Goal: Task Accomplishment & Management: Use online tool/utility

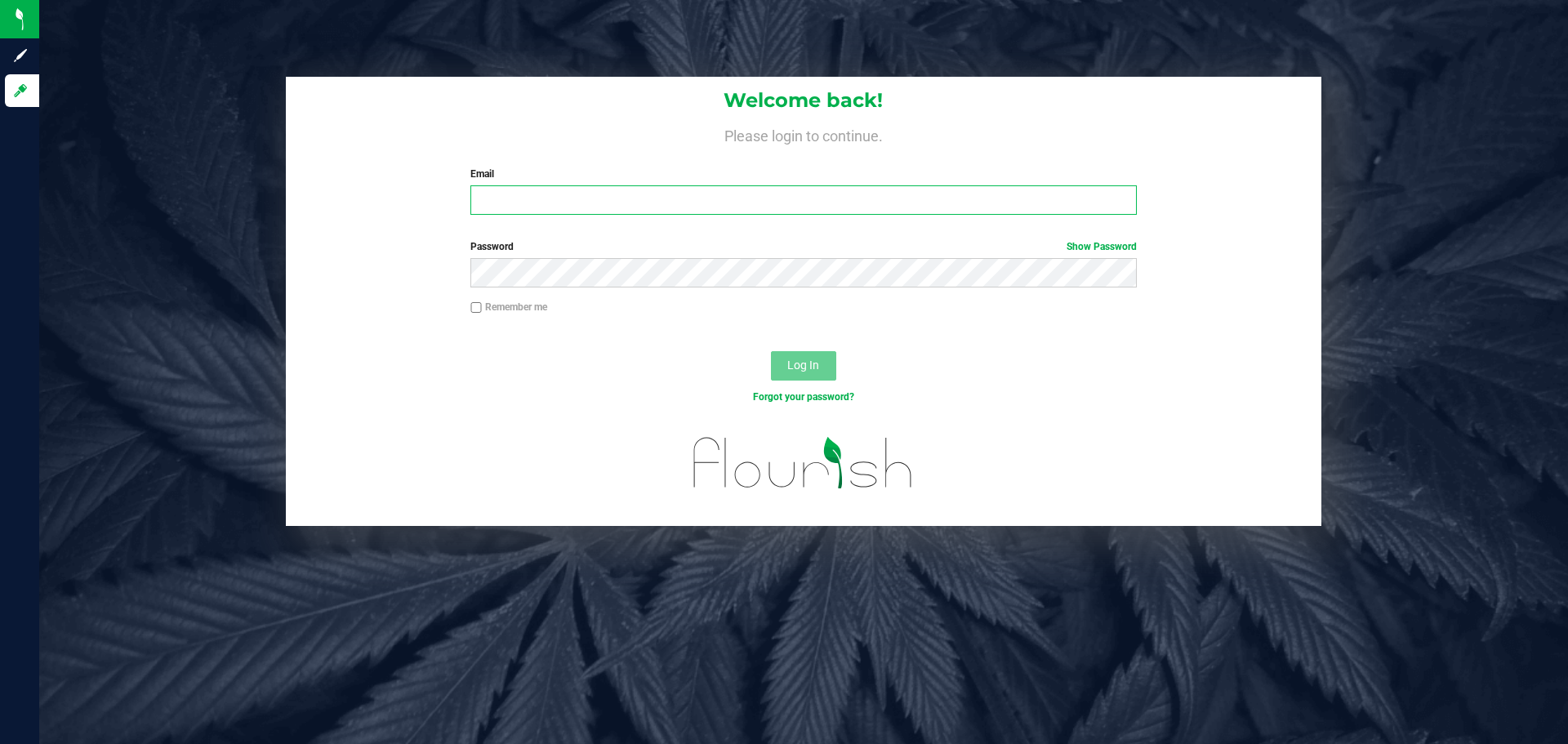
click at [777, 207] on input "Email" at bounding box center [803, 201] width 665 height 30
type input "[EMAIL_ADDRESS][DOMAIN_NAME]"
click at [771, 351] on button "Log In" at bounding box center [803, 366] width 65 height 30
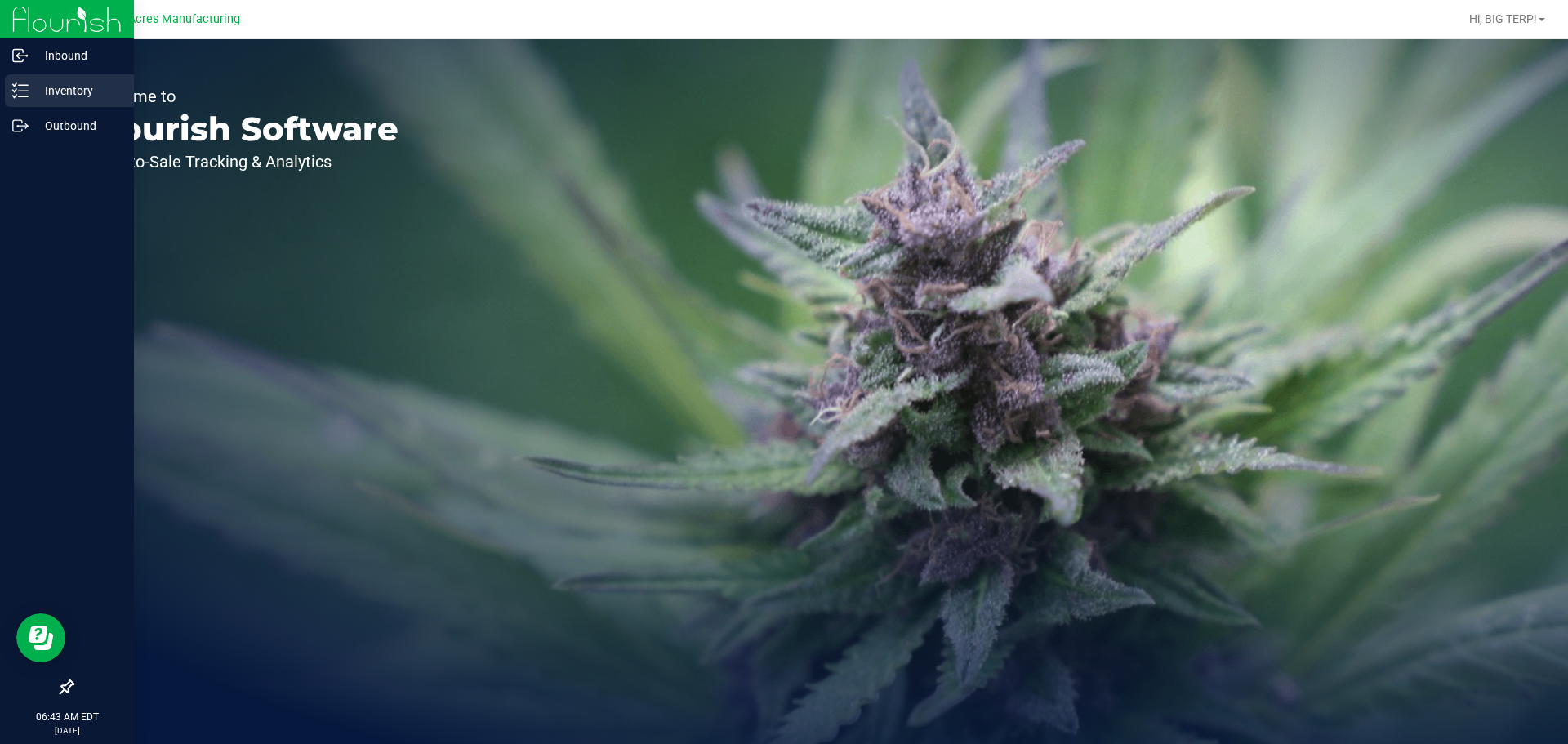
click at [59, 93] on p "Inventory" at bounding box center [78, 91] width 98 height 20
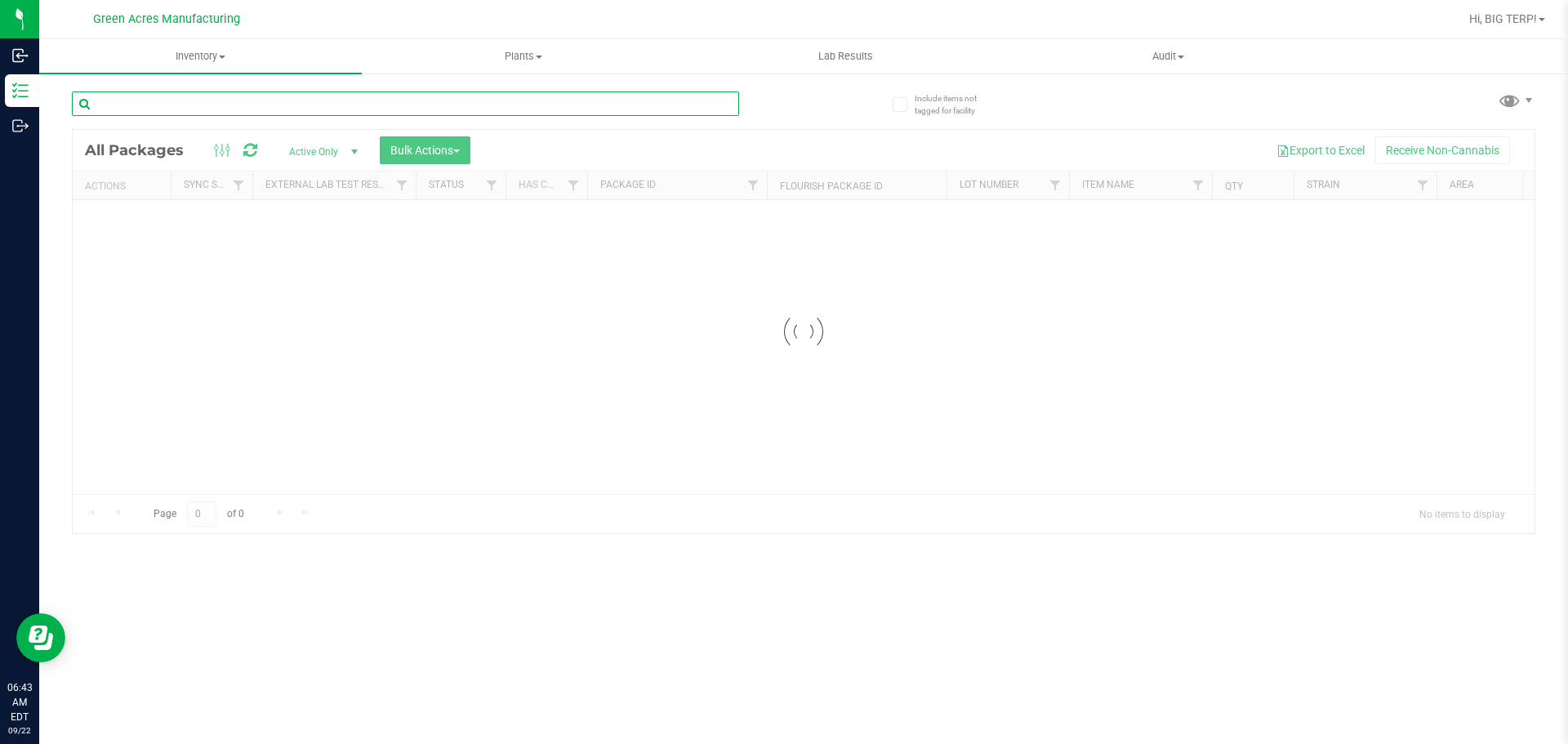
click at [286, 106] on input "text" at bounding box center [405, 104] width 667 height 25
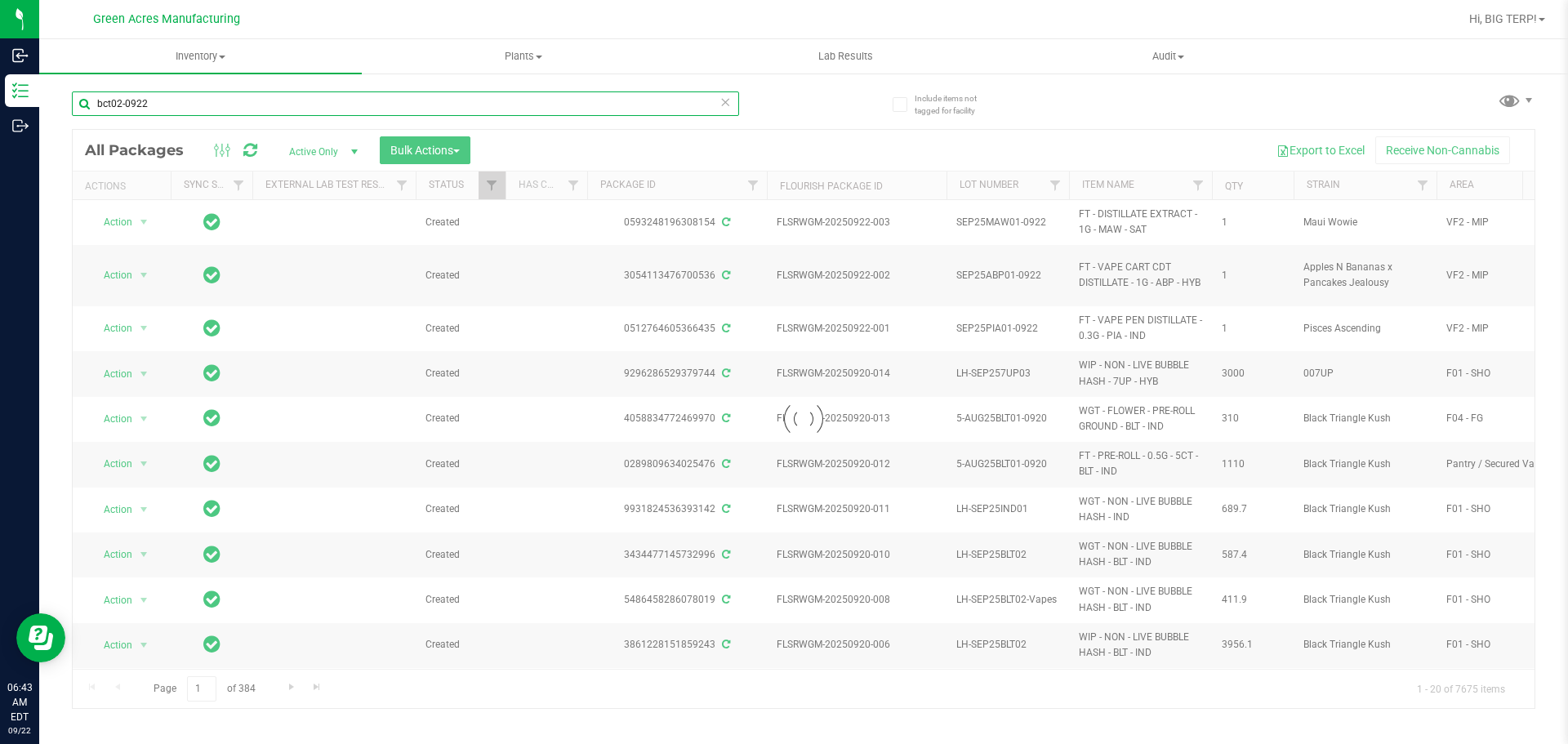
type input "bct02-0922"
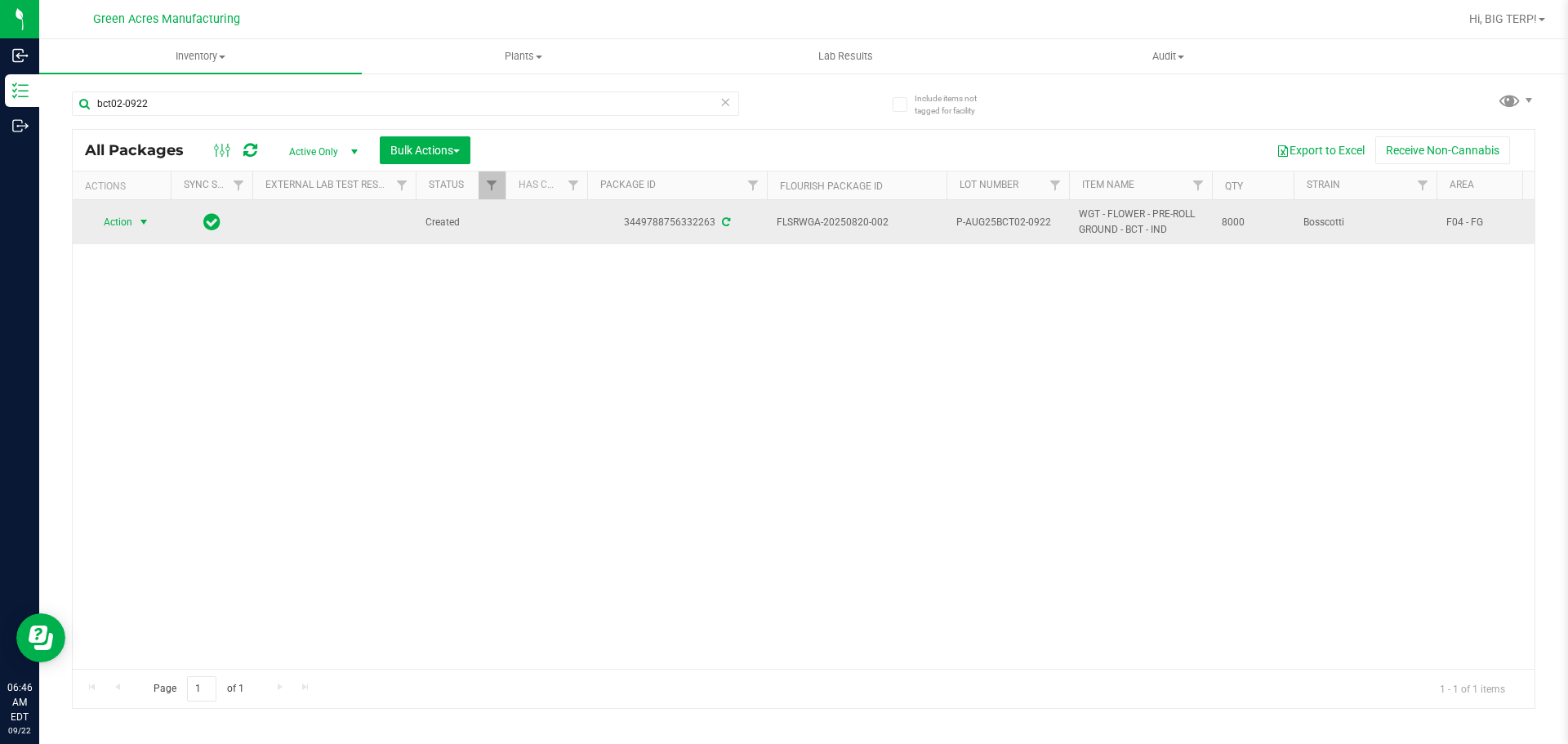
click at [144, 227] on span "select" at bounding box center [144, 222] width 13 height 13
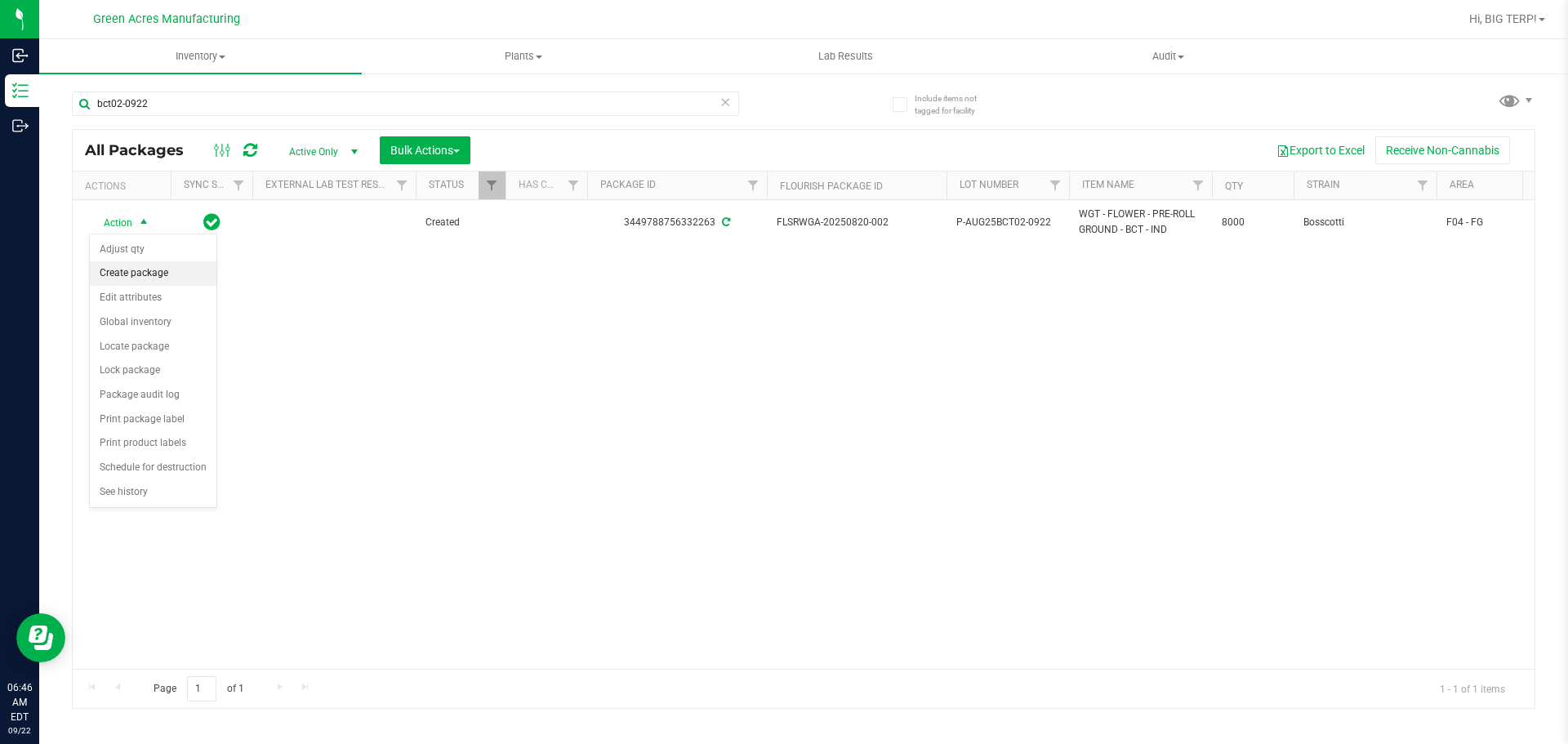
click at [141, 275] on li "Create package" at bounding box center [153, 274] width 126 height 25
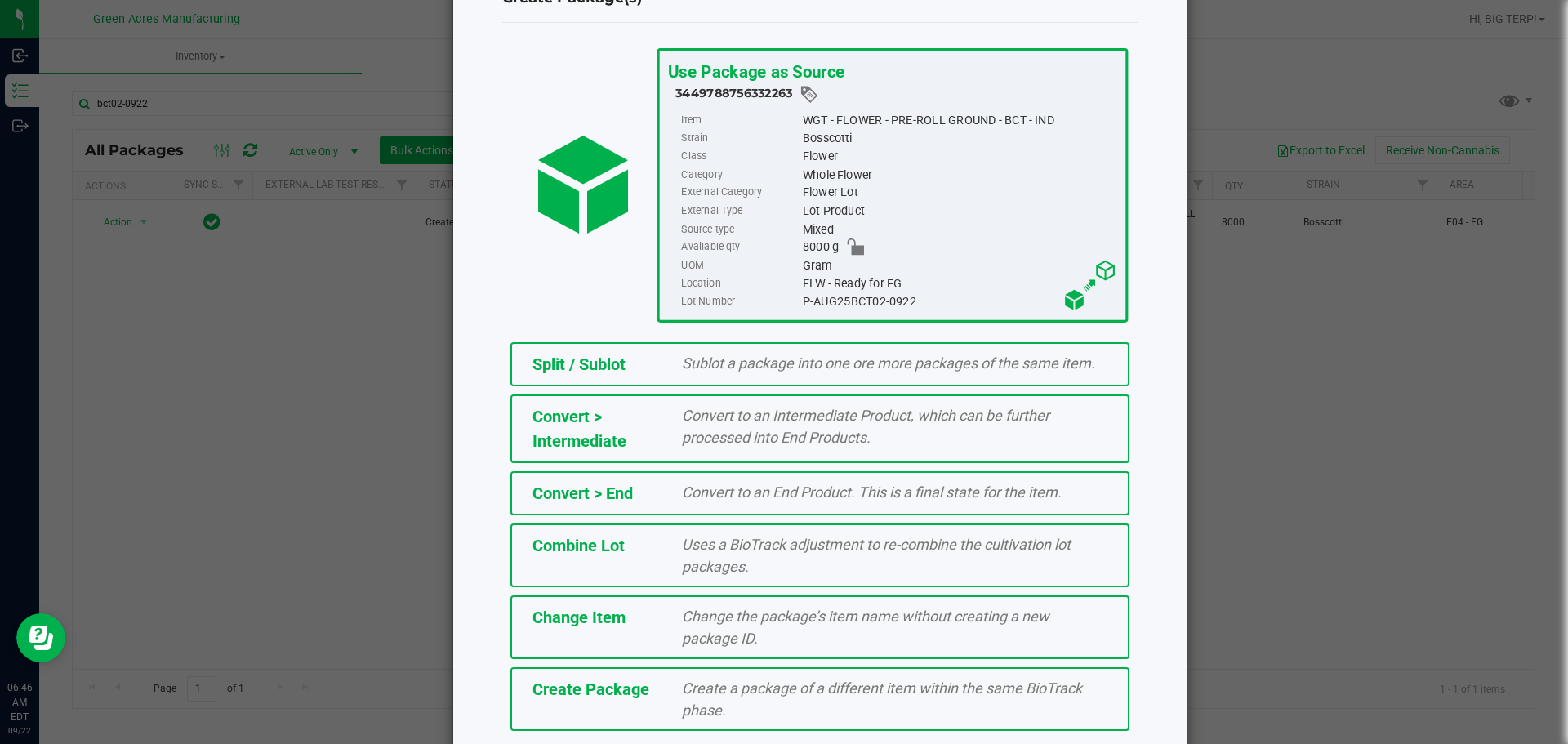
scroll to position [124, 0]
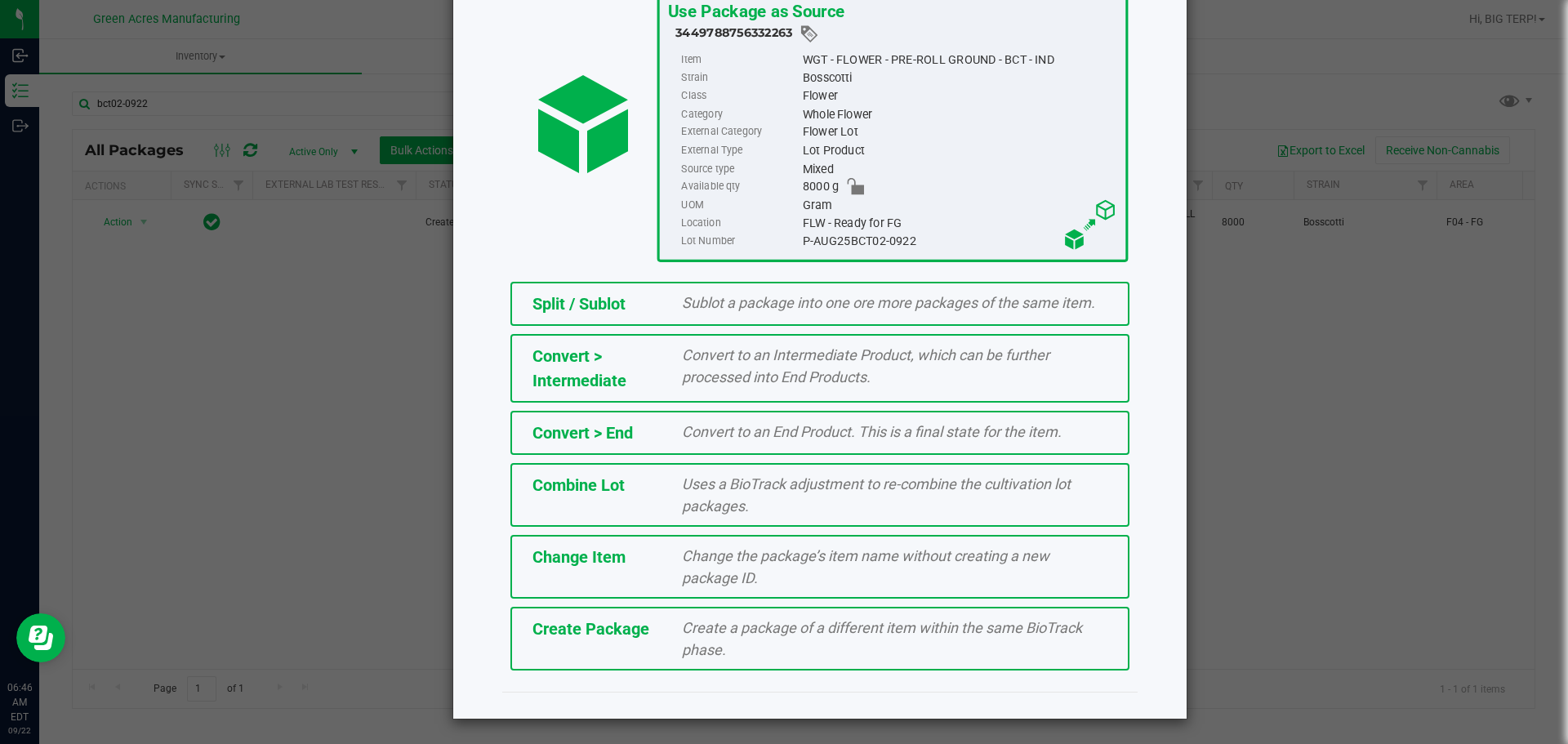
click at [597, 639] on span "Create Package" at bounding box center [590, 629] width 116 height 20
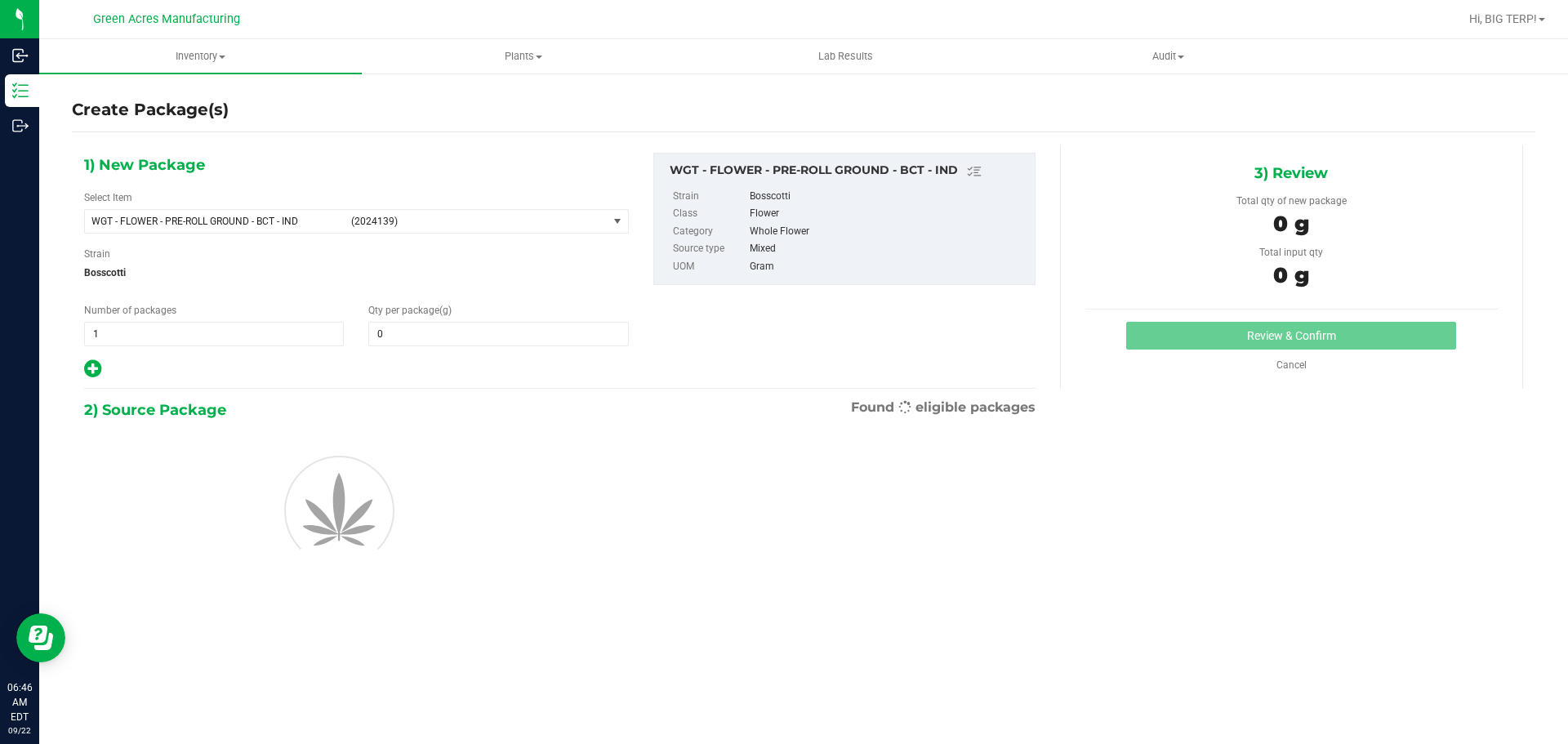
type input "0.0000"
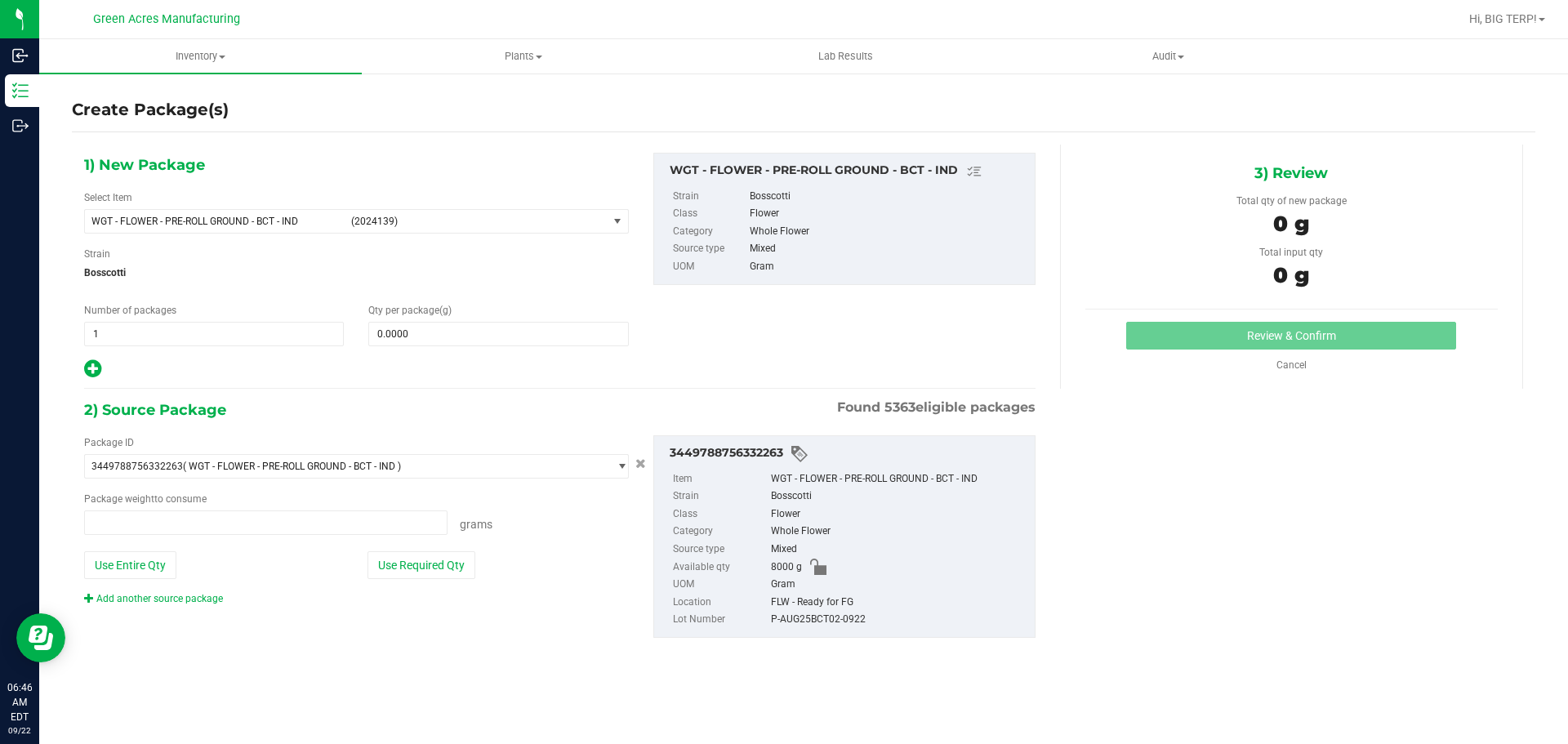
type input "0.0000 g"
click at [455, 325] on span at bounding box center [498, 334] width 260 height 25
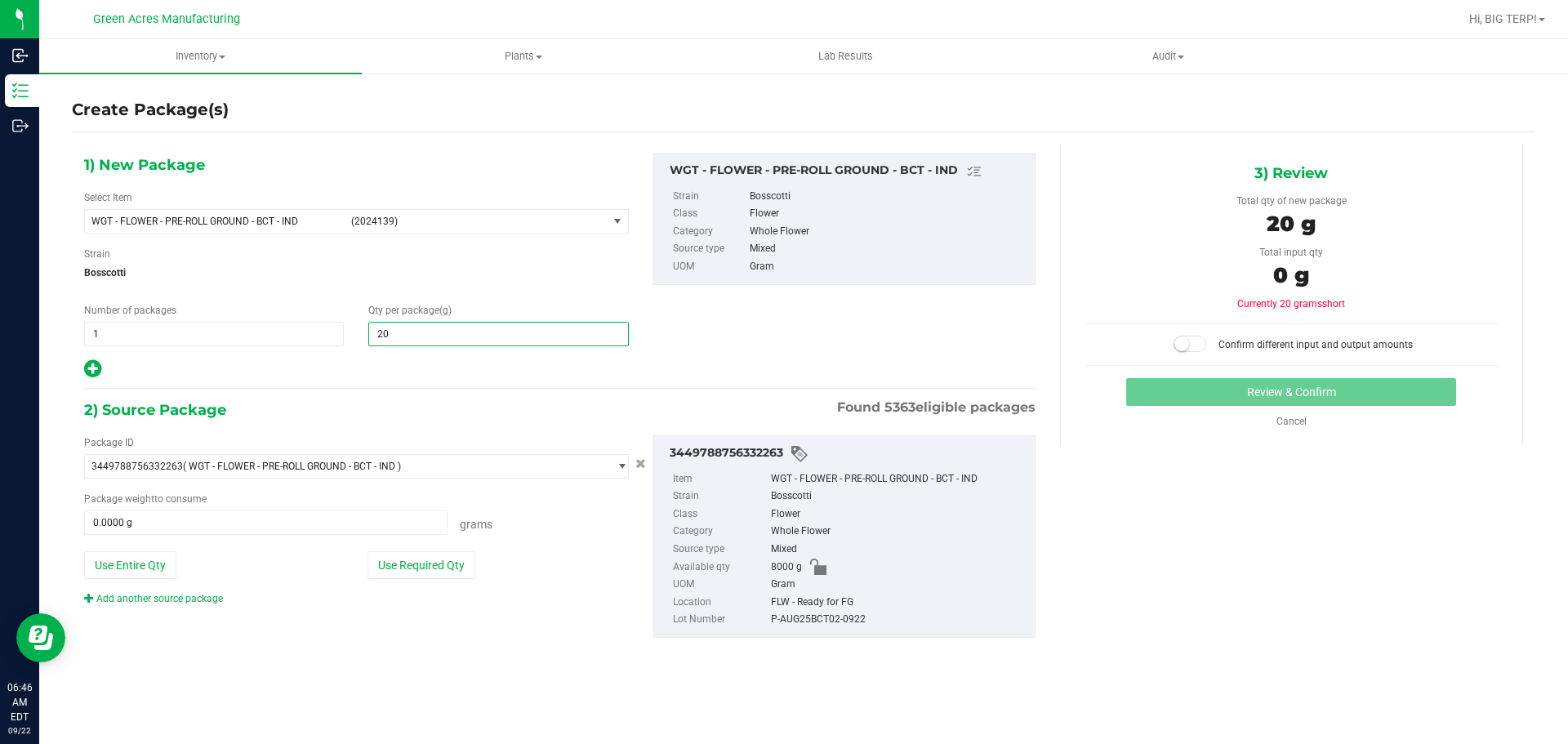
type input "2"
type input "1000.5"
type input "1,000.5000"
click at [440, 552] on button "Use Required Qty" at bounding box center [421, 566] width 108 height 28
type input "1000.5000 g"
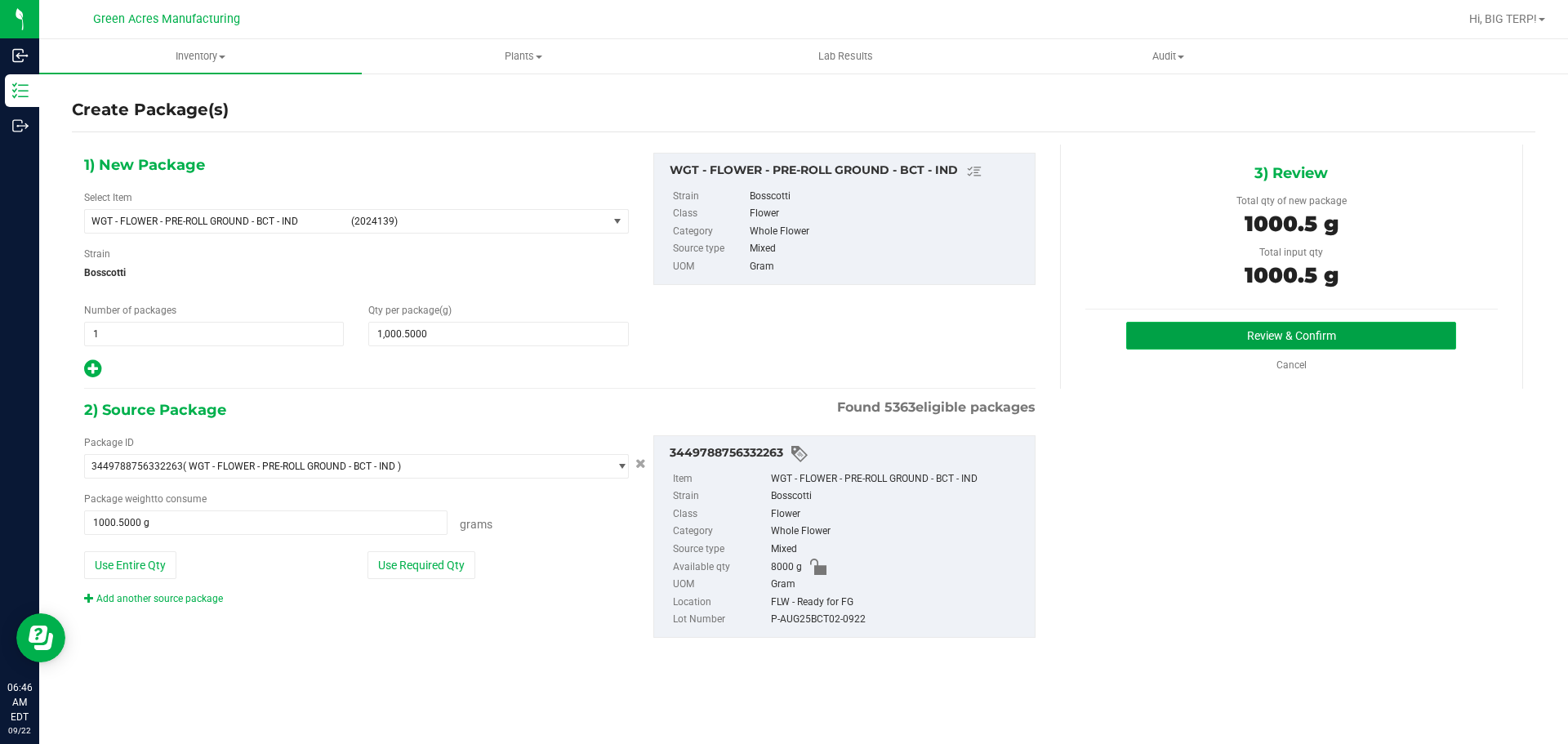
click at [1281, 344] on button "Review & Confirm" at bounding box center [1291, 336] width 330 height 28
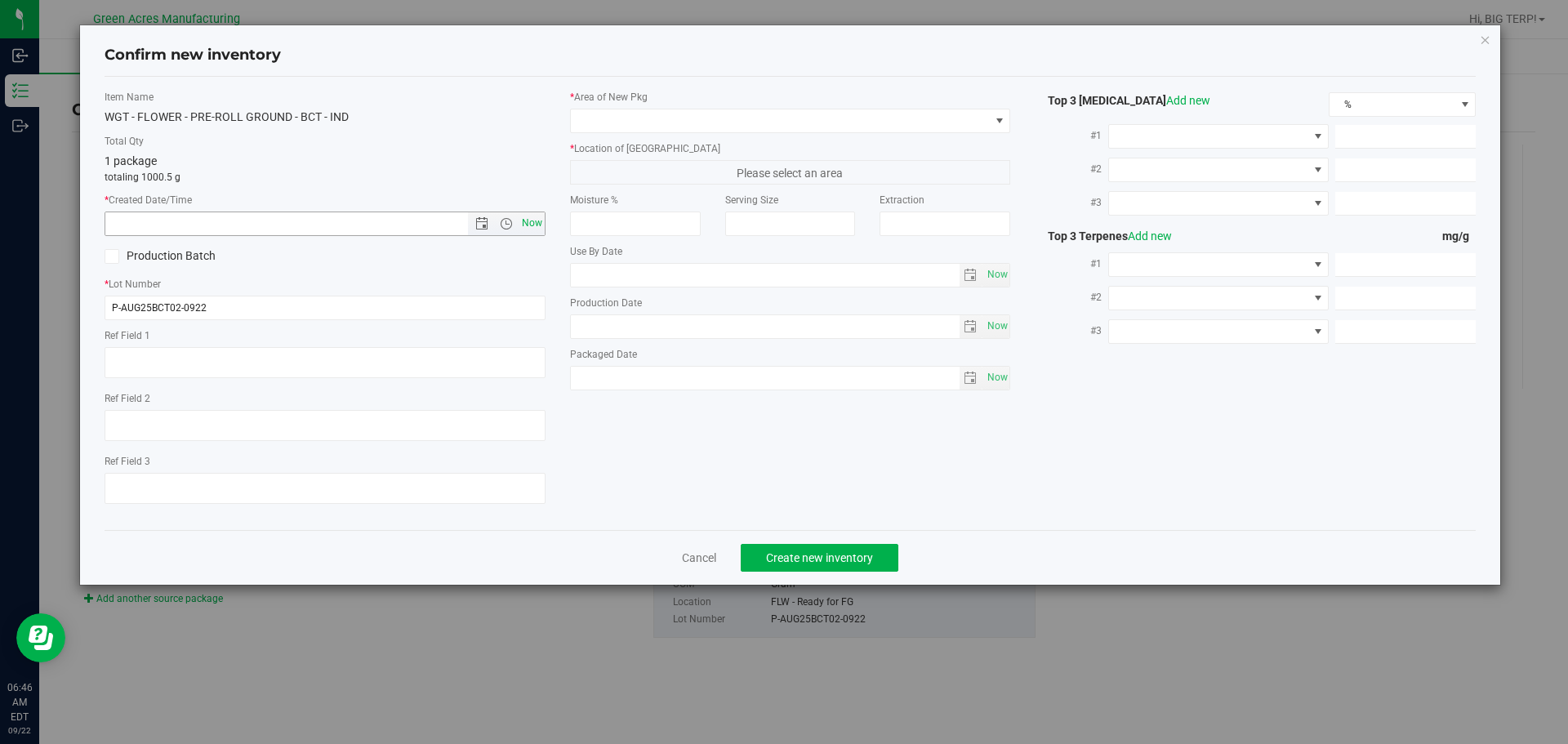
click at [536, 227] on span "Now" at bounding box center [531, 223] width 28 height 24
type input "[DATE] 6:46 AM"
click at [116, 307] on input "P-AUG25BCT02-0922" at bounding box center [325, 308] width 441 height 25
type input "1-AUG25BCT02-0922"
click at [862, 111] on span at bounding box center [781, 121] width 419 height 23
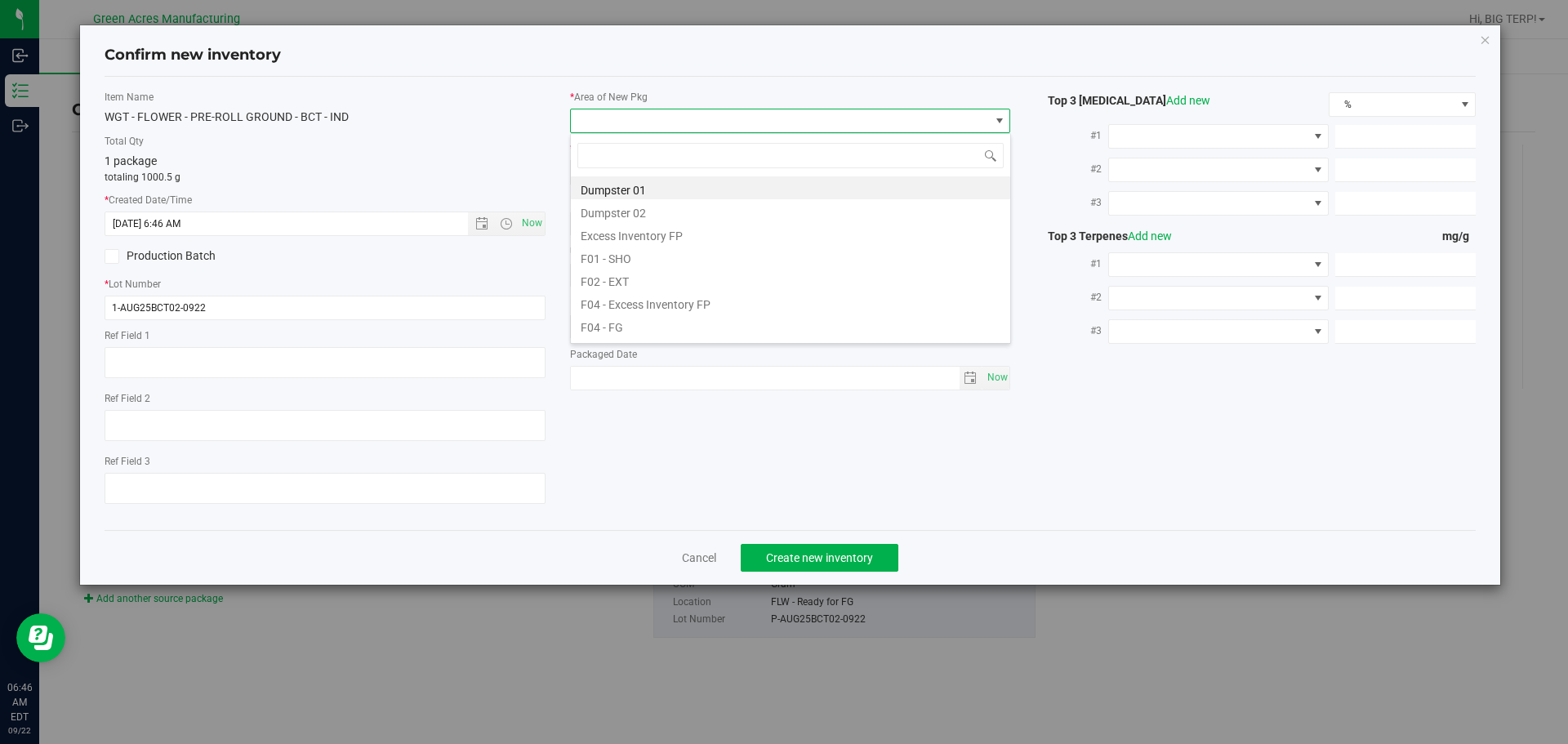
scroll to position [25, 441]
click at [622, 325] on li "F04 - FG" at bounding box center [791, 325] width 439 height 23
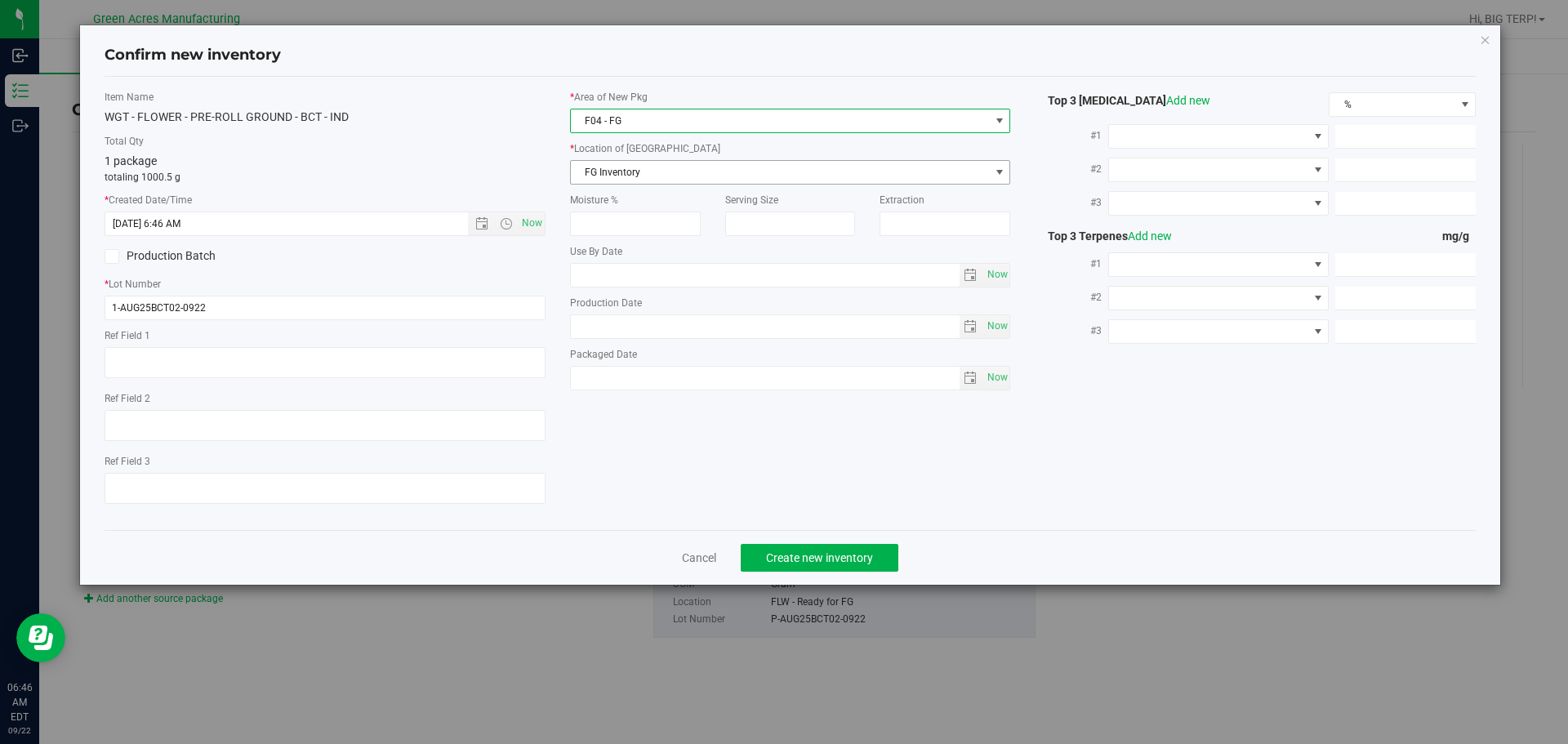
click at [653, 169] on span "FG Inventory" at bounding box center [781, 173] width 419 height 23
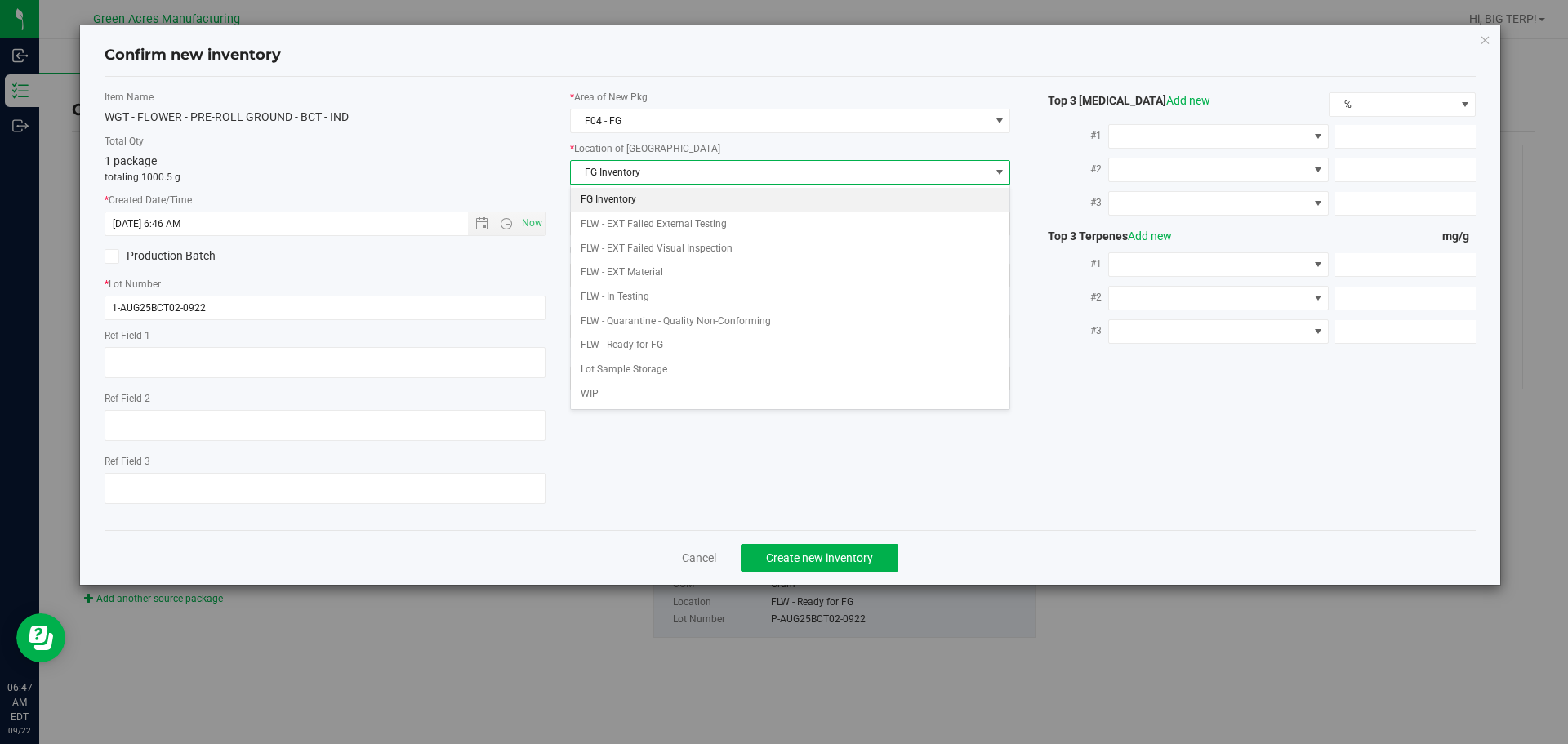
click at [643, 196] on li "FG Inventory" at bounding box center [791, 201] width 439 height 25
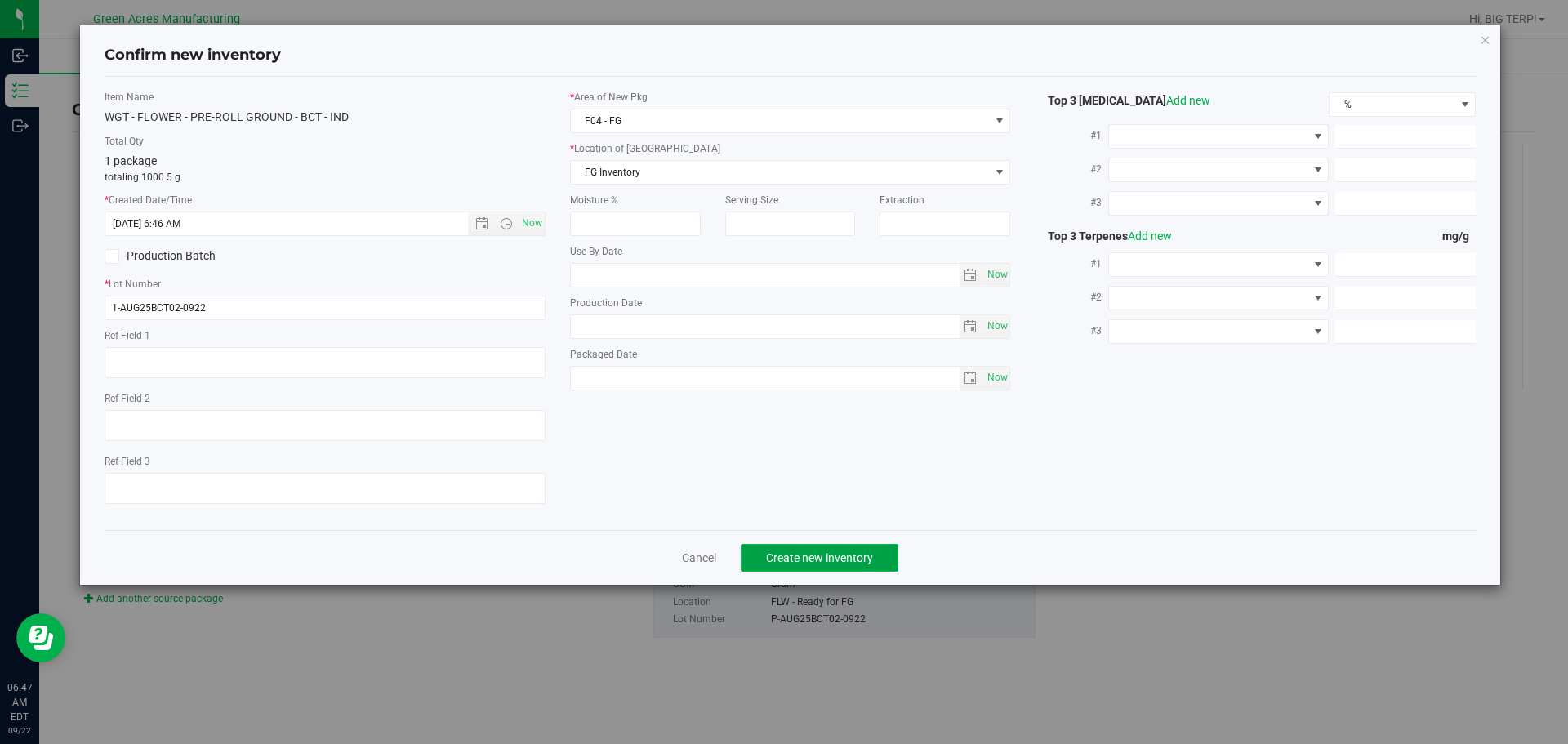
click at [838, 557] on span "Create new inventory" at bounding box center [819, 558] width 107 height 13
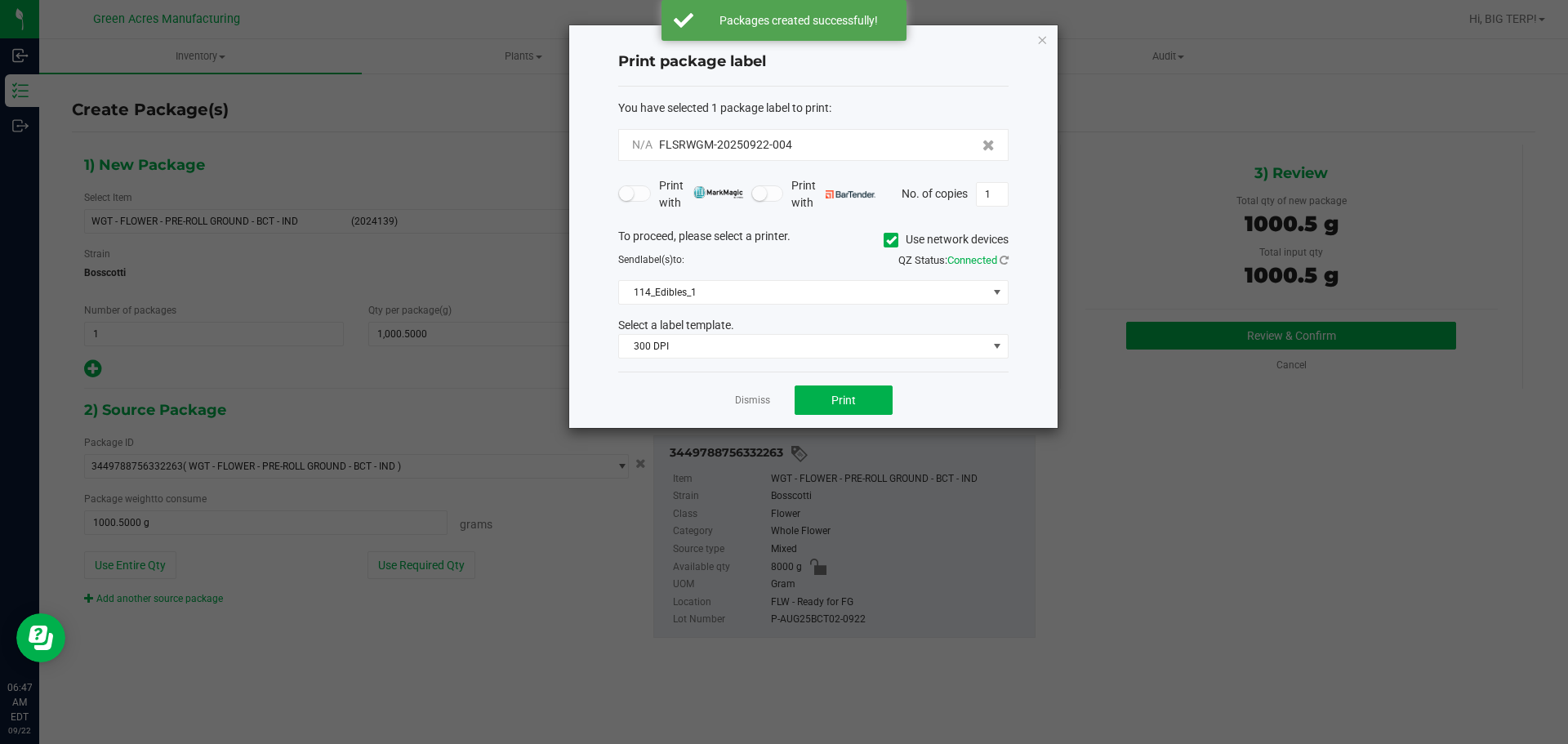
click at [886, 240] on icon at bounding box center [891, 240] width 11 height 0
click at [0, 0] on input "Use network devices" at bounding box center [0, 0] width 0 height 0
click at [992, 296] on span at bounding box center [997, 292] width 13 height 13
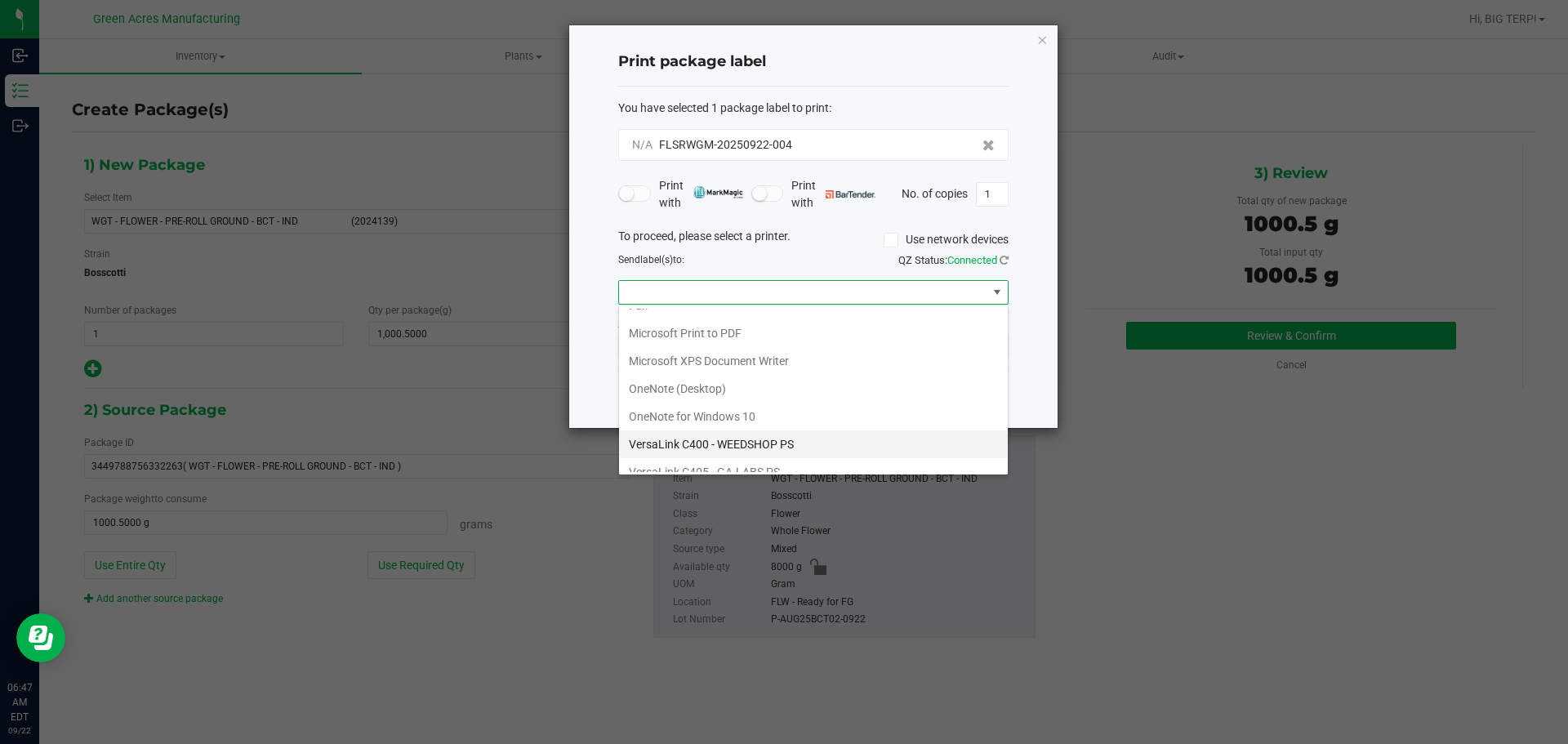
scroll to position [87, 0]
click at [697, 465] on ZPL "ZDesigner ZD410-300dpi ZPL" at bounding box center [813, 458] width 389 height 28
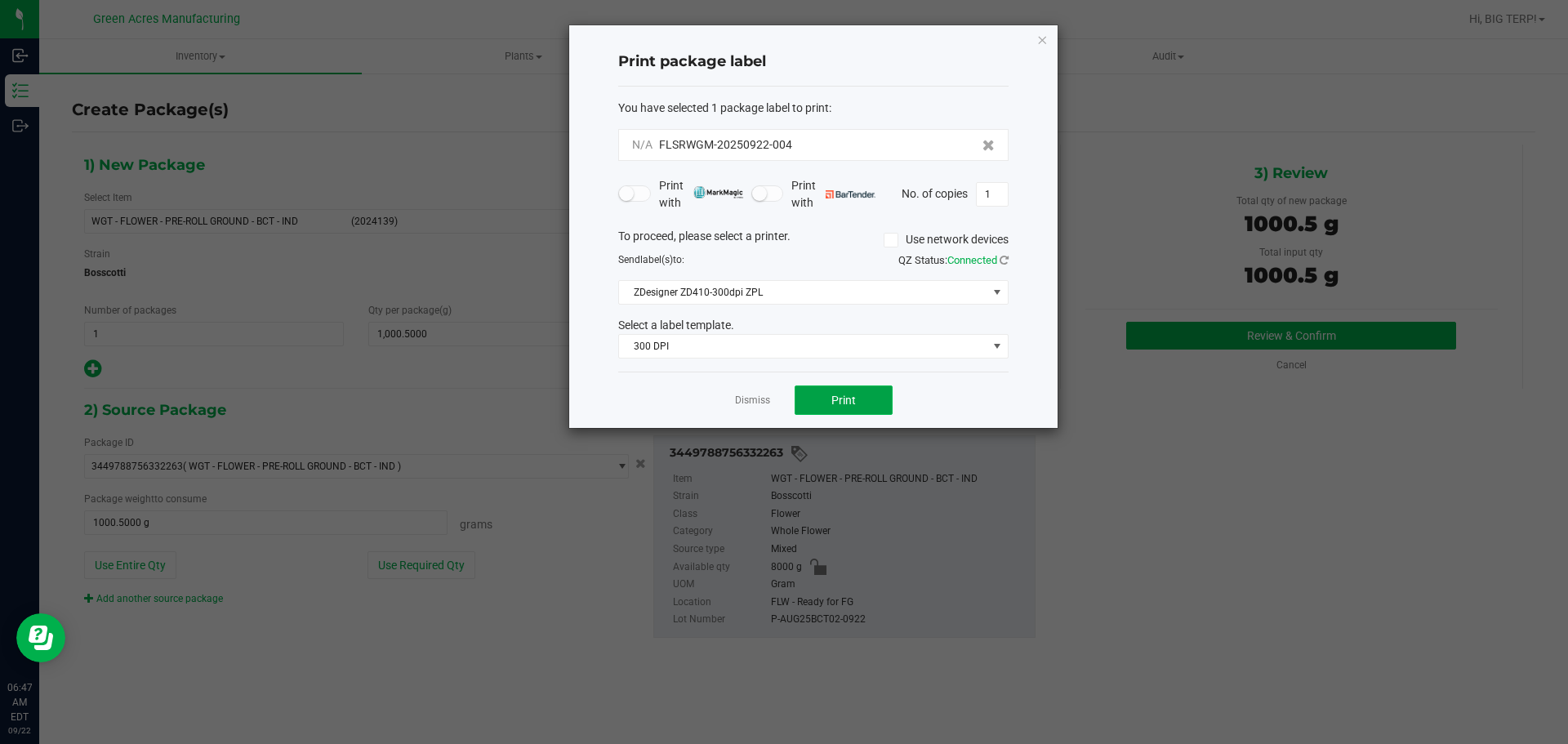
click at [836, 398] on span "Print" at bounding box center [843, 400] width 25 height 13
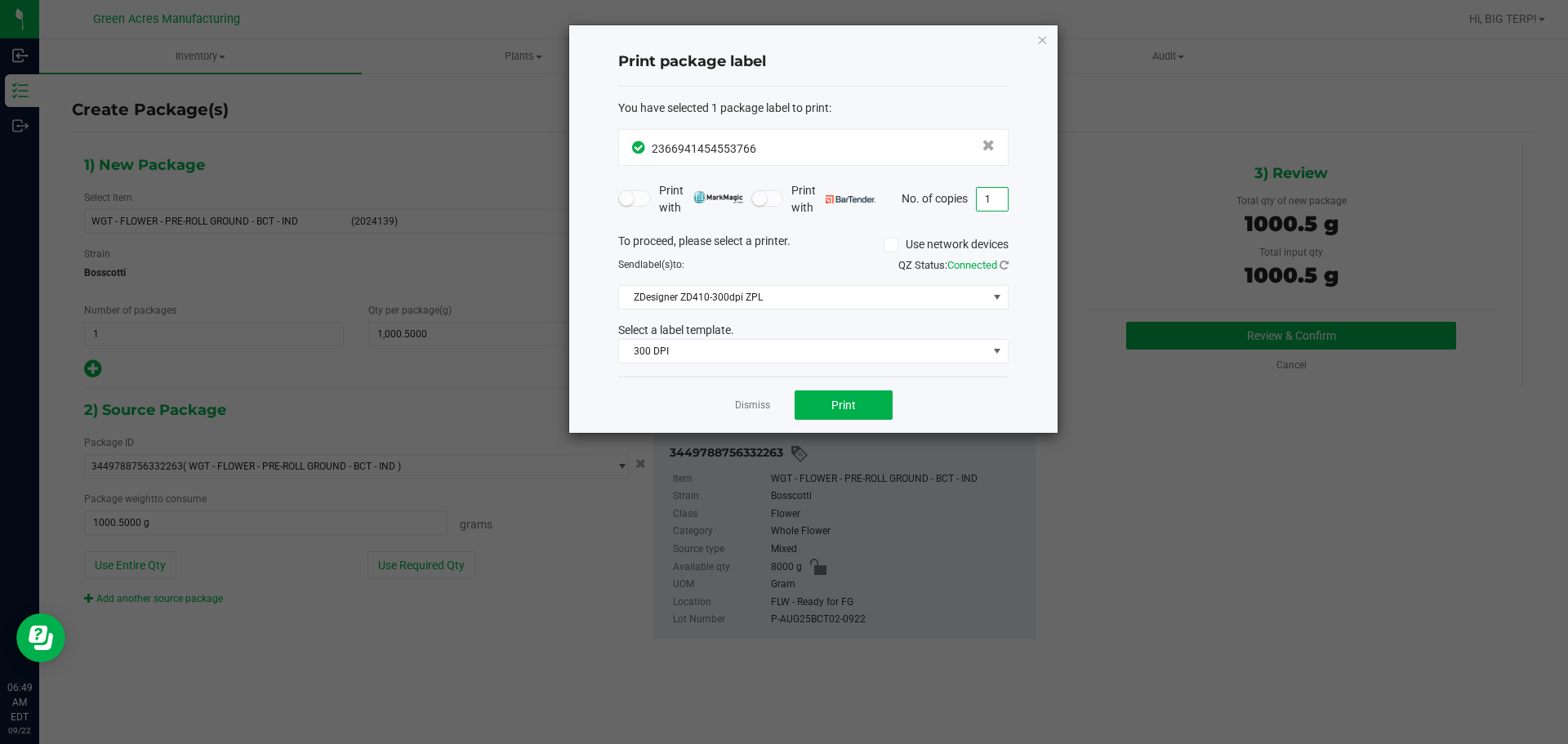
click at [1003, 206] on input "1" at bounding box center [992, 200] width 31 height 23
type input "2"
click at [869, 403] on button "Print" at bounding box center [843, 405] width 98 height 30
click at [753, 407] on link "Dismiss" at bounding box center [753, 405] width 35 height 14
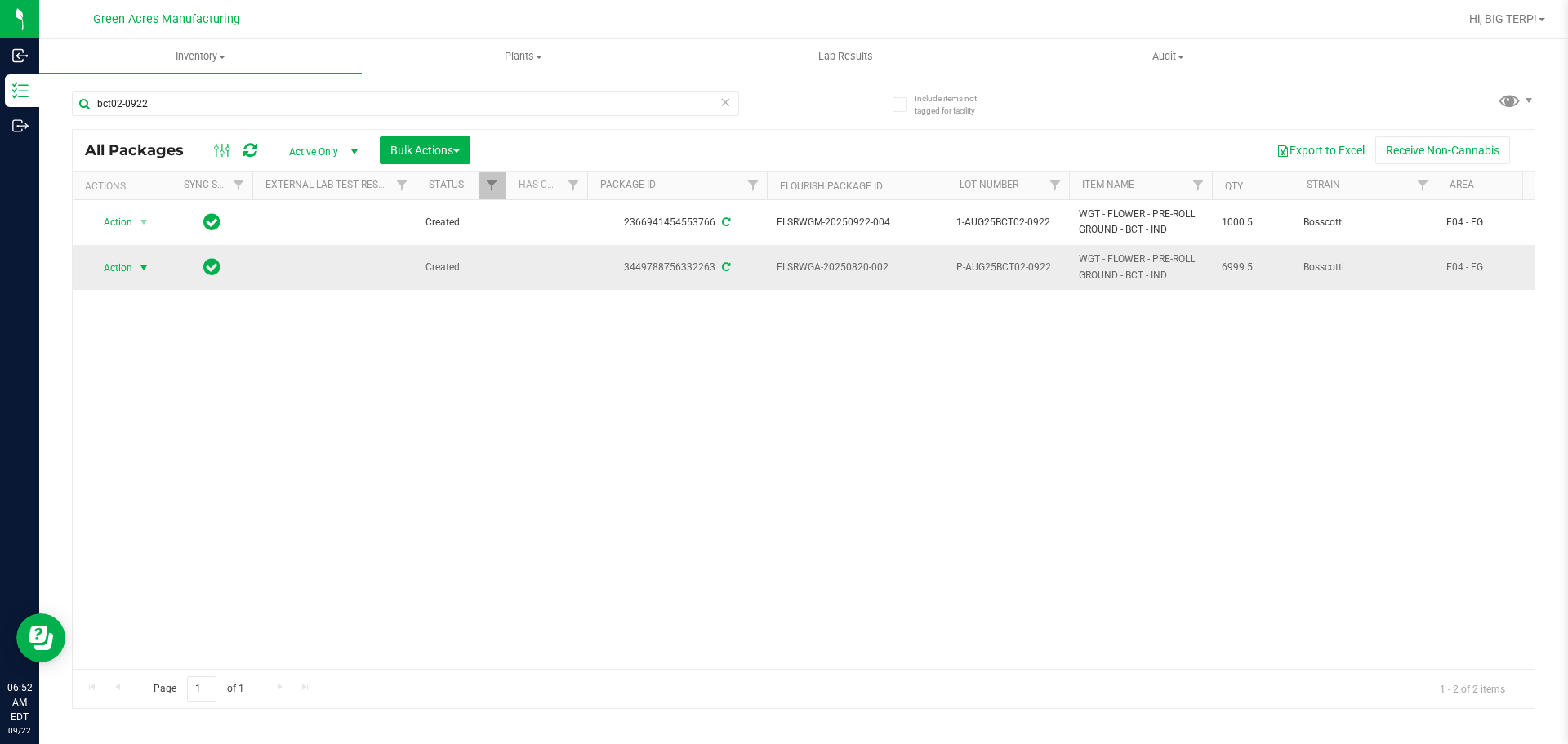
click at [138, 258] on span "select" at bounding box center [144, 268] width 21 height 23
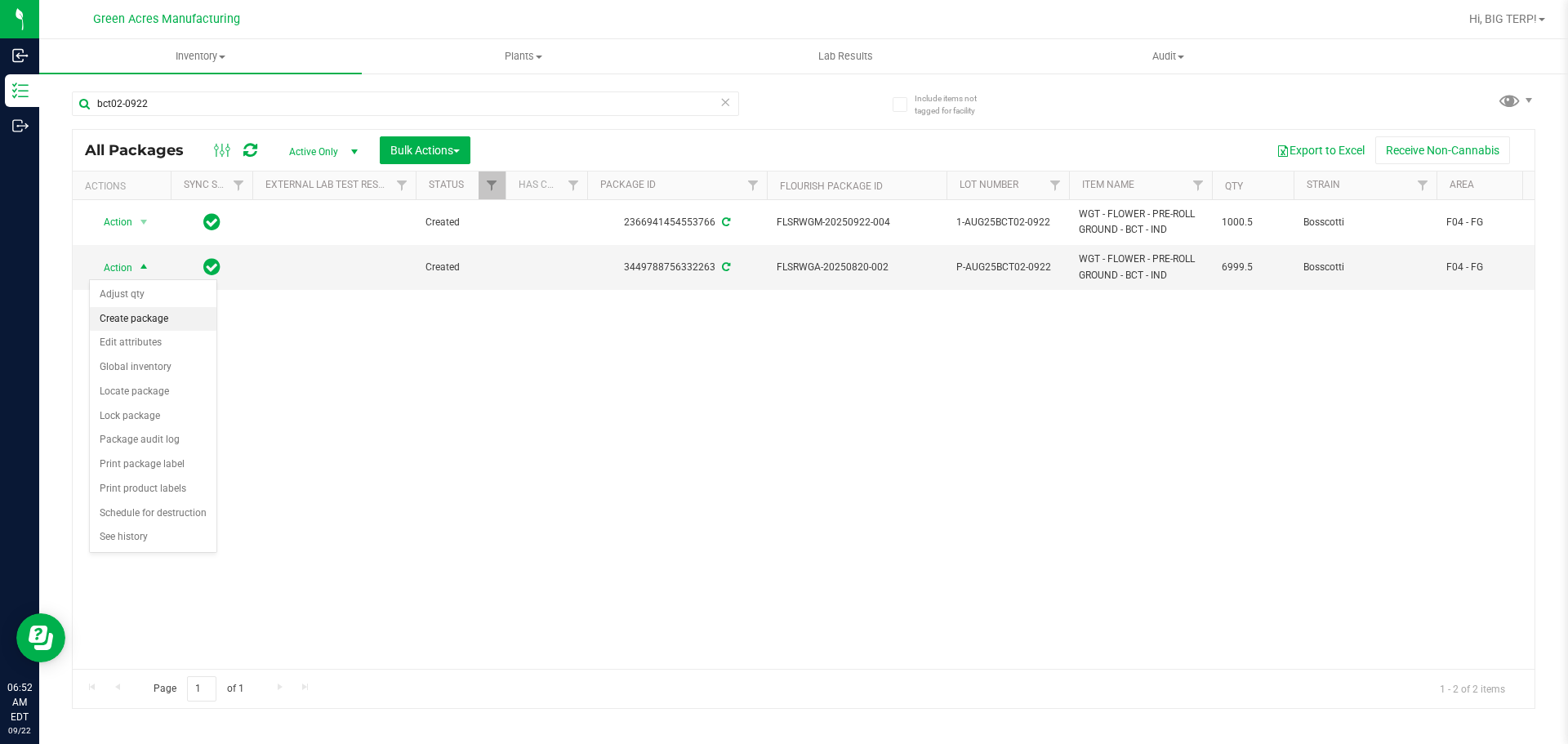
click at [153, 320] on li "Create package" at bounding box center [153, 320] width 126 height 25
click at [423, 477] on div "Action Action Adjust qty Create package Edit attributes Global inventory Locate…" at bounding box center [803, 434] width 1462 height 469
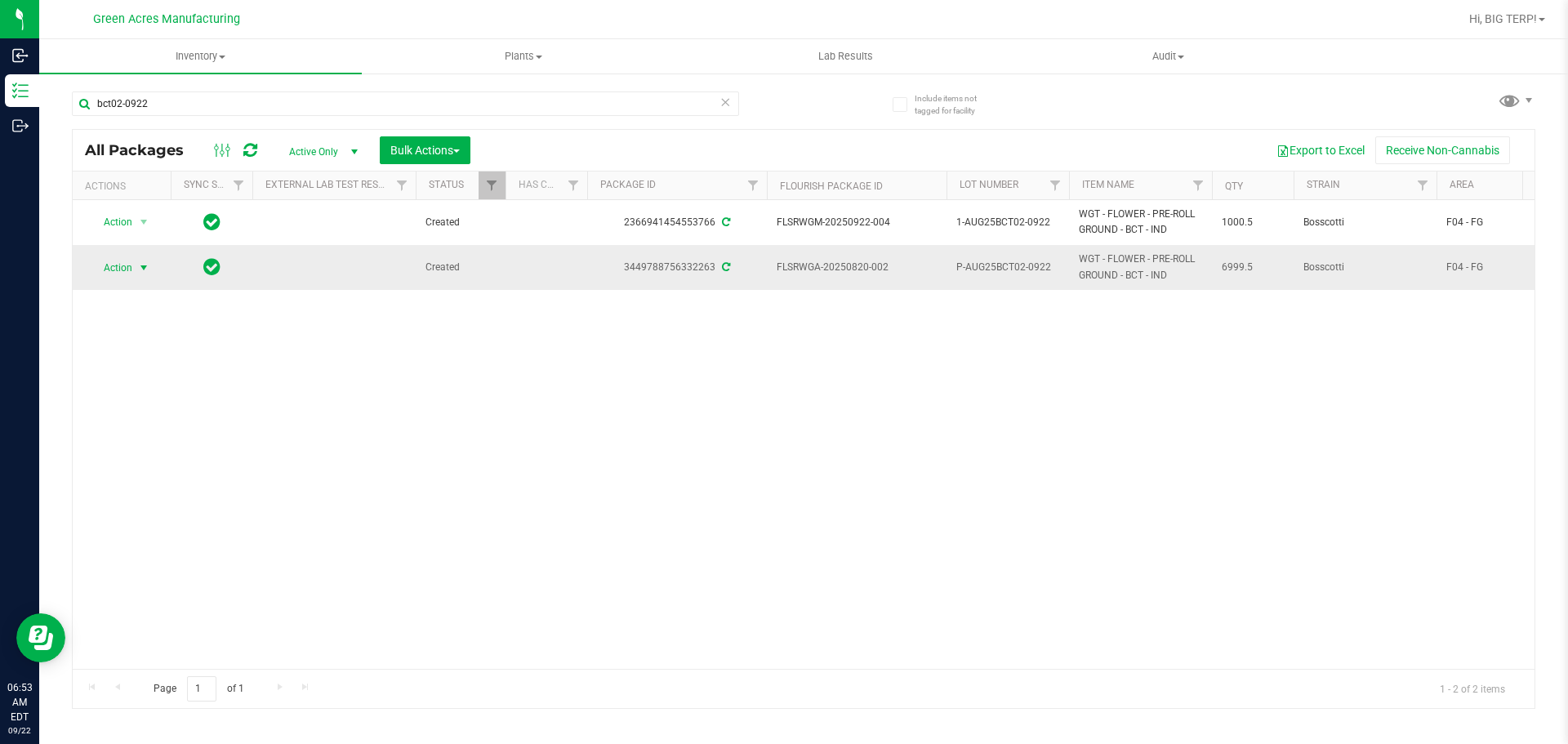
click at [146, 266] on span "select" at bounding box center [144, 268] width 13 height 13
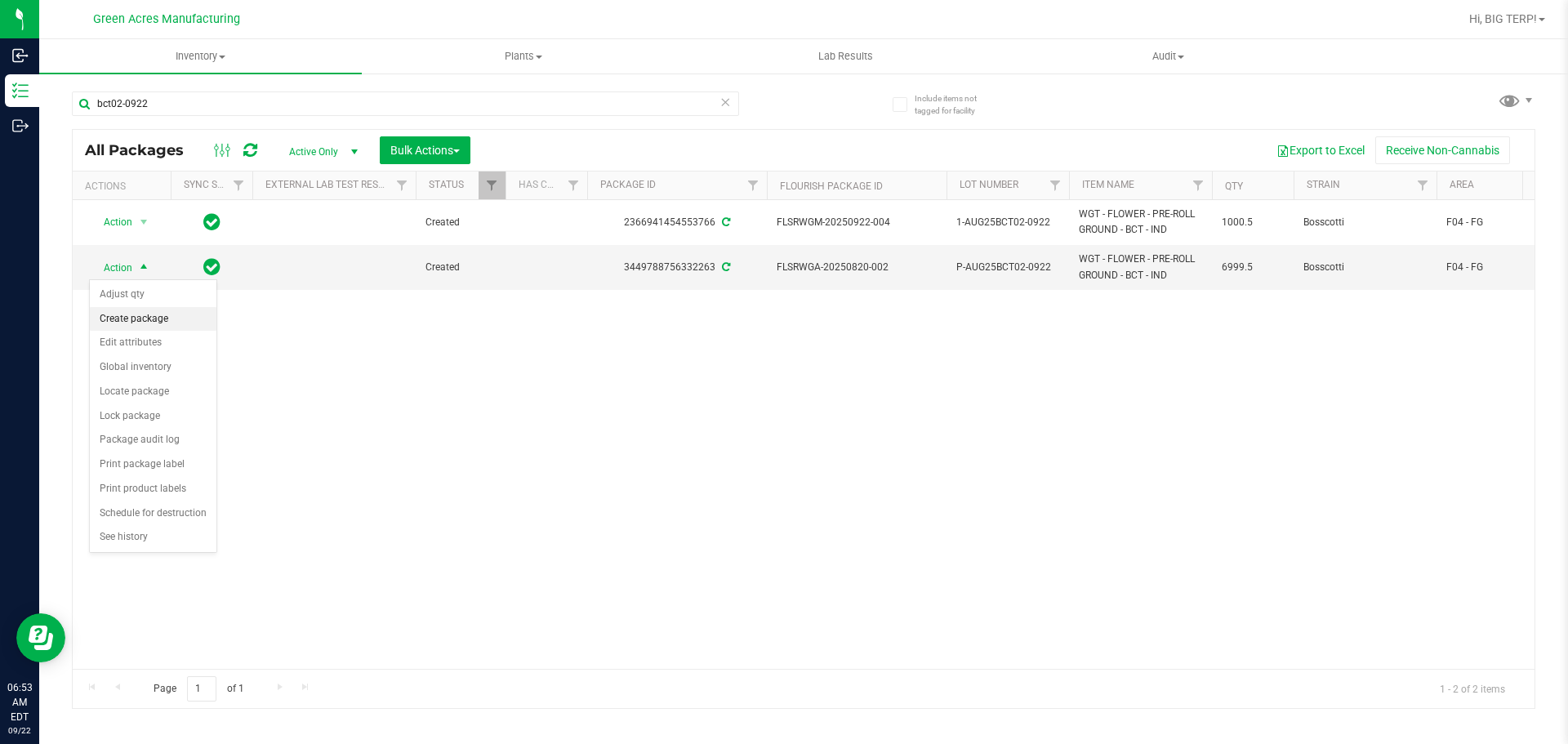
click at [139, 315] on li "Create package" at bounding box center [153, 320] width 126 height 25
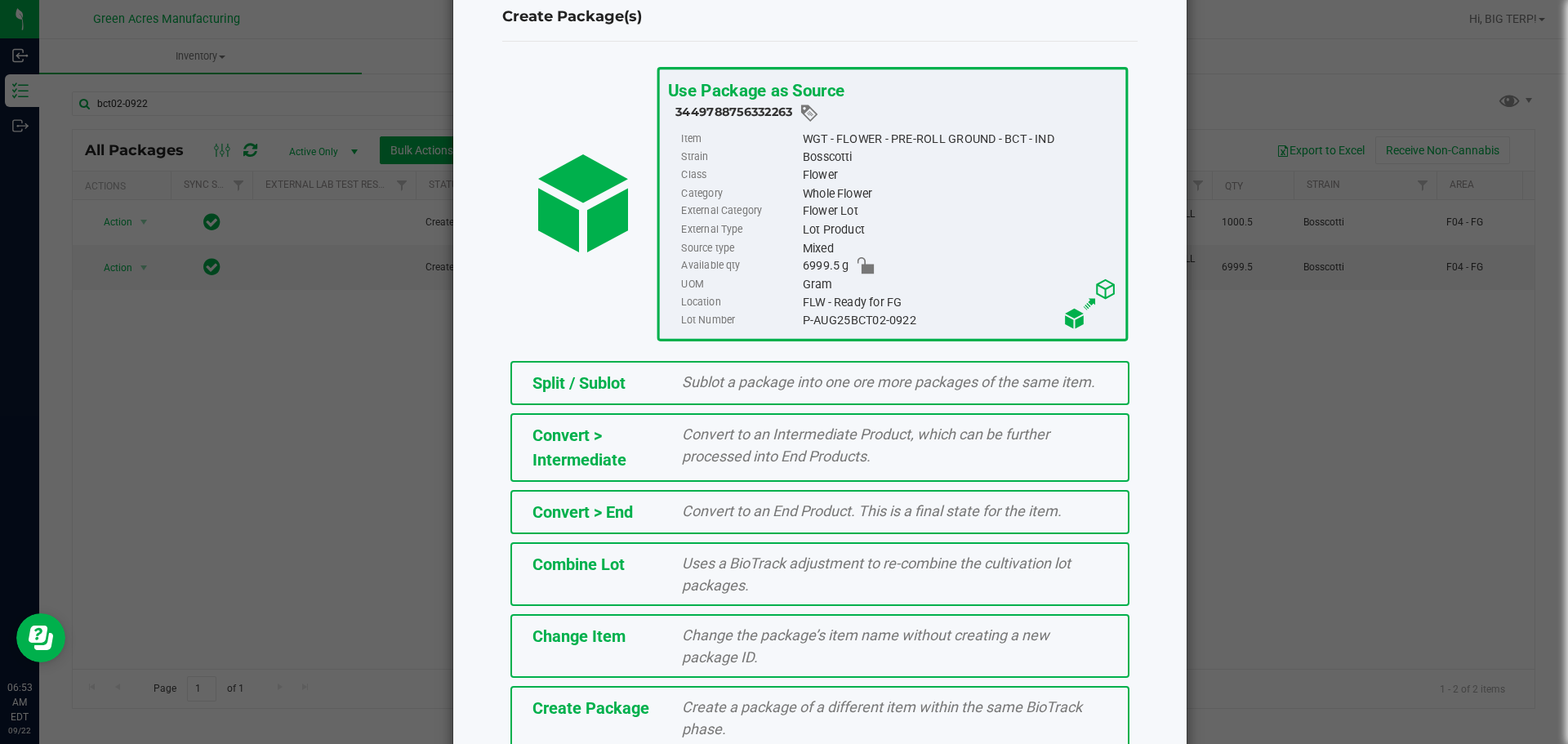
scroll to position [124, 0]
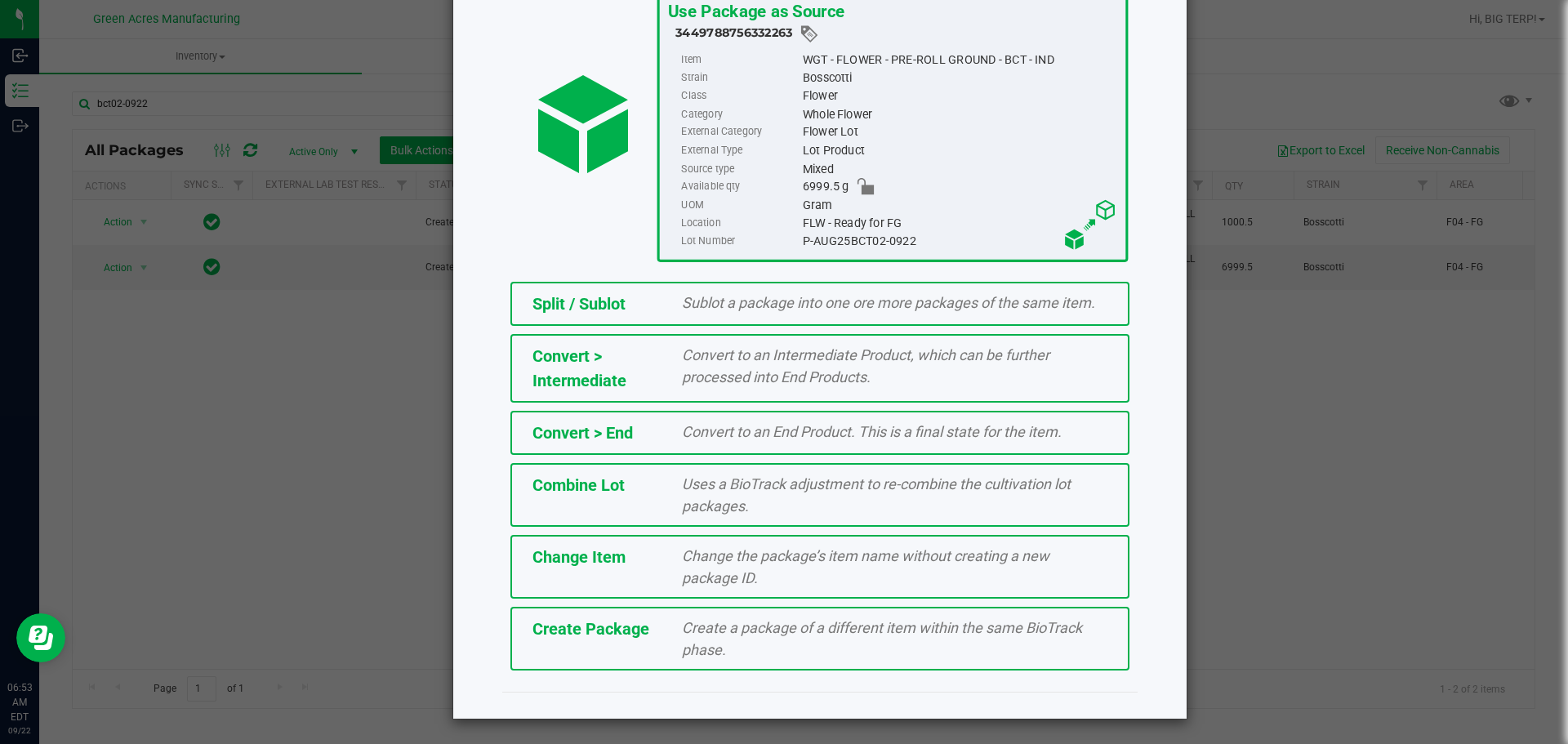
click at [627, 631] on span "Create Package" at bounding box center [590, 629] width 116 height 20
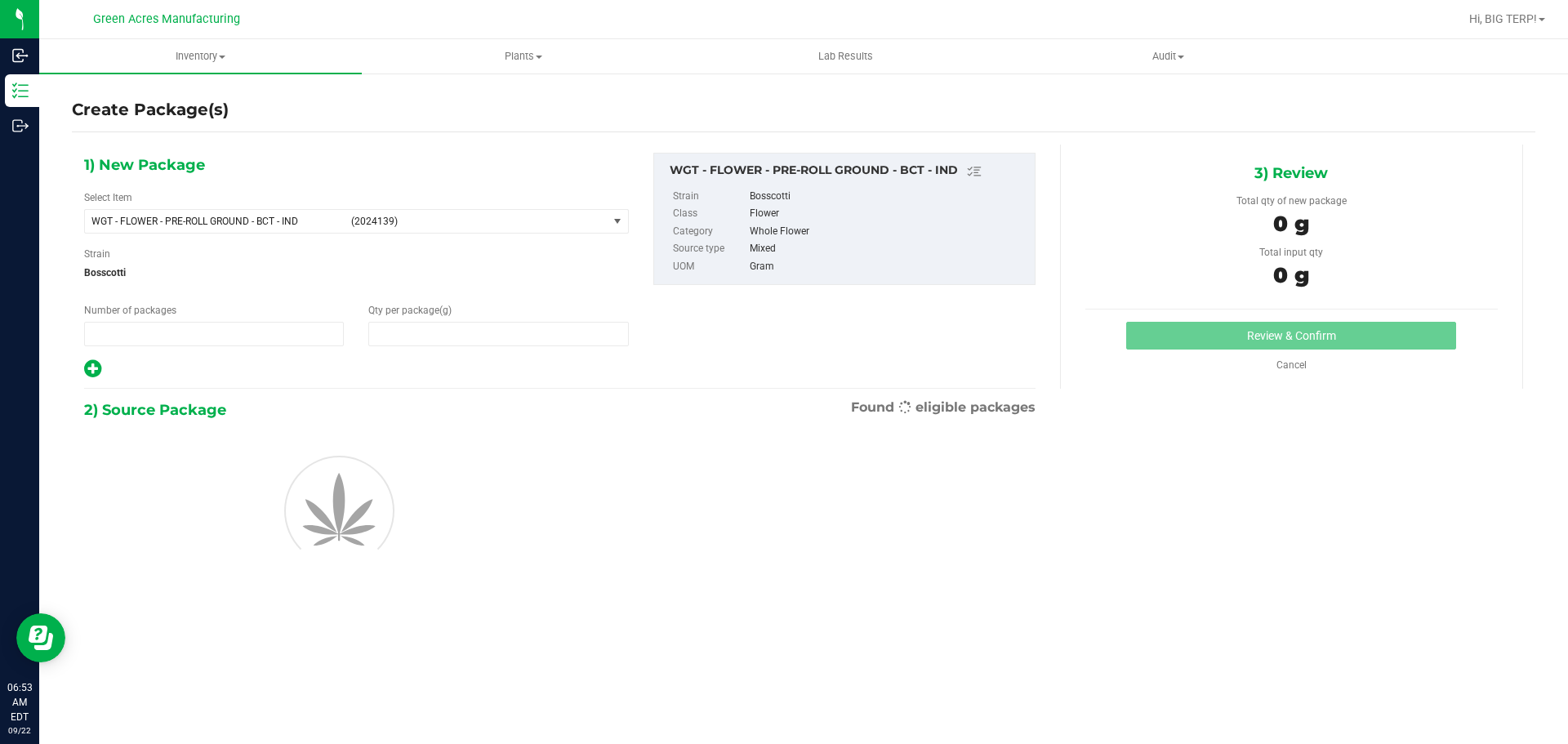
type input "1"
type input "0.0000"
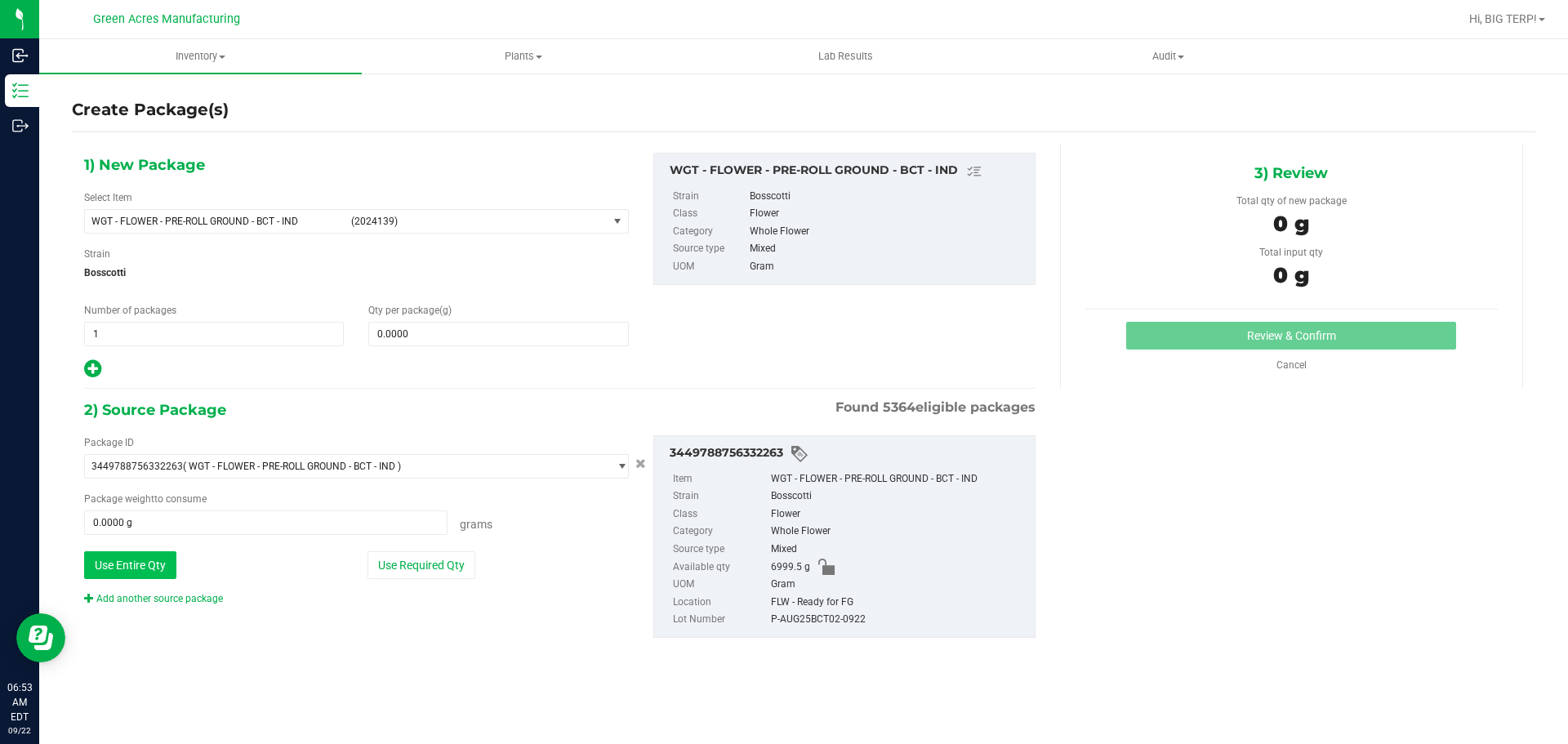
click at [140, 571] on button "Use Entire Qty" at bounding box center [130, 566] width 92 height 28
type input "6999.5000 g"
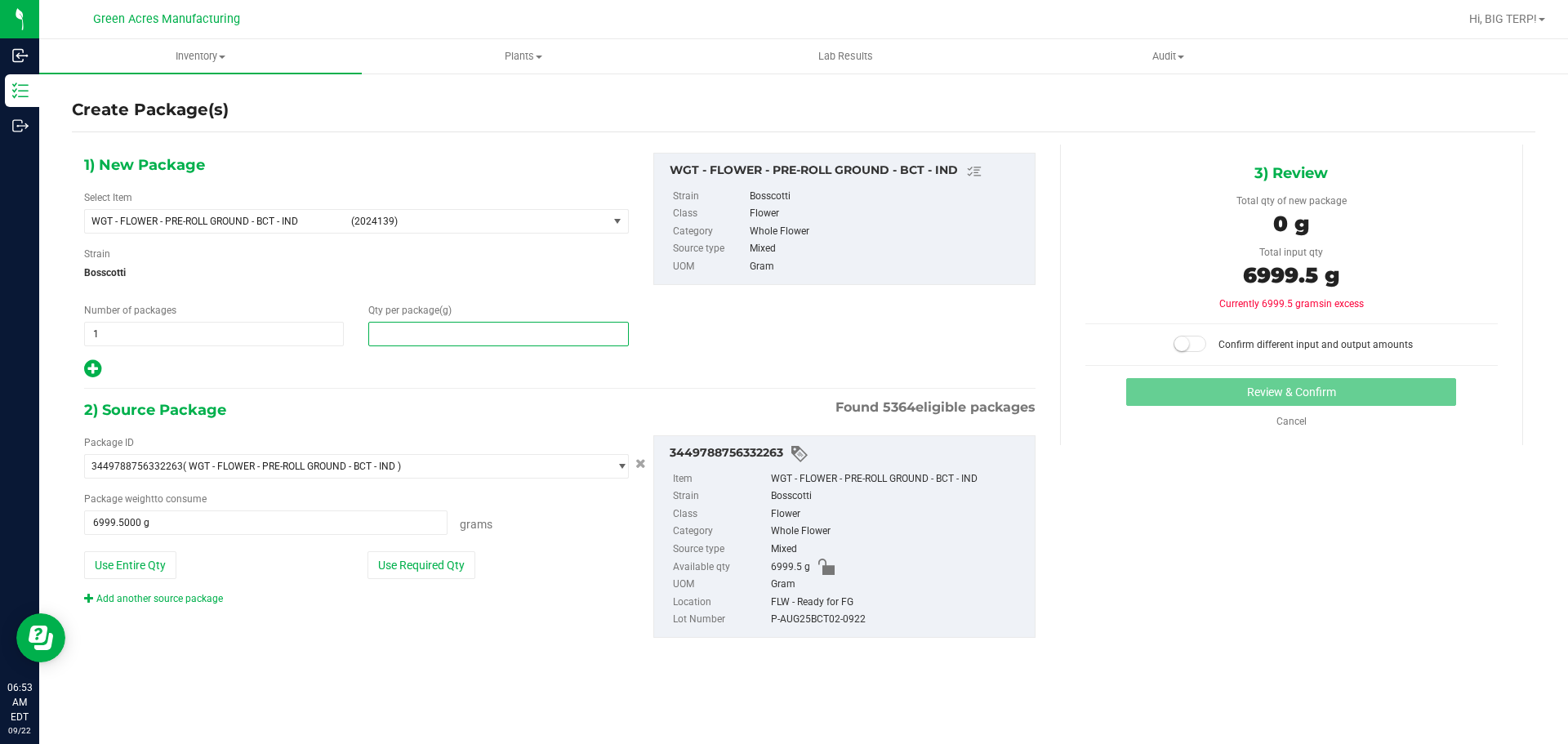
click at [500, 338] on span at bounding box center [498, 334] width 260 height 25
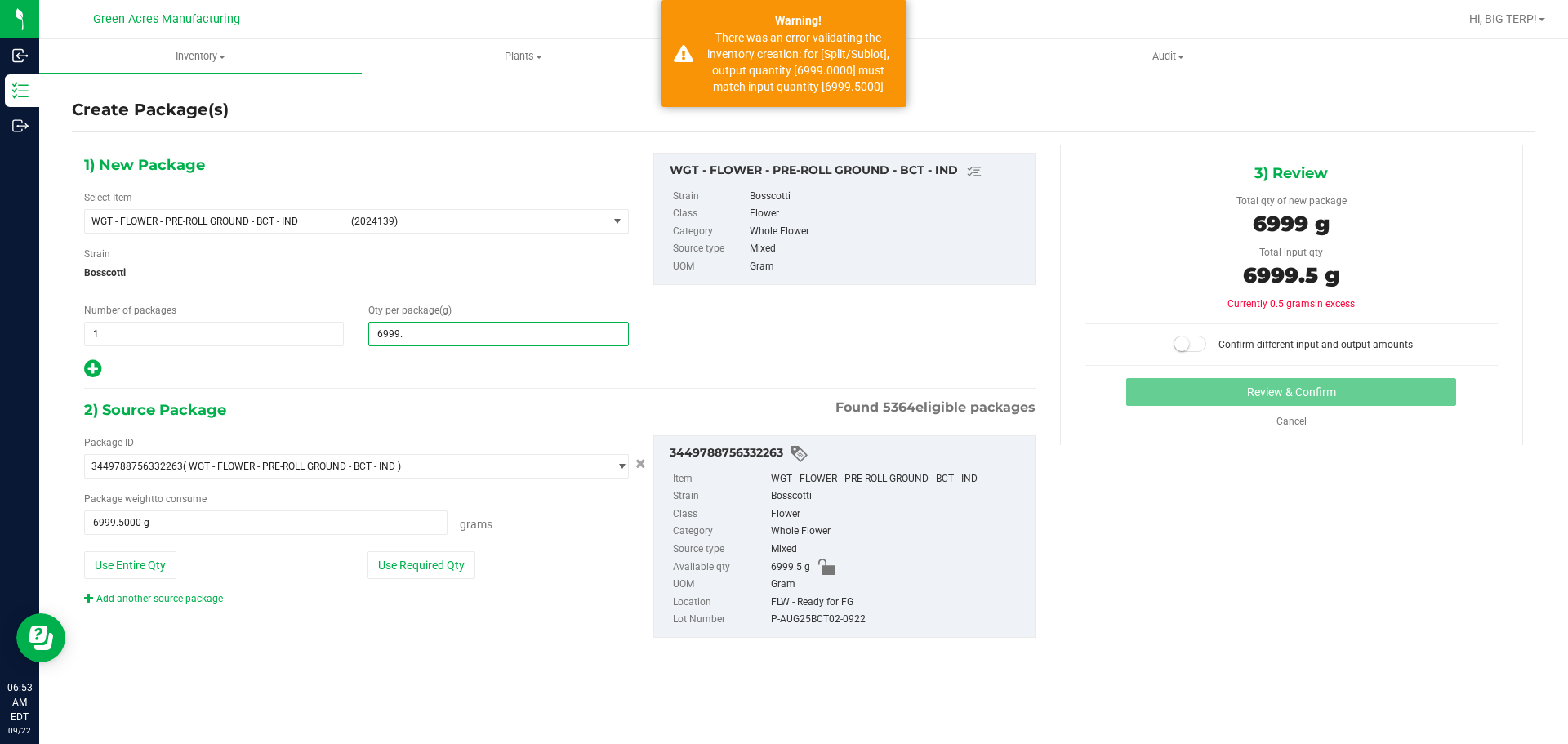
type input "6999.5"
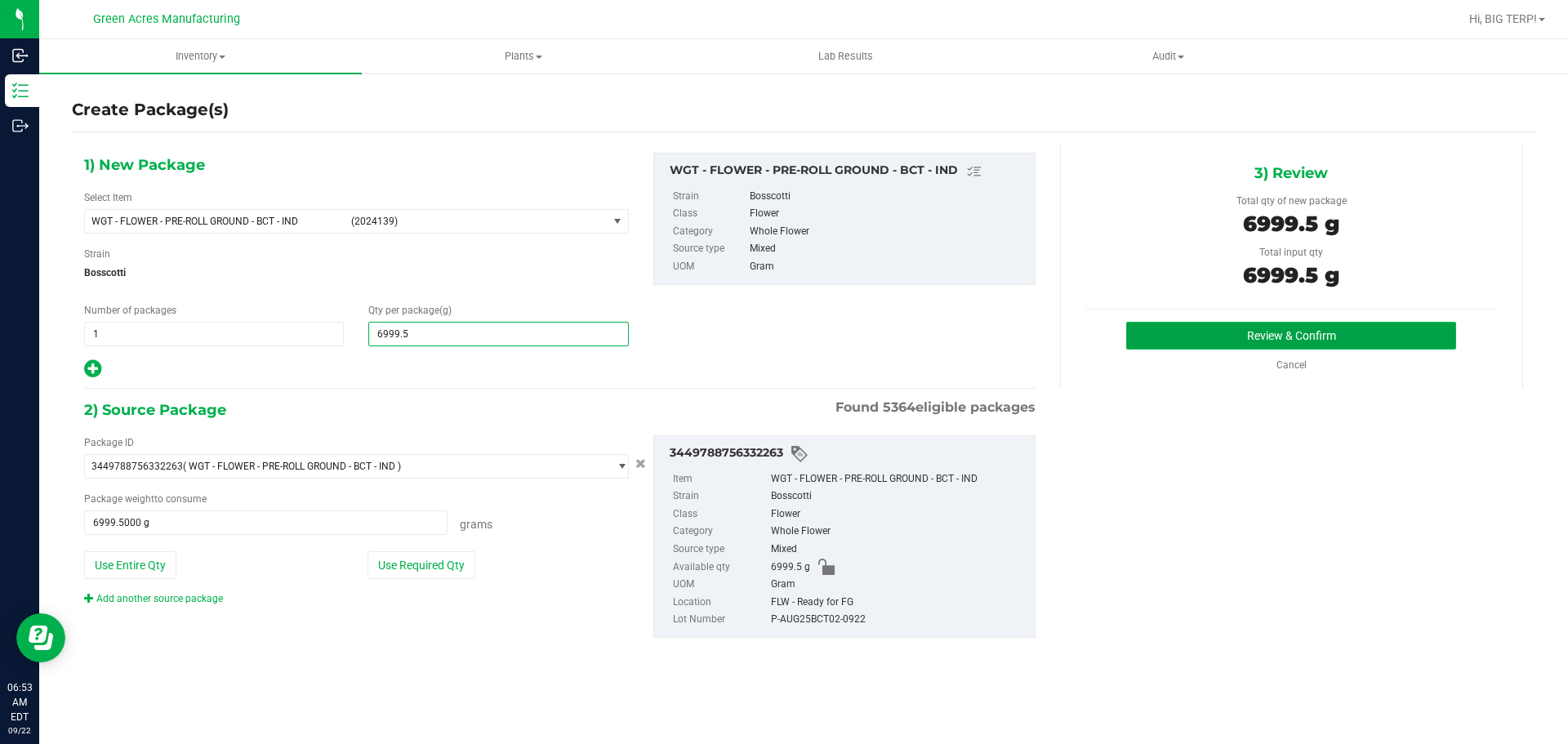
type input "6,999.5000"
click at [1239, 329] on button "Review & Confirm" at bounding box center [1291, 336] width 330 height 28
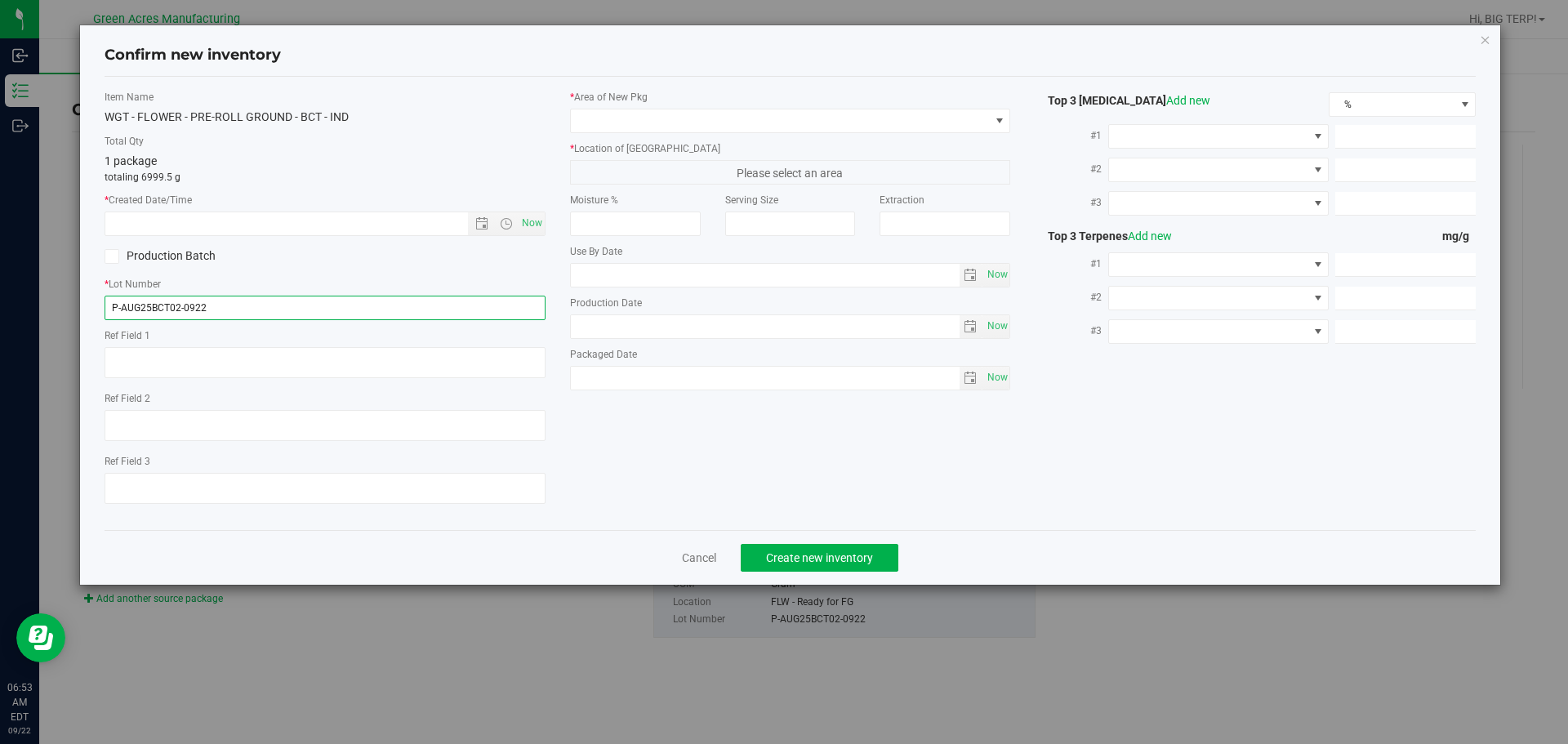
drag, startPoint x: 118, startPoint y: 312, endPoint x: 89, endPoint y: 307, distance: 29.4
click at [89, 307] on div "Confirm new inventory Item Name WGT - FLOWER - PRE-ROLL GROUND - BCT - IND Tota…" at bounding box center [791, 306] width 1421 height 560
type input "5-AUG25BCT02-0922"
click at [524, 224] on span "Now" at bounding box center [531, 223] width 28 height 24
type input "[DATE] 6:53 AM"
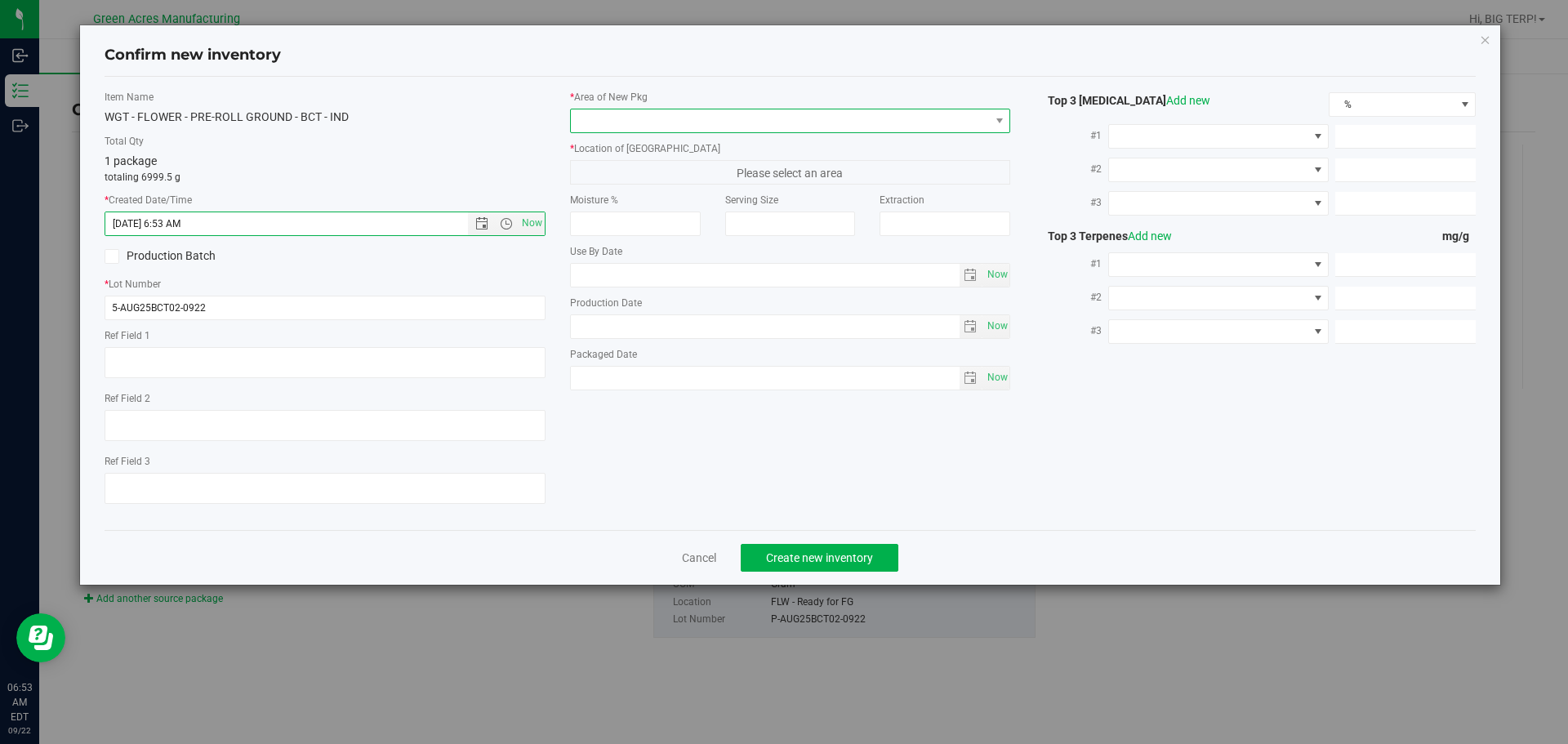
click at [612, 116] on span at bounding box center [781, 121] width 419 height 23
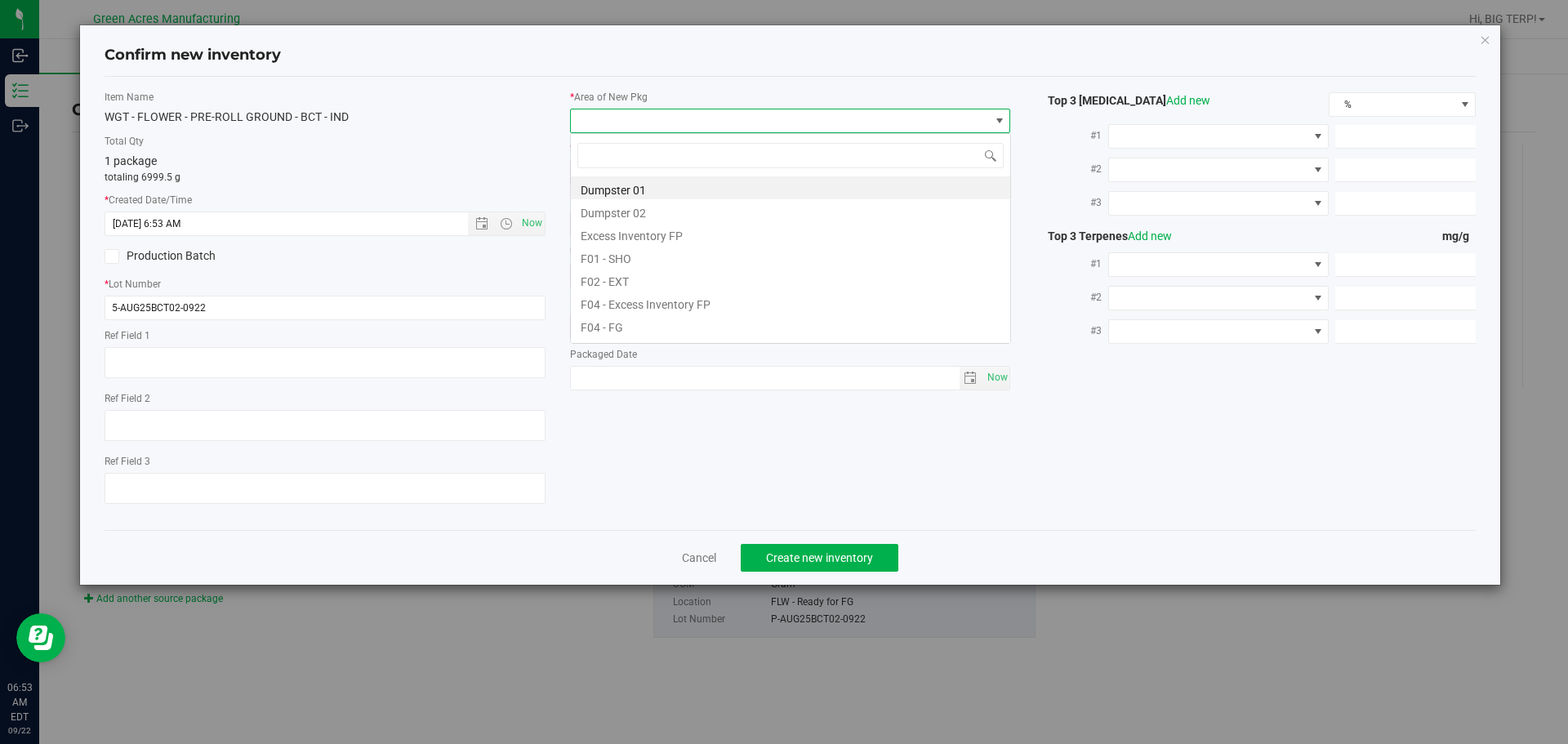
scroll to position [25, 441]
click at [612, 324] on li "F04 - FG" at bounding box center [791, 325] width 439 height 23
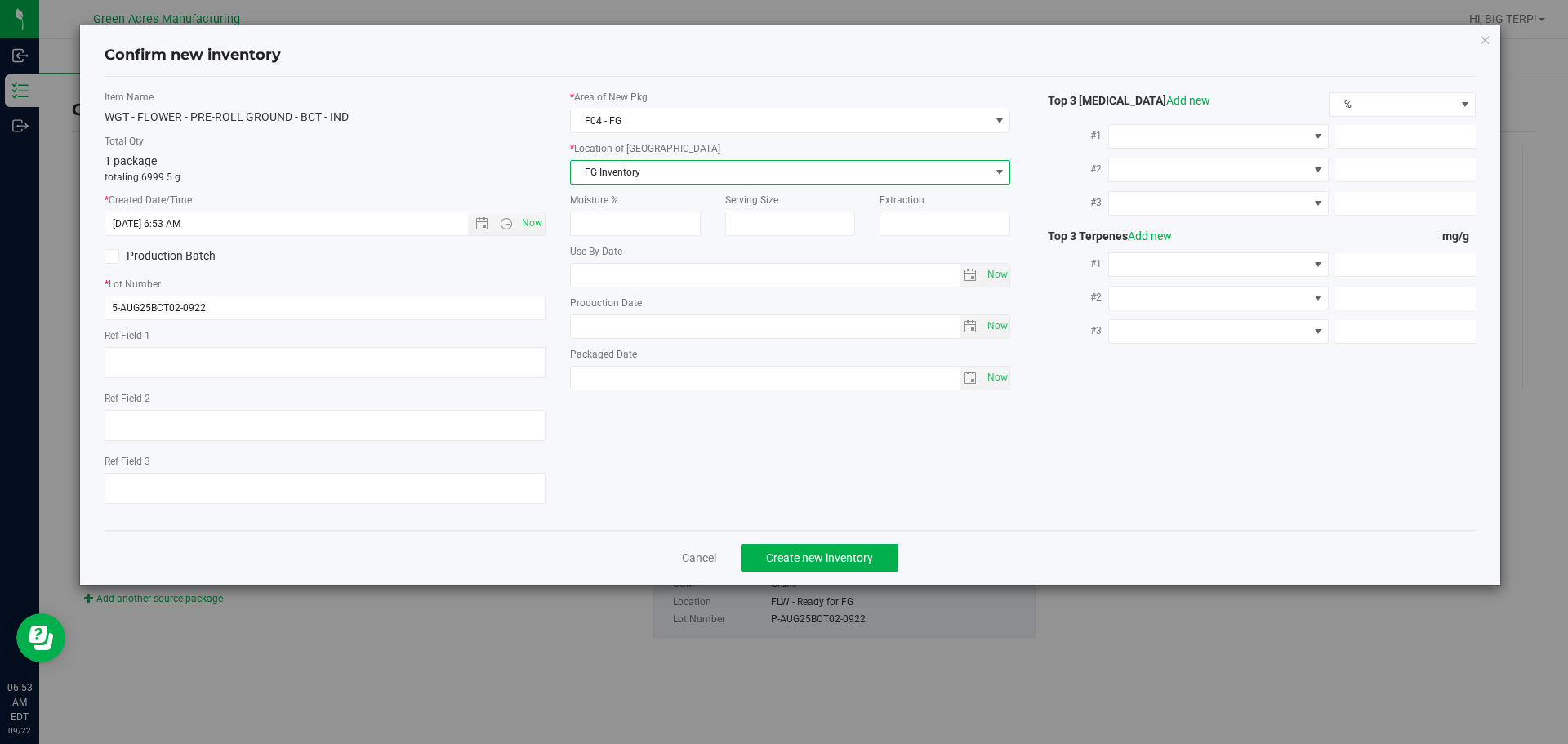
click at [635, 178] on span "FG Inventory" at bounding box center [781, 173] width 419 height 23
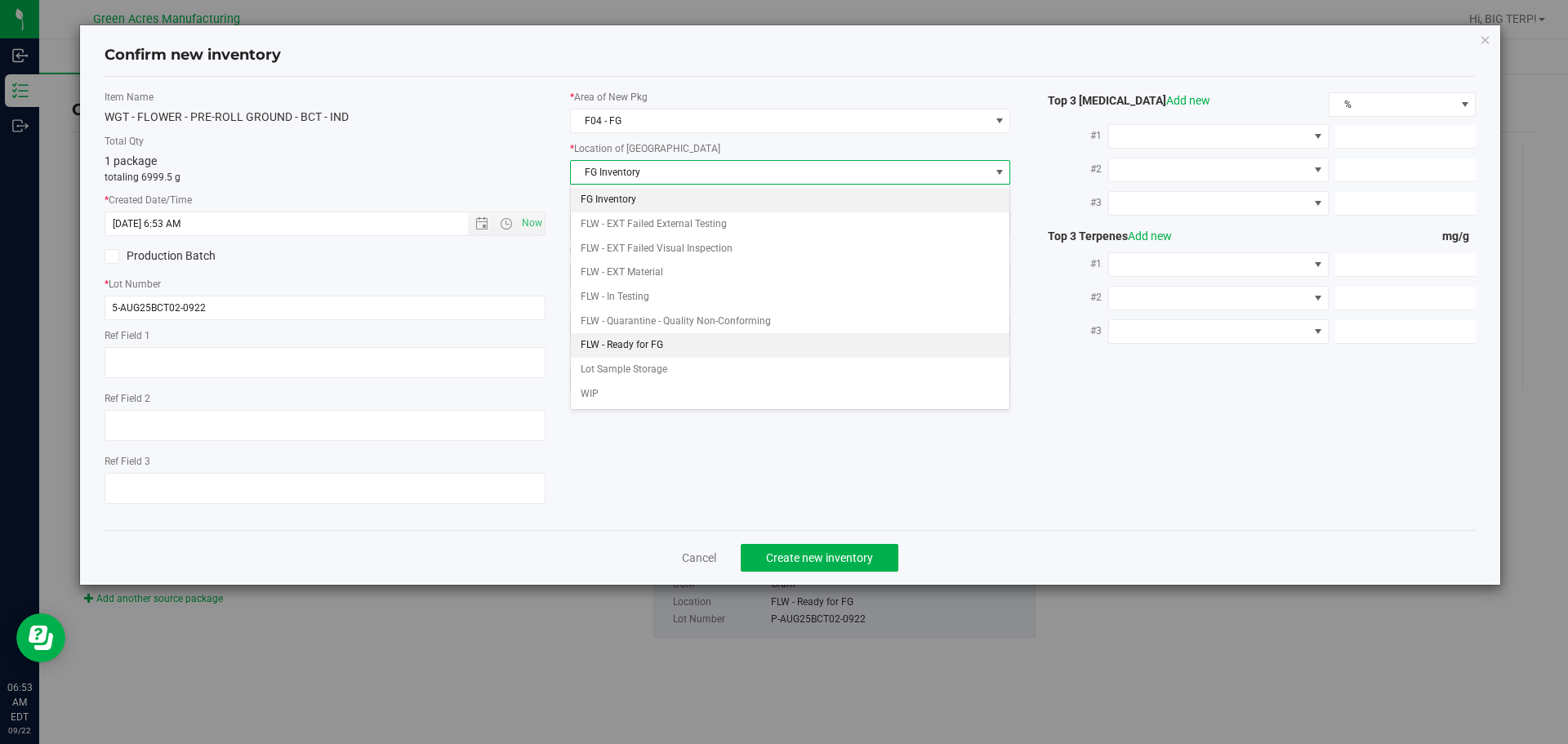
click at [640, 348] on li "FLW - Ready for FG" at bounding box center [791, 346] width 439 height 25
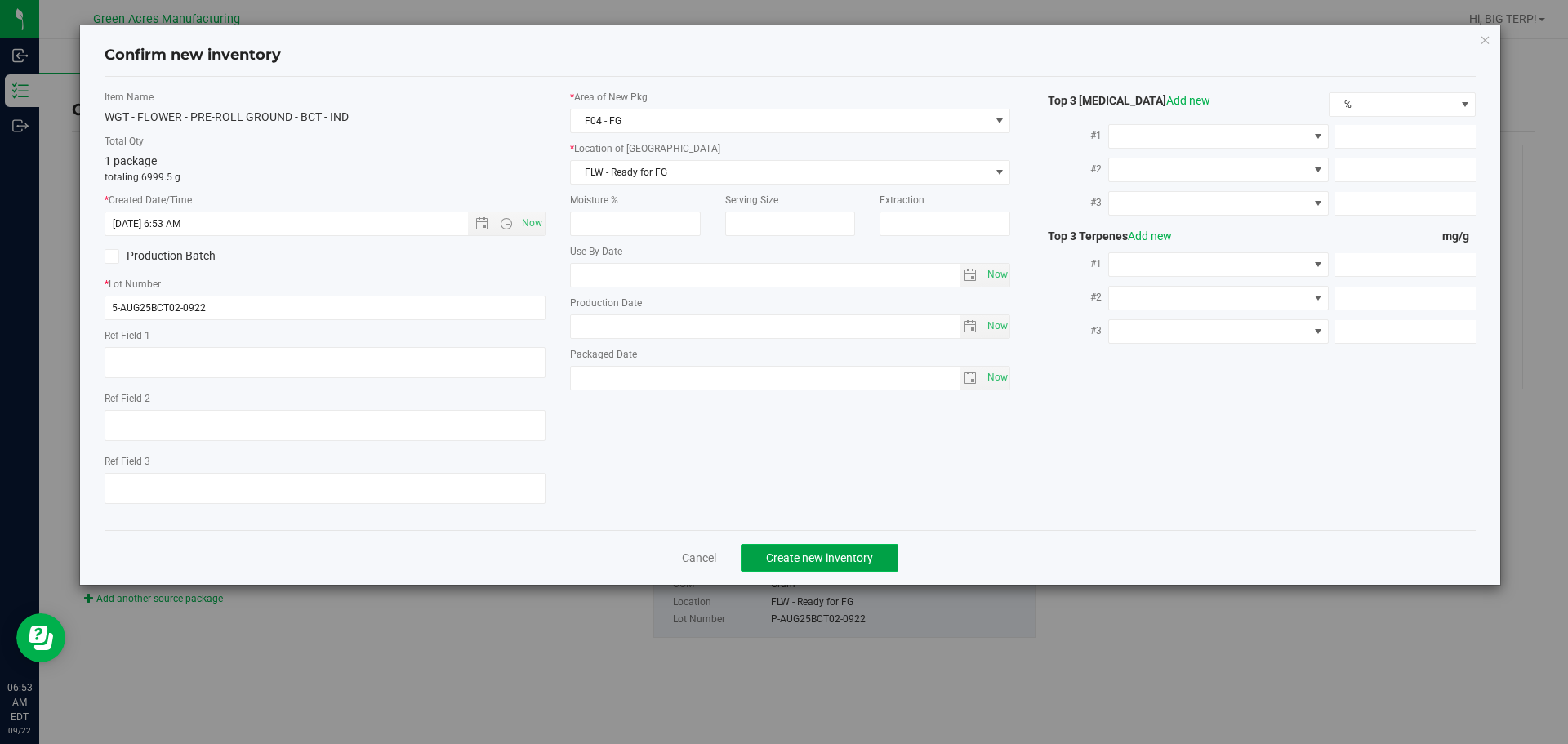
click at [797, 560] on span "Create new inventory" at bounding box center [819, 558] width 107 height 13
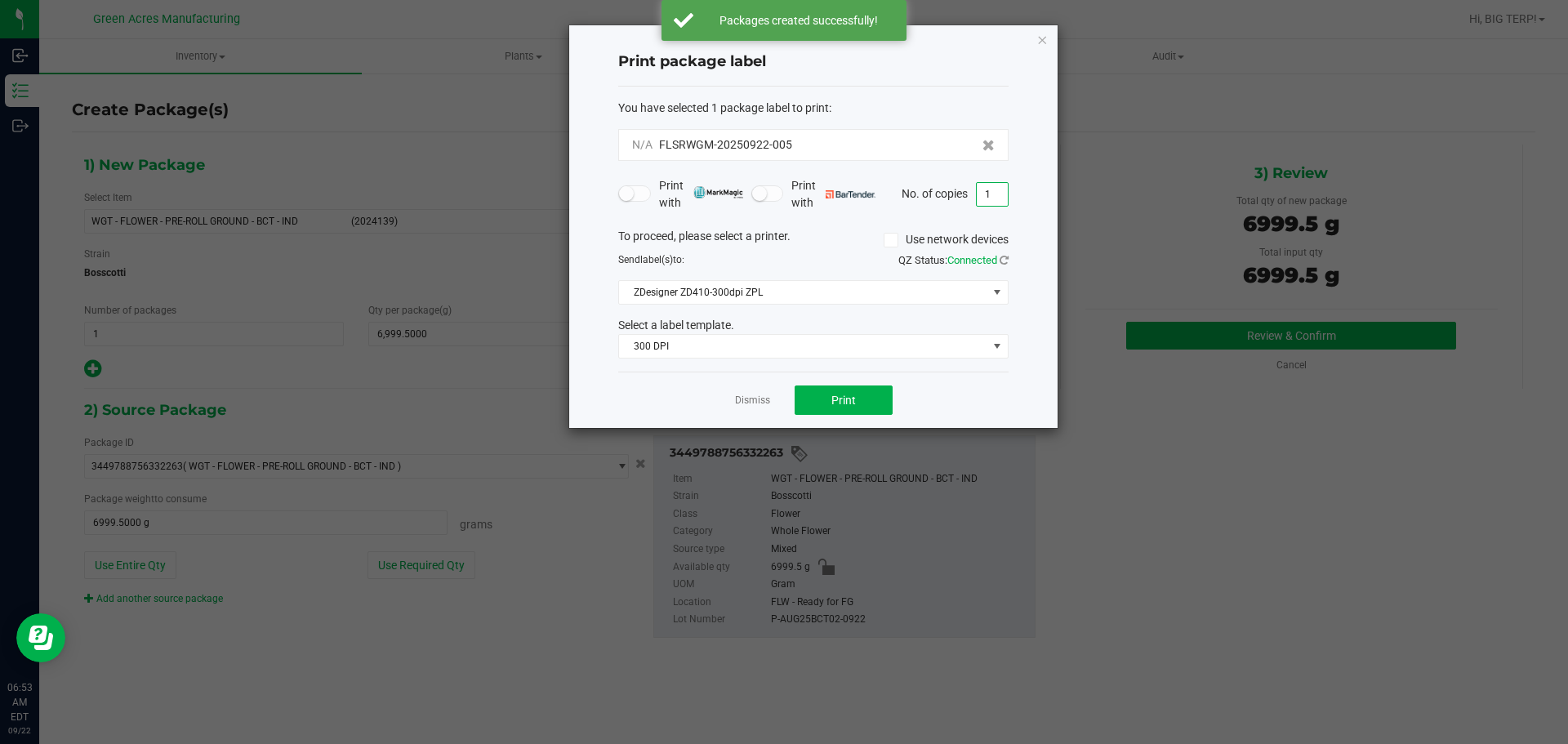
click at [999, 196] on input "1" at bounding box center [992, 195] width 31 height 23
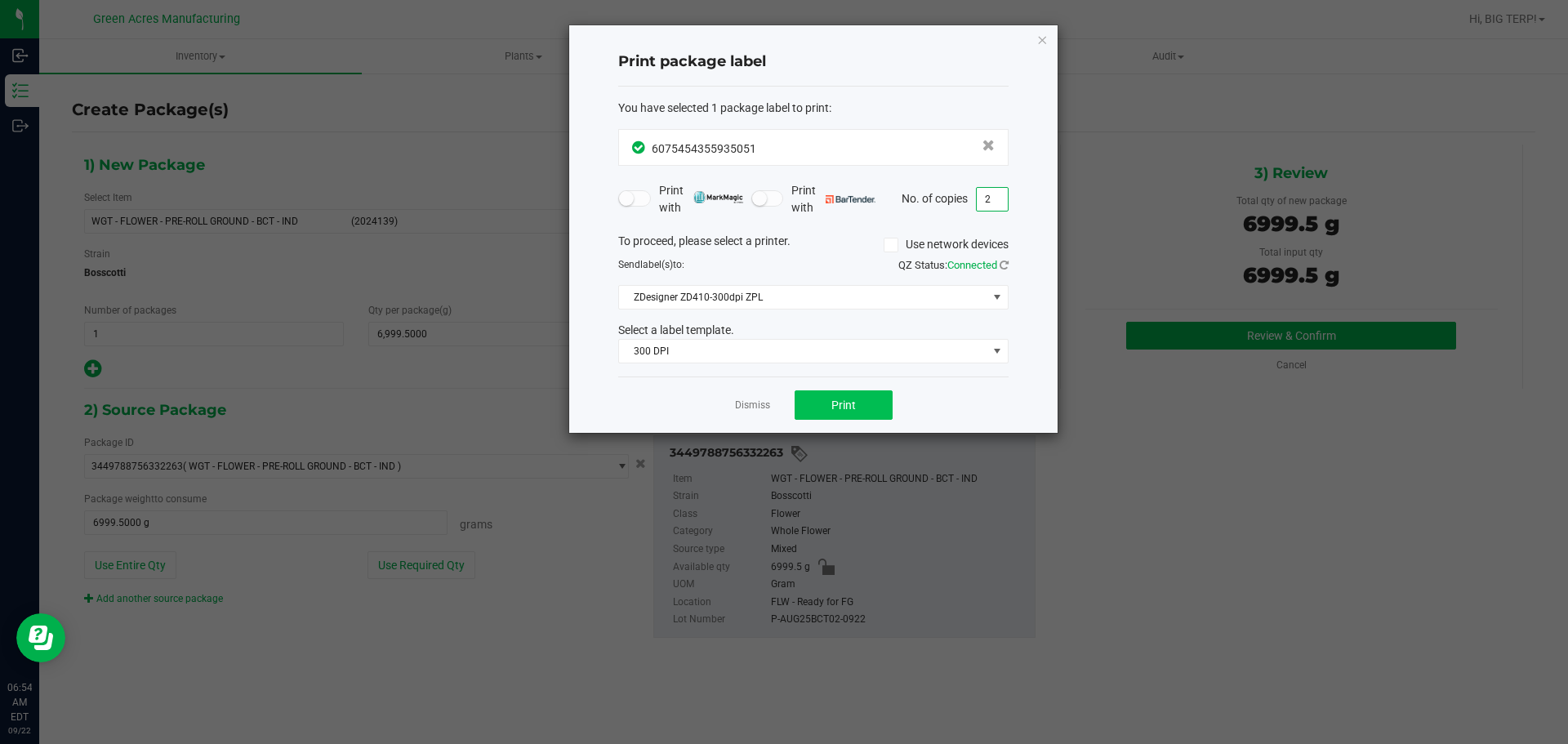
type input "2"
click at [862, 405] on button "Print" at bounding box center [843, 405] width 98 height 30
click at [753, 405] on link "Dismiss" at bounding box center [753, 405] width 35 height 14
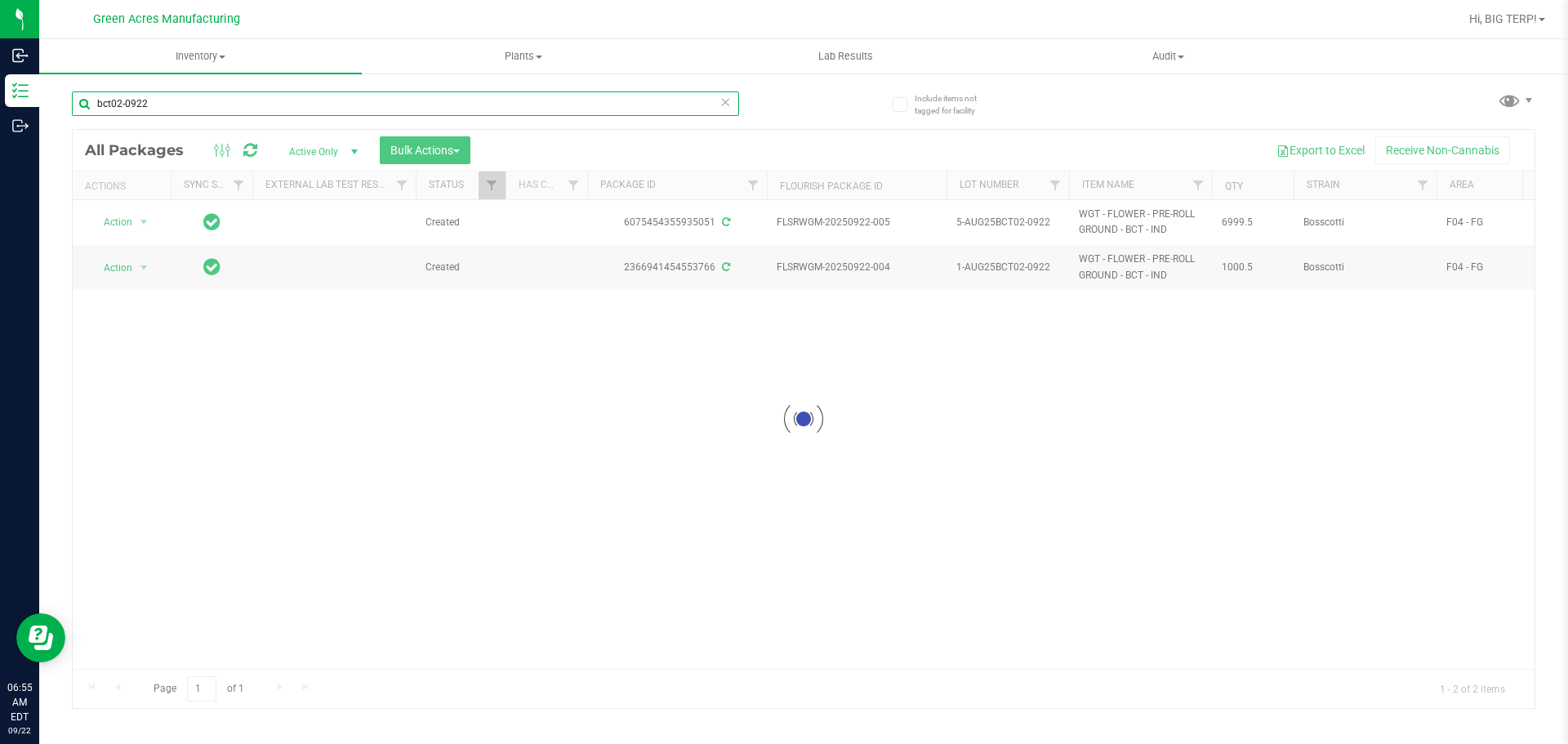
click at [128, 104] on input "bct02-0922" at bounding box center [405, 104] width 667 height 25
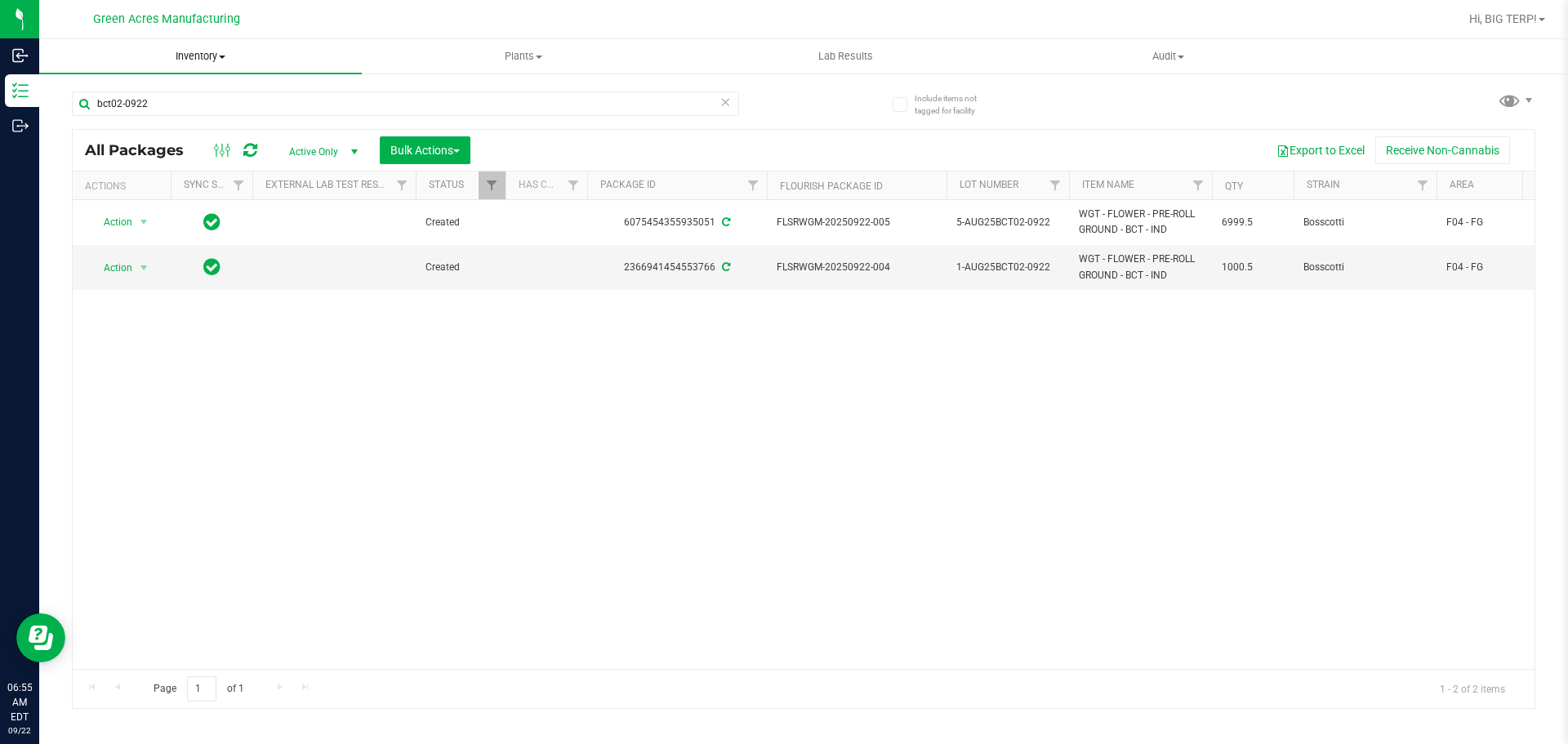
click at [223, 59] on span "Inventory" at bounding box center [200, 56] width 323 height 15
click at [169, 200] on span "From bill of materials" at bounding box center [112, 197] width 148 height 14
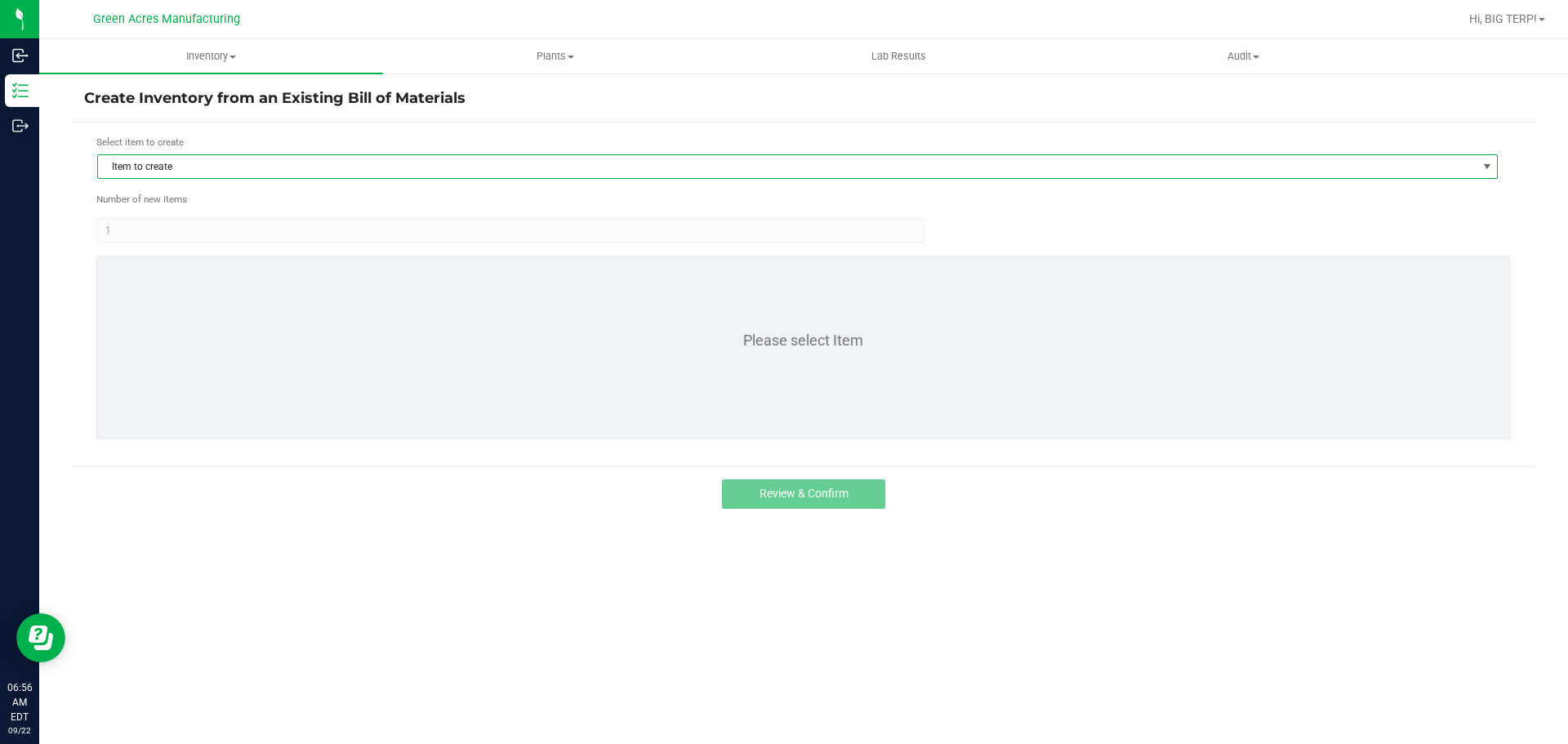
click at [286, 166] on span "Item to create" at bounding box center [787, 167] width 1378 height 23
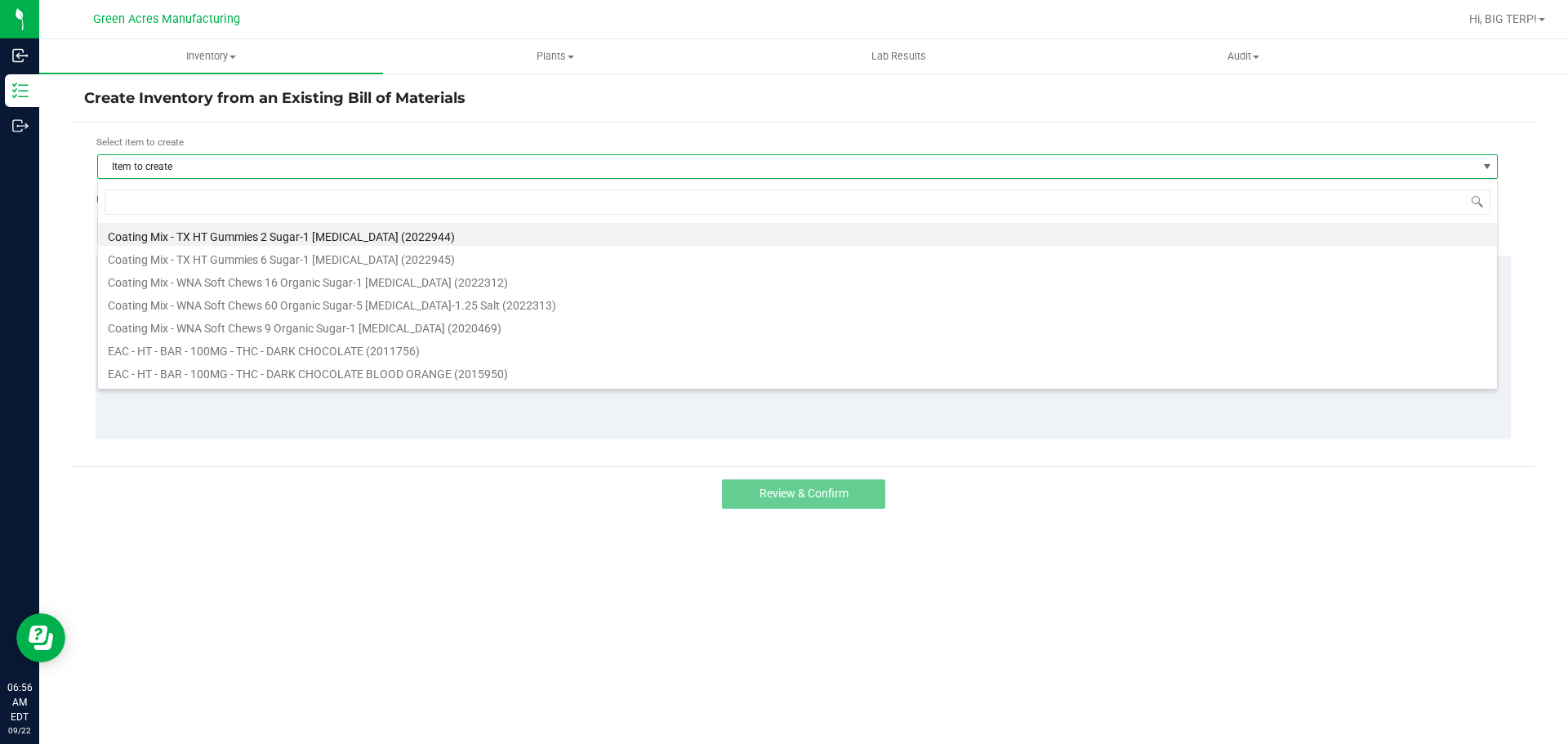
scroll to position [25, 1400]
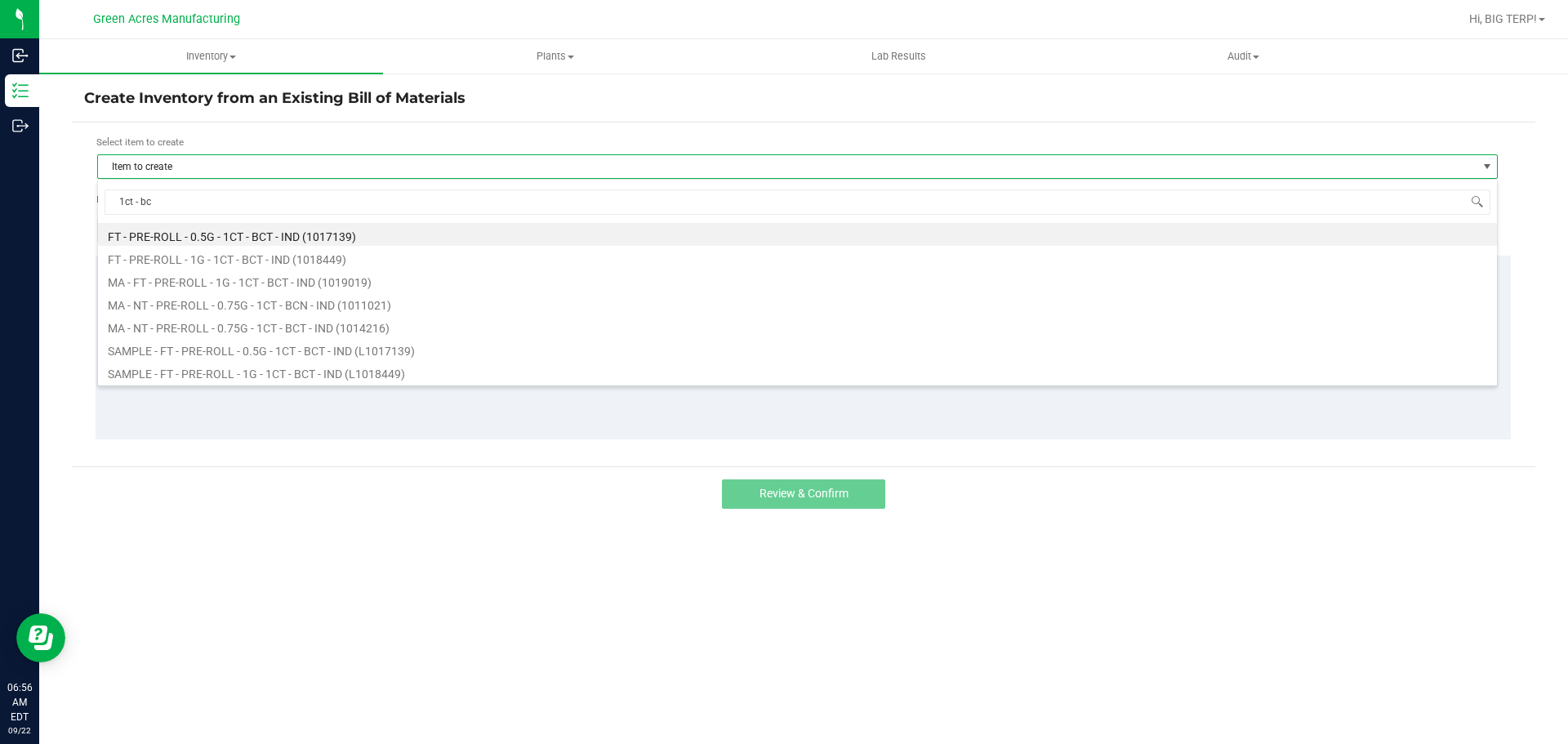
type input "1ct - bct"
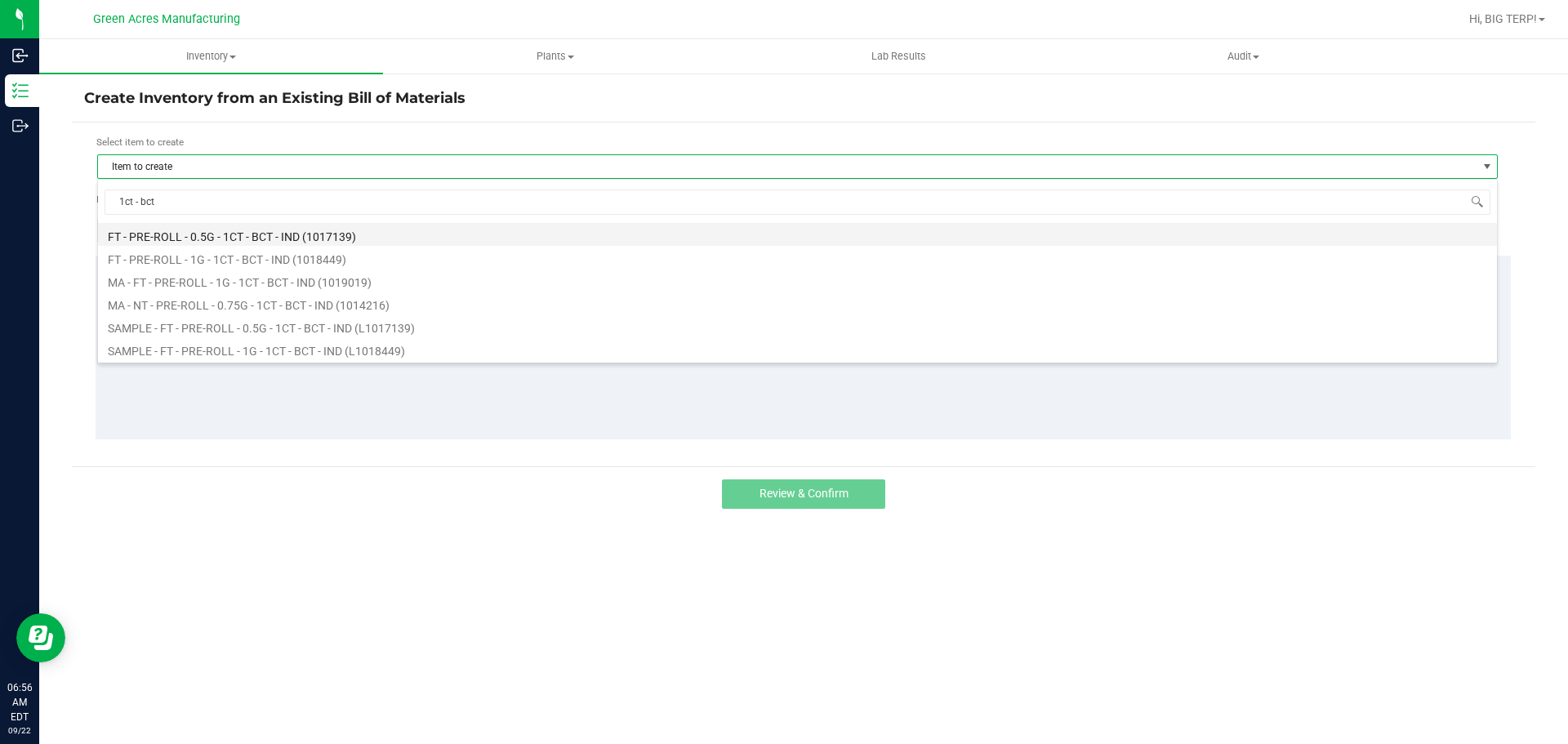
click at [303, 240] on li "FT - PRE-ROLL - 0.5G - 1CT - BCT - IND (1017139)" at bounding box center [797, 235] width 1399 height 23
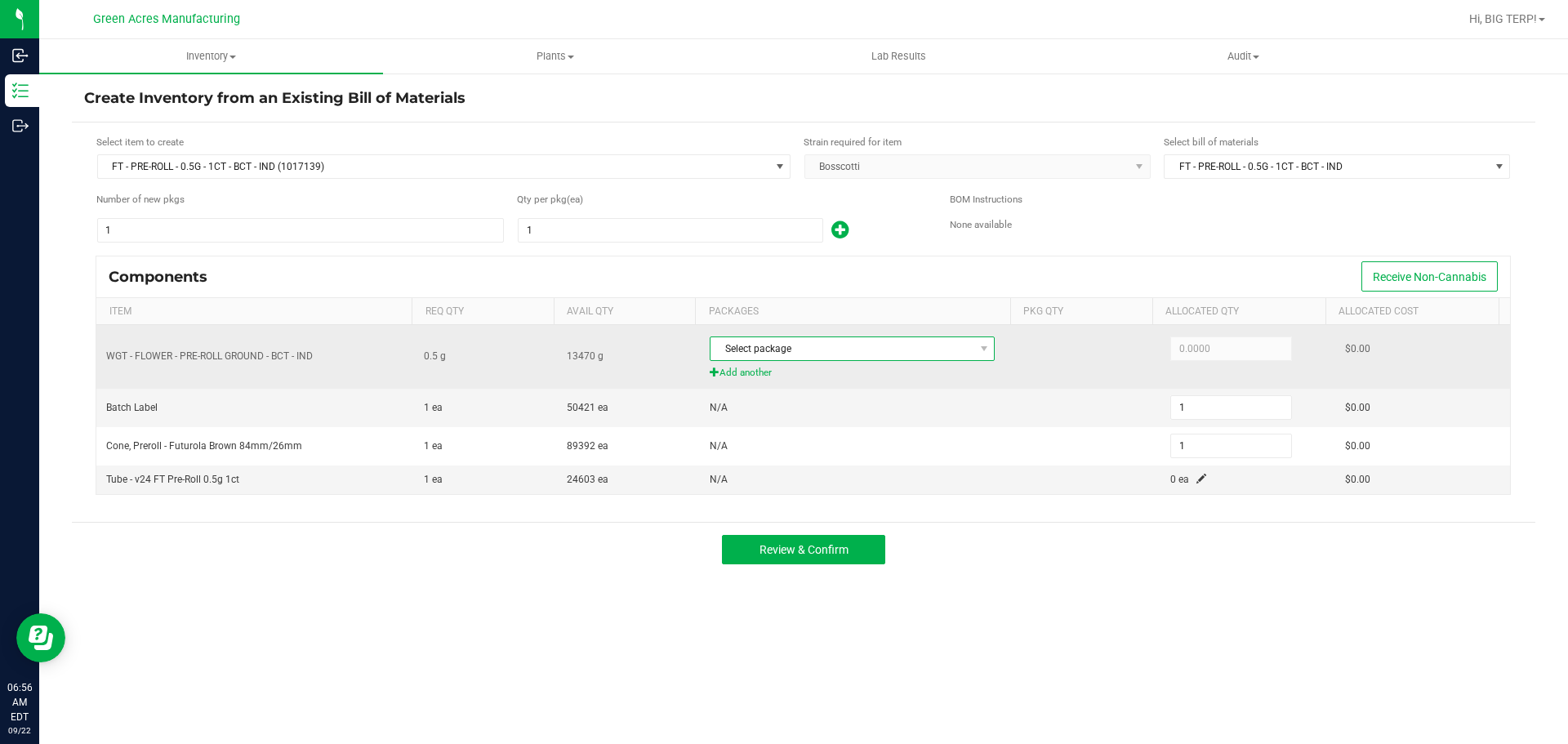
click at [758, 354] on span "Select package" at bounding box center [842, 349] width 263 height 23
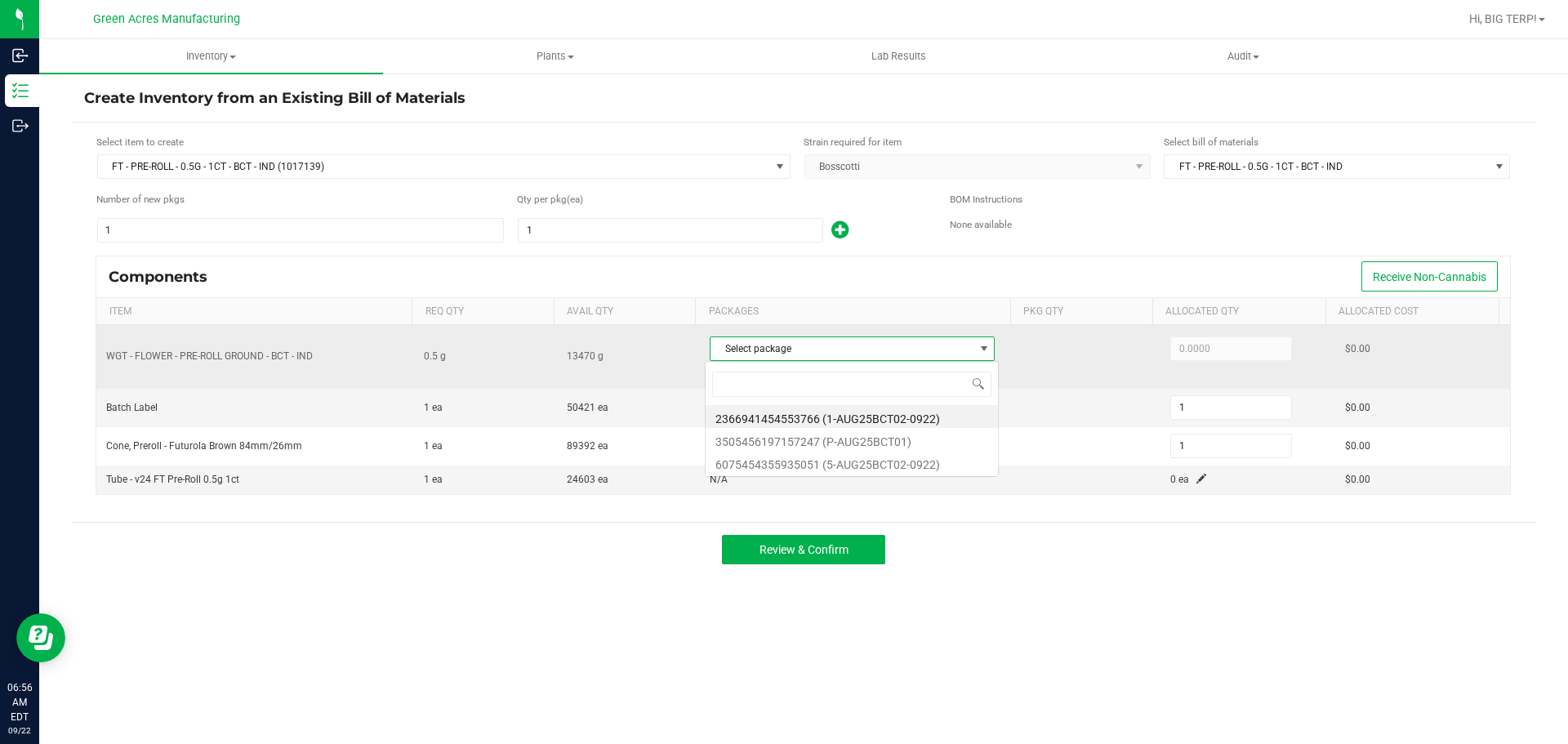
scroll to position [25, 281]
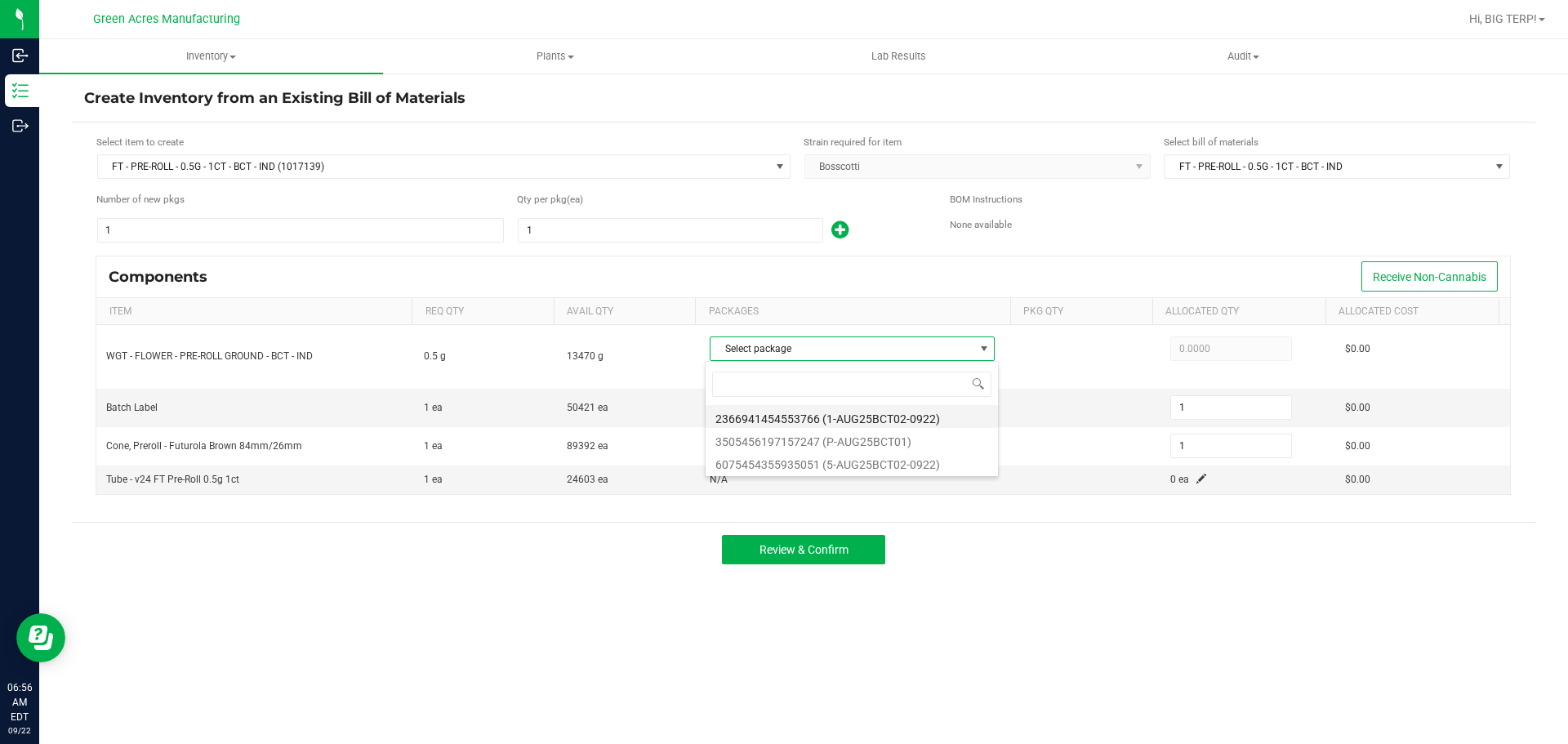
click at [795, 419] on li "2366941454553766 (1-AUG25BCT02-0922)" at bounding box center [852, 417] width 292 height 23
type input "0.5000"
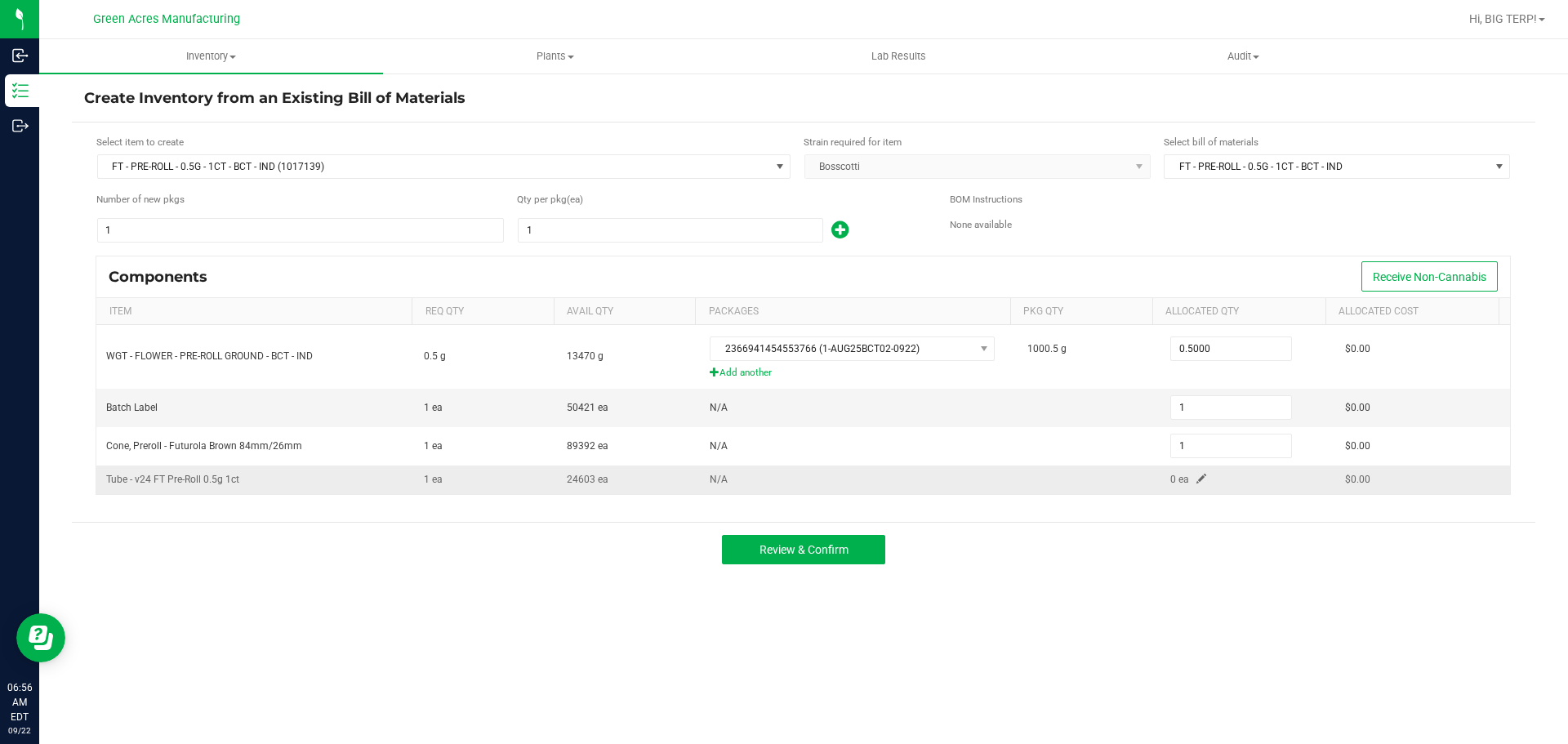
click at [1197, 479] on span at bounding box center [1202, 479] width 10 height 10
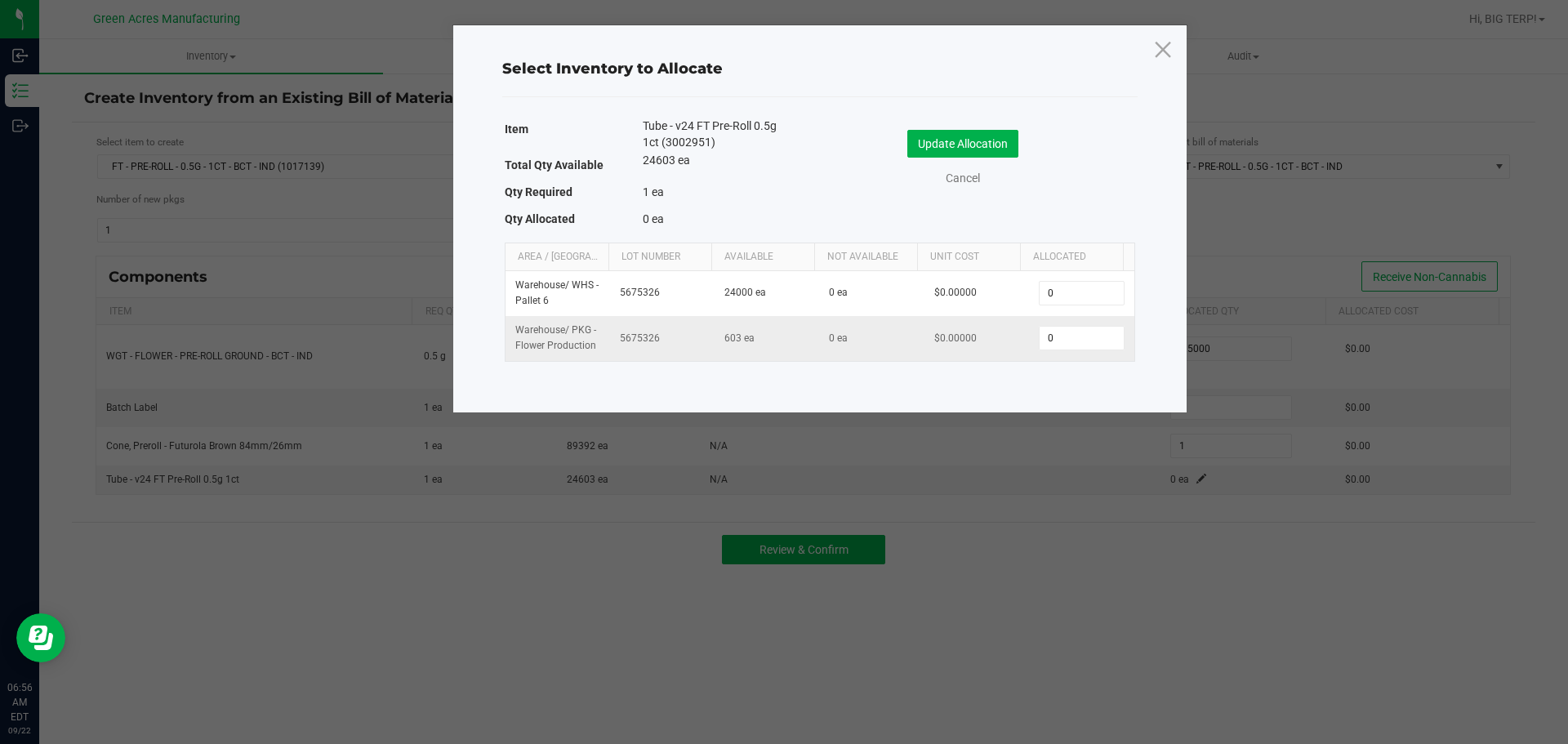
click at [1082, 354] on td "0" at bounding box center [1081, 338] width 105 height 44
click at [1075, 334] on input "0" at bounding box center [1081, 339] width 83 height 23
type input "1"
click at [919, 145] on button "Update Allocation" at bounding box center [962, 144] width 111 height 28
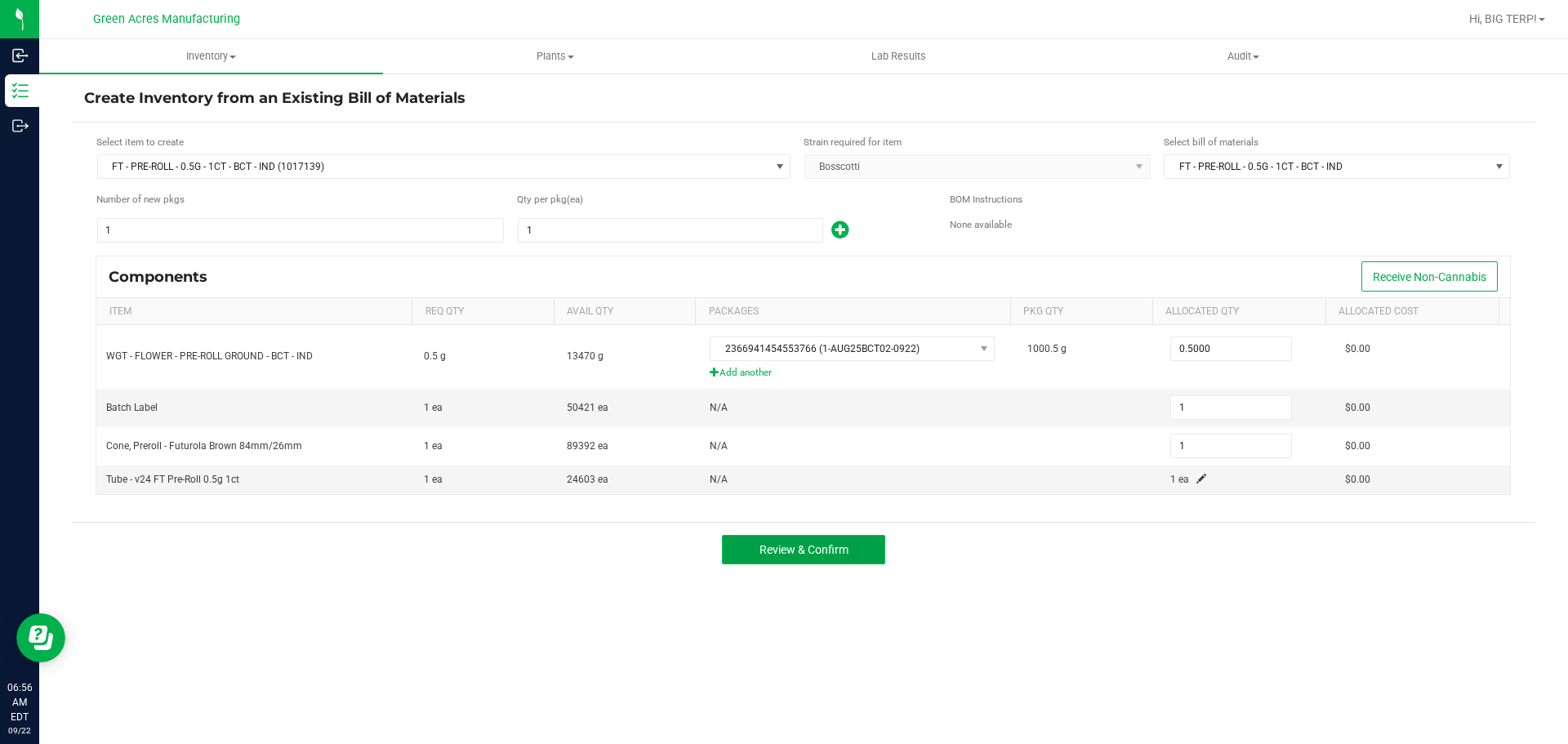
click at [835, 556] on span "Review & Confirm" at bounding box center [804, 550] width 89 height 13
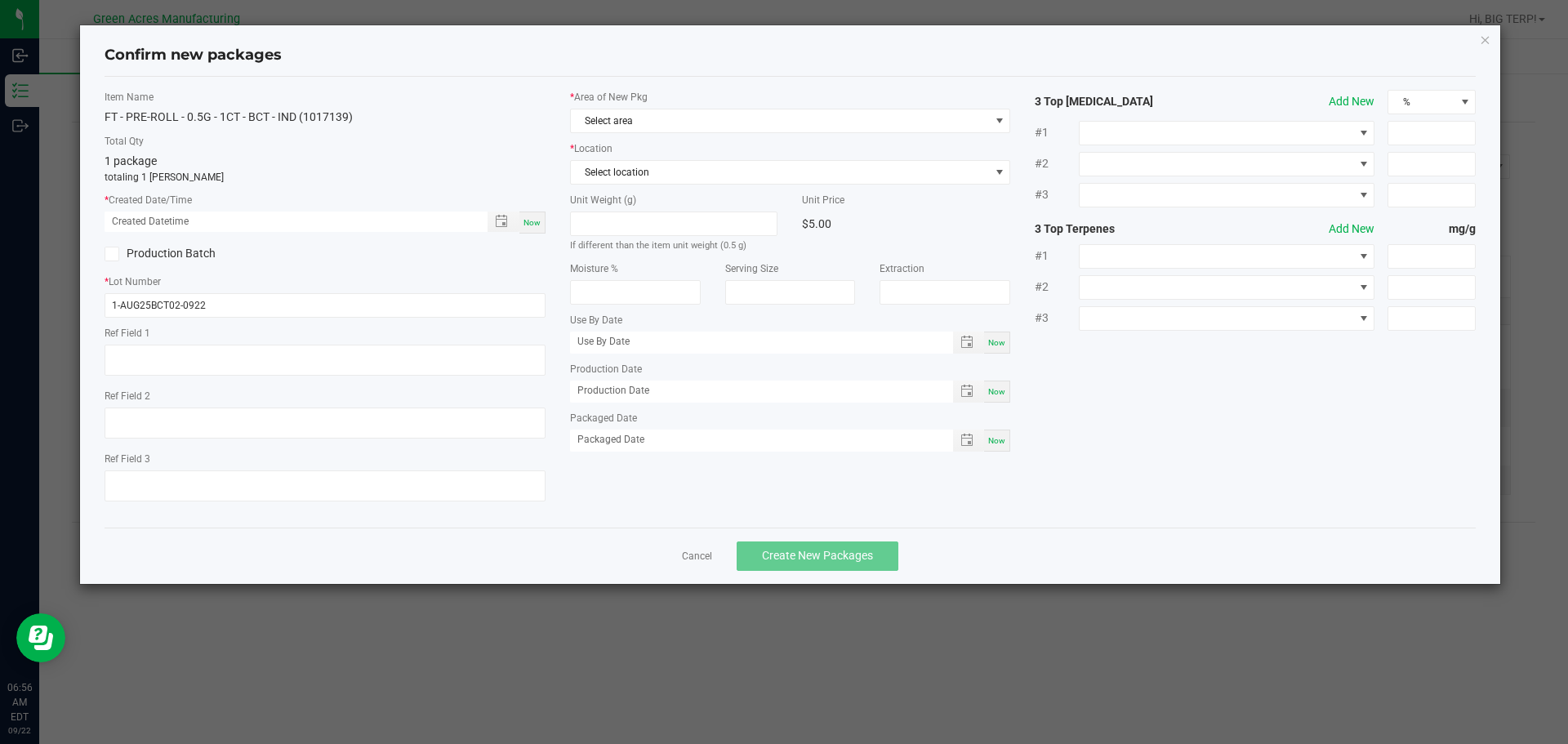
click at [530, 220] on span "Now" at bounding box center [531, 222] width 17 height 9
type input "[DATE] 06:56 AM"
click at [692, 123] on span "Select area" at bounding box center [781, 121] width 419 height 23
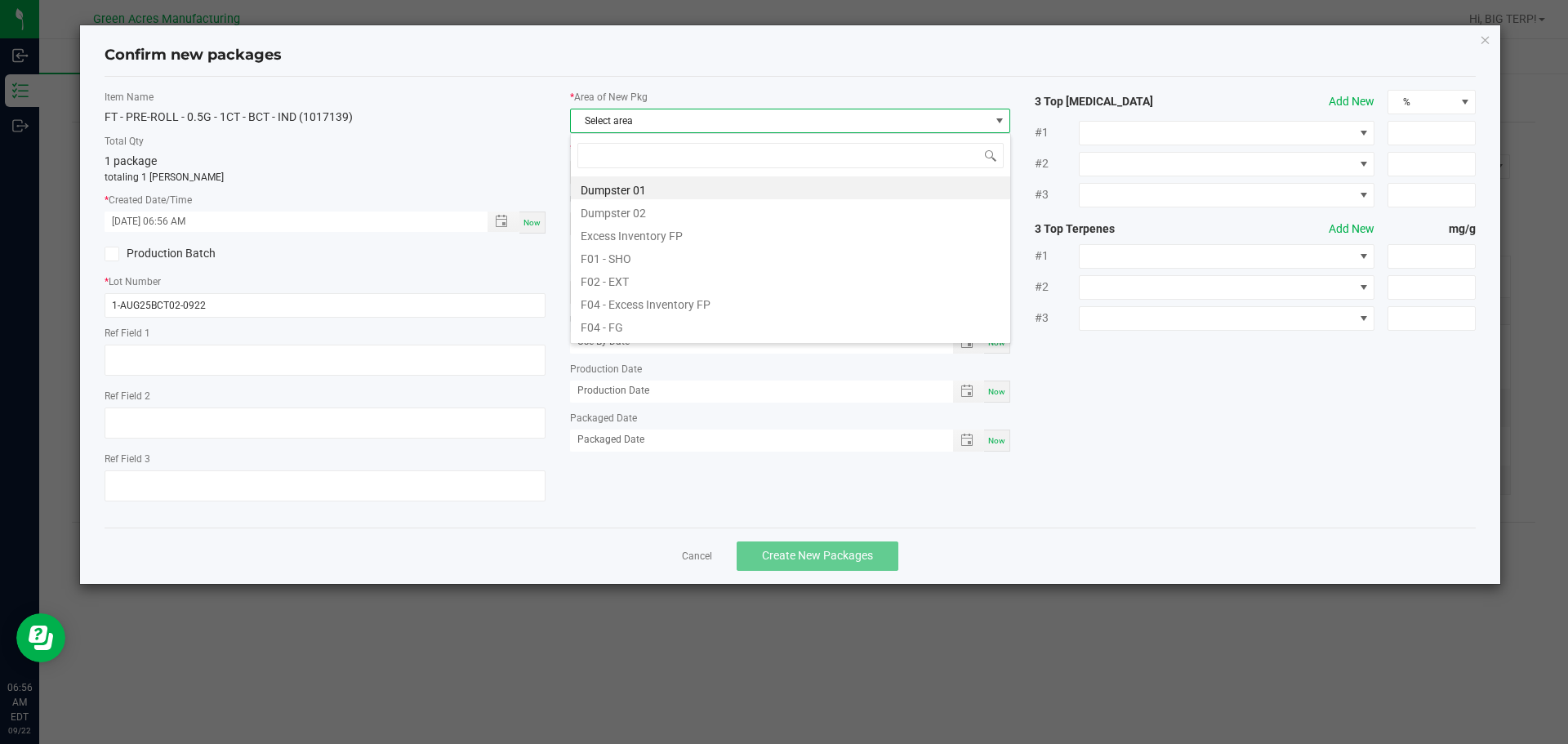
scroll to position [25, 441]
click at [600, 329] on li "F04 - FG" at bounding box center [791, 325] width 439 height 23
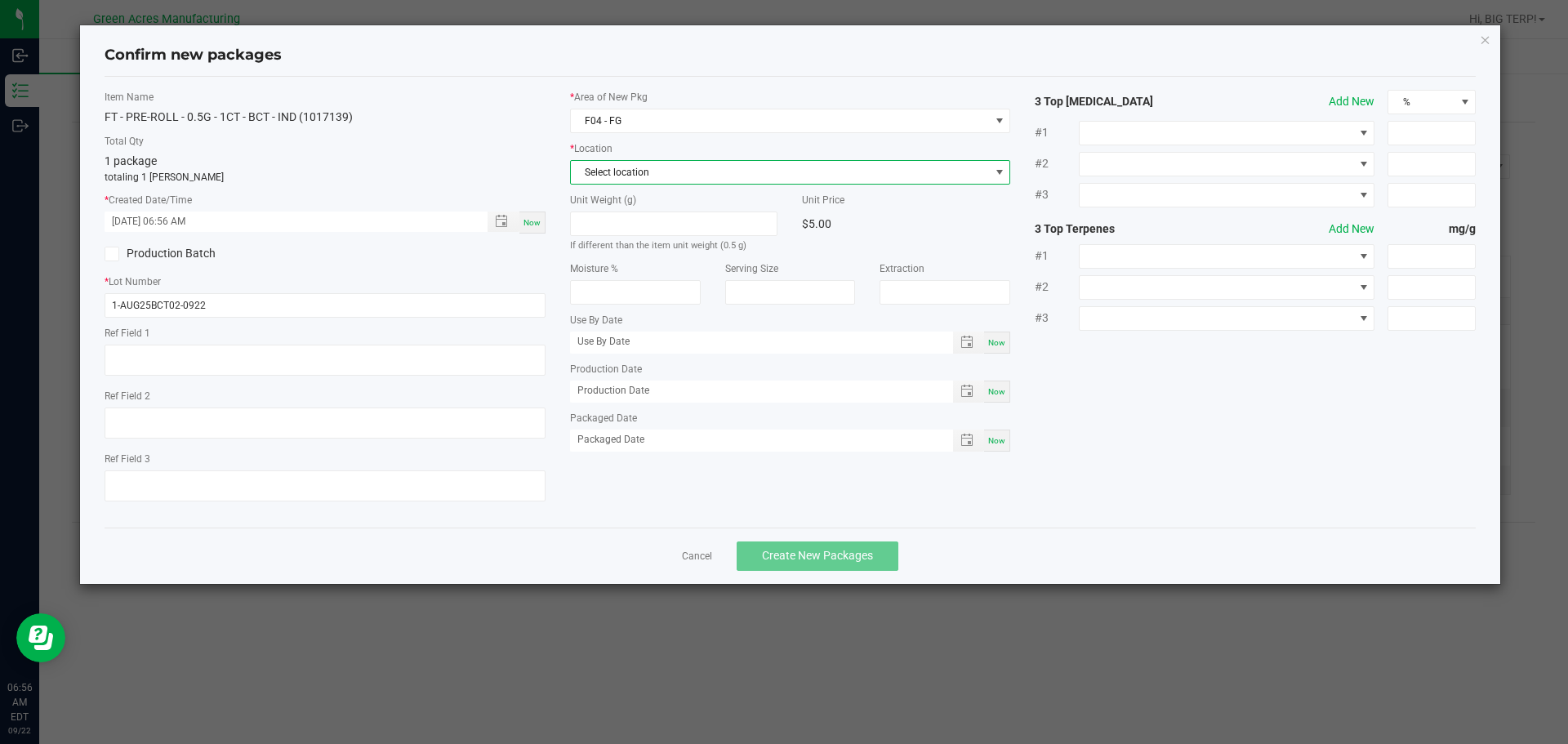
click at [618, 175] on span "Select location" at bounding box center [781, 173] width 419 height 23
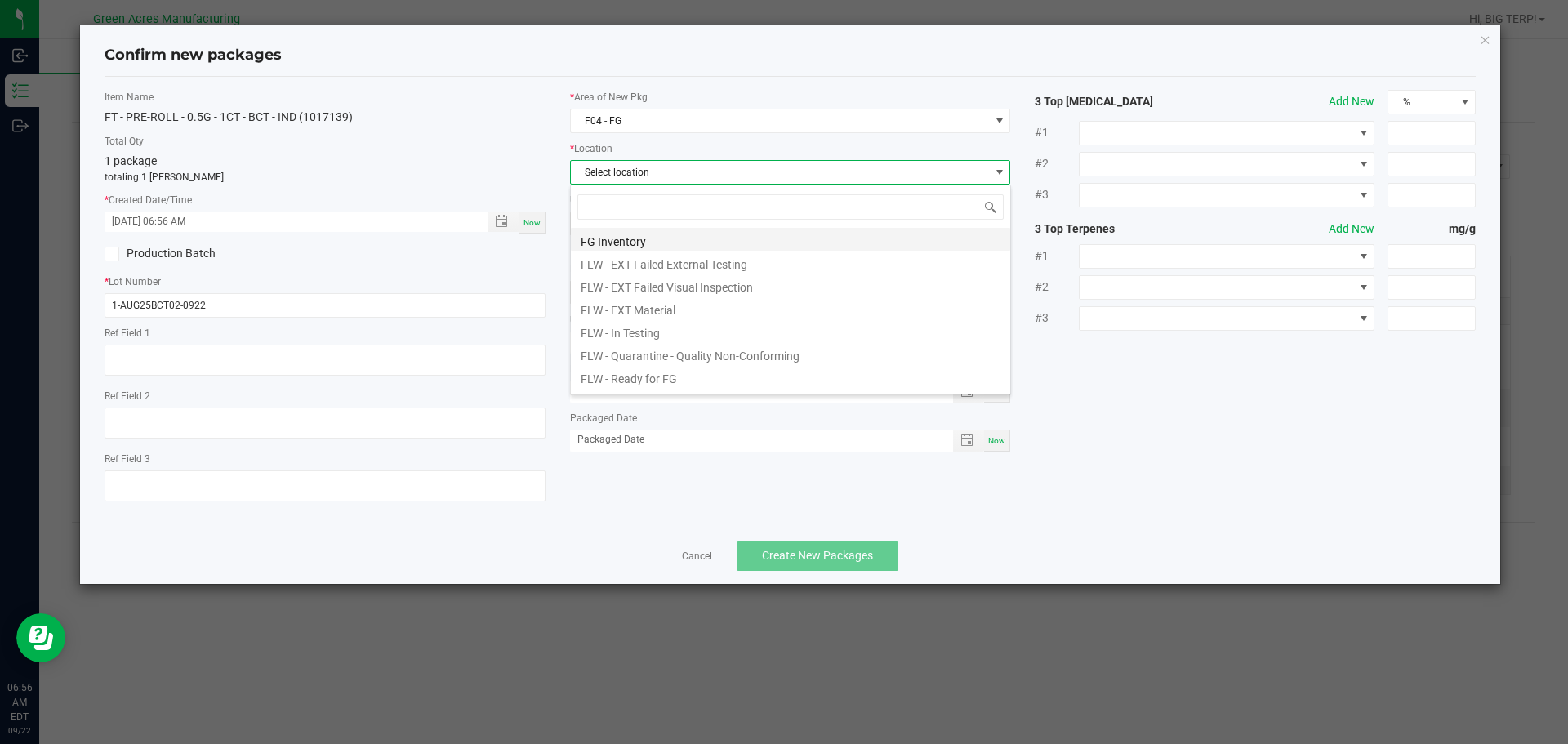
click at [616, 237] on li "FG Inventory" at bounding box center [791, 239] width 439 height 23
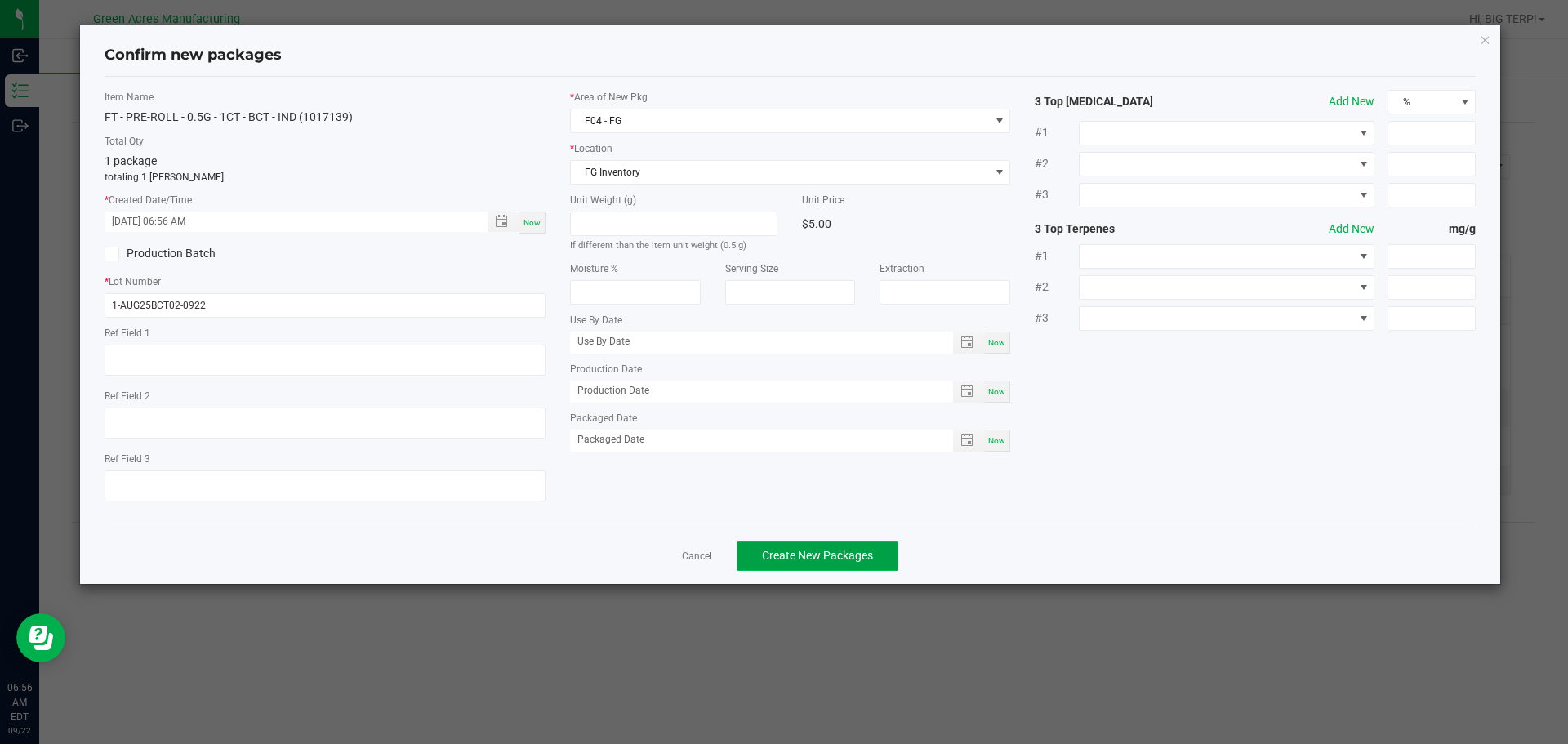
click at [795, 564] on button "Create New Packages" at bounding box center [818, 557] width 162 height 30
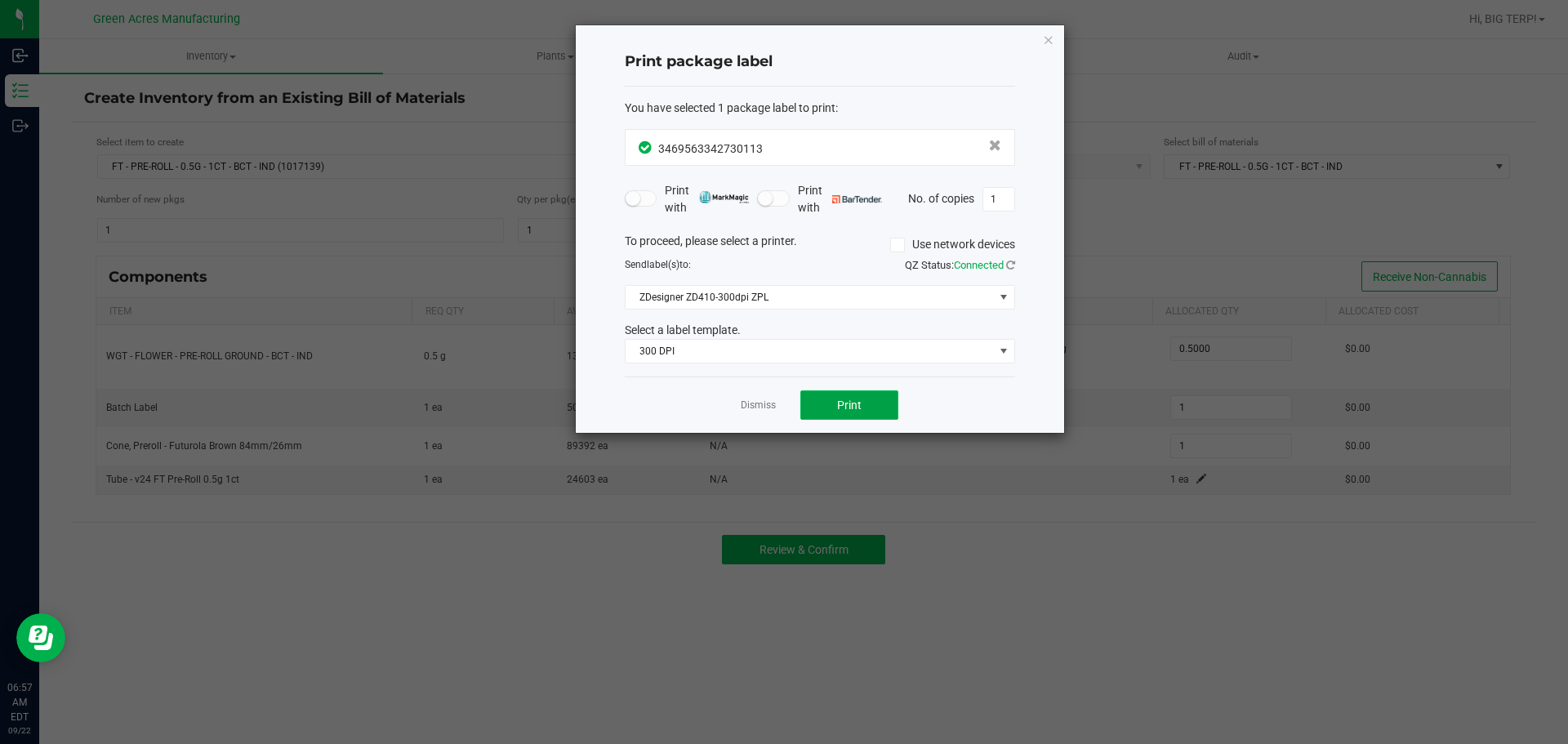
click at [864, 403] on button "Print" at bounding box center [849, 405] width 98 height 30
click at [743, 402] on link "Dismiss" at bounding box center [758, 405] width 35 height 14
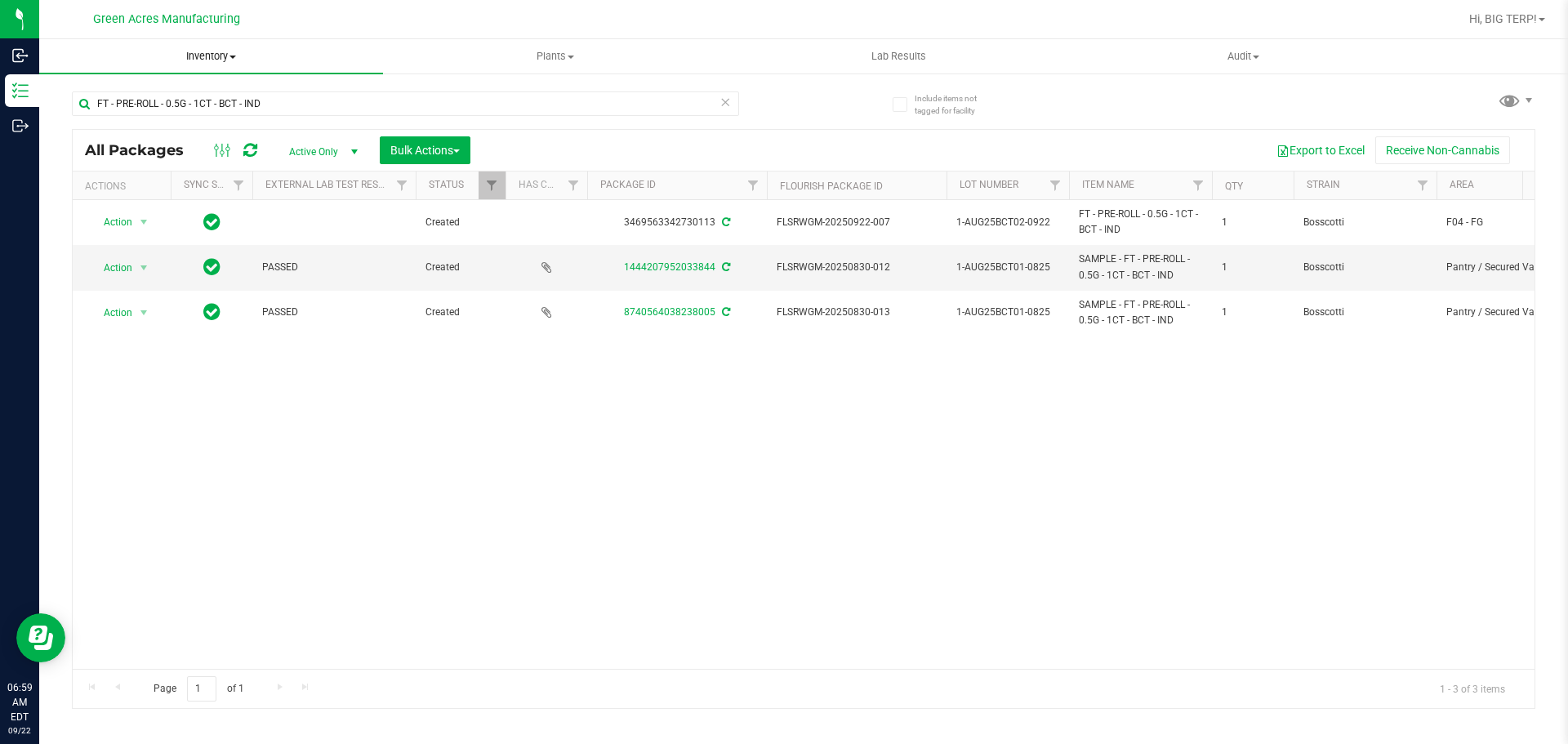
click at [236, 59] on span "Inventory" at bounding box center [210, 56] width 344 height 15
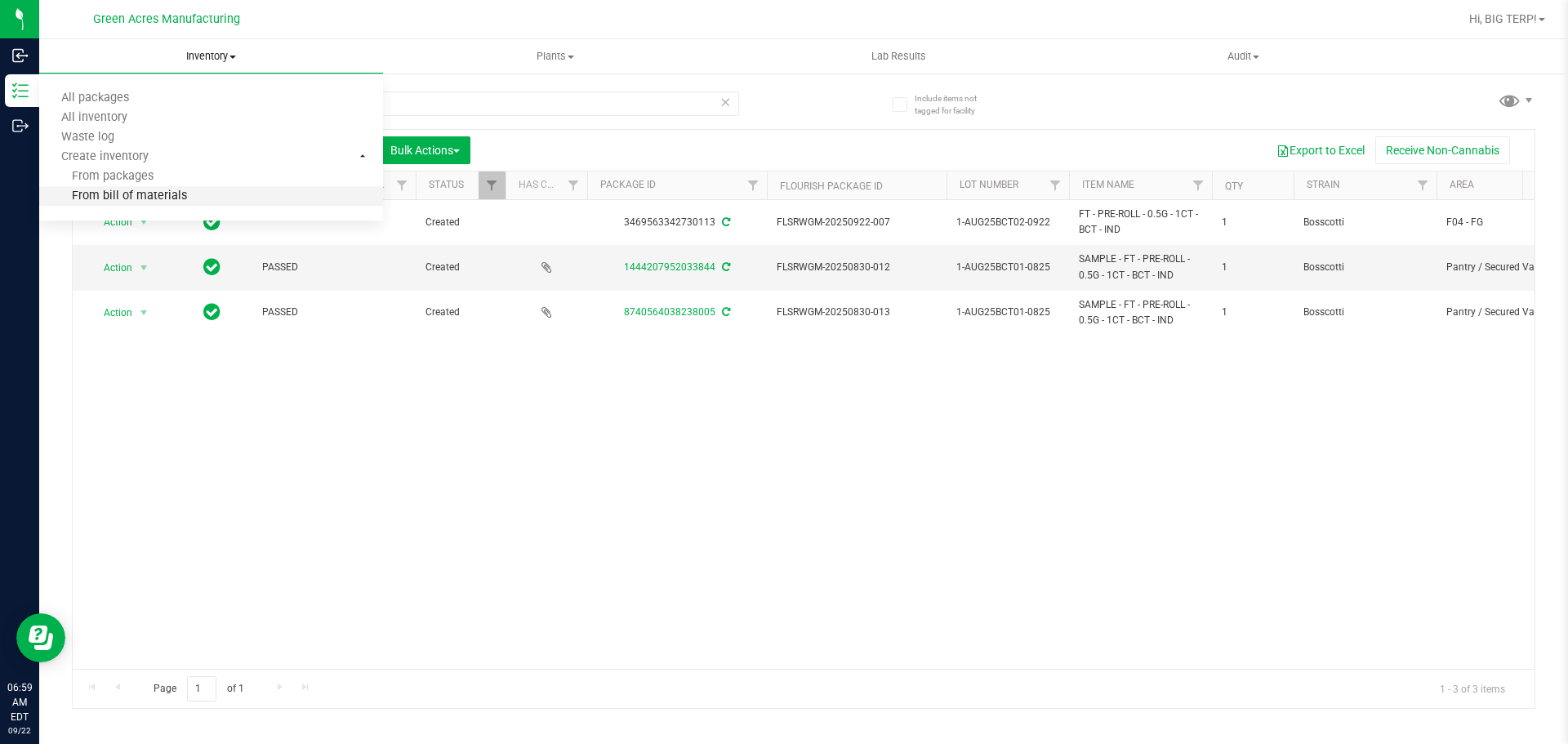
click at [178, 197] on span "From bill of materials" at bounding box center [112, 197] width 148 height 14
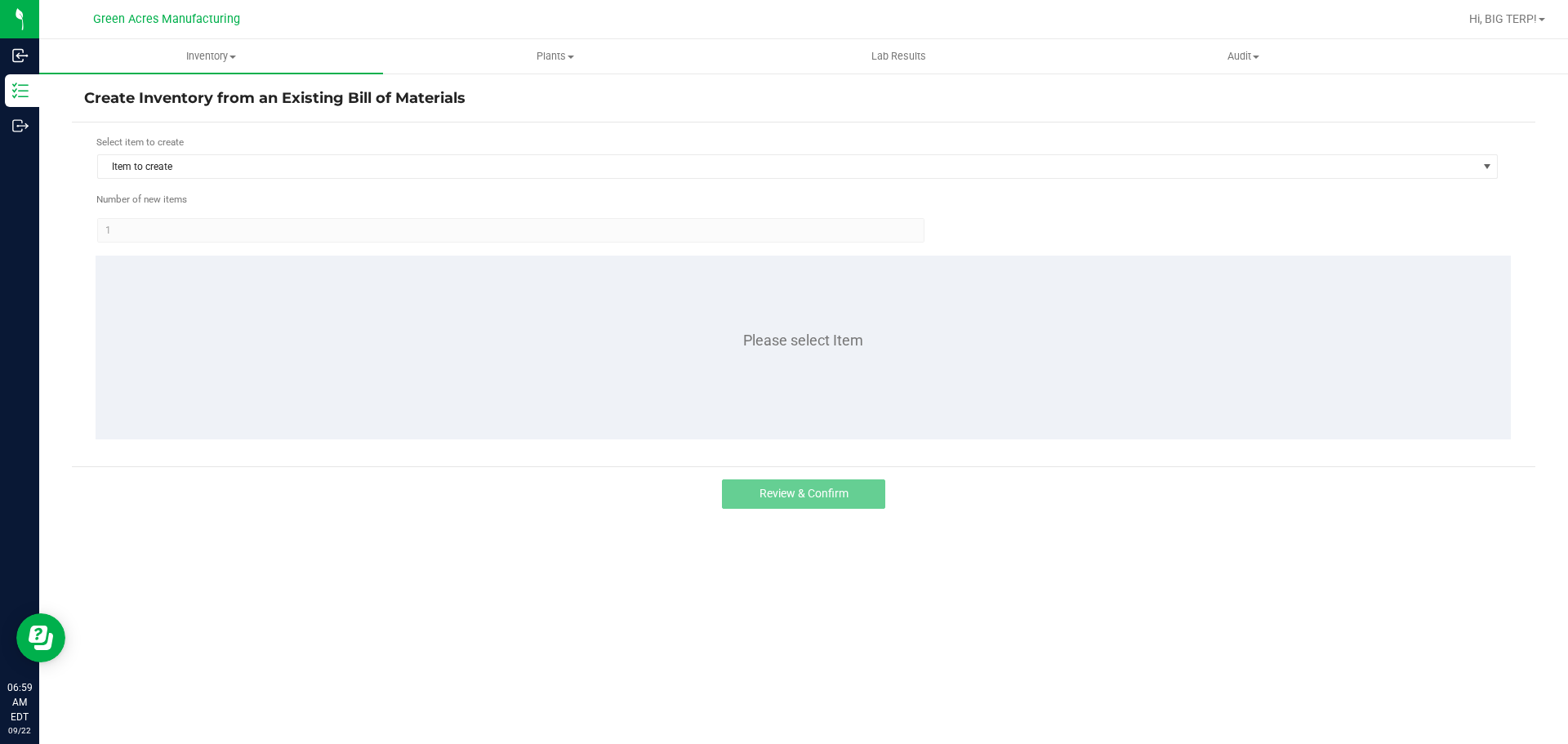
click at [238, 183] on form "Select item to create Item to create Number of new items 1 Please select Item" at bounding box center [803, 294] width 1438 height 320
click at [238, 175] on span "Item to create" at bounding box center [787, 167] width 1378 height 23
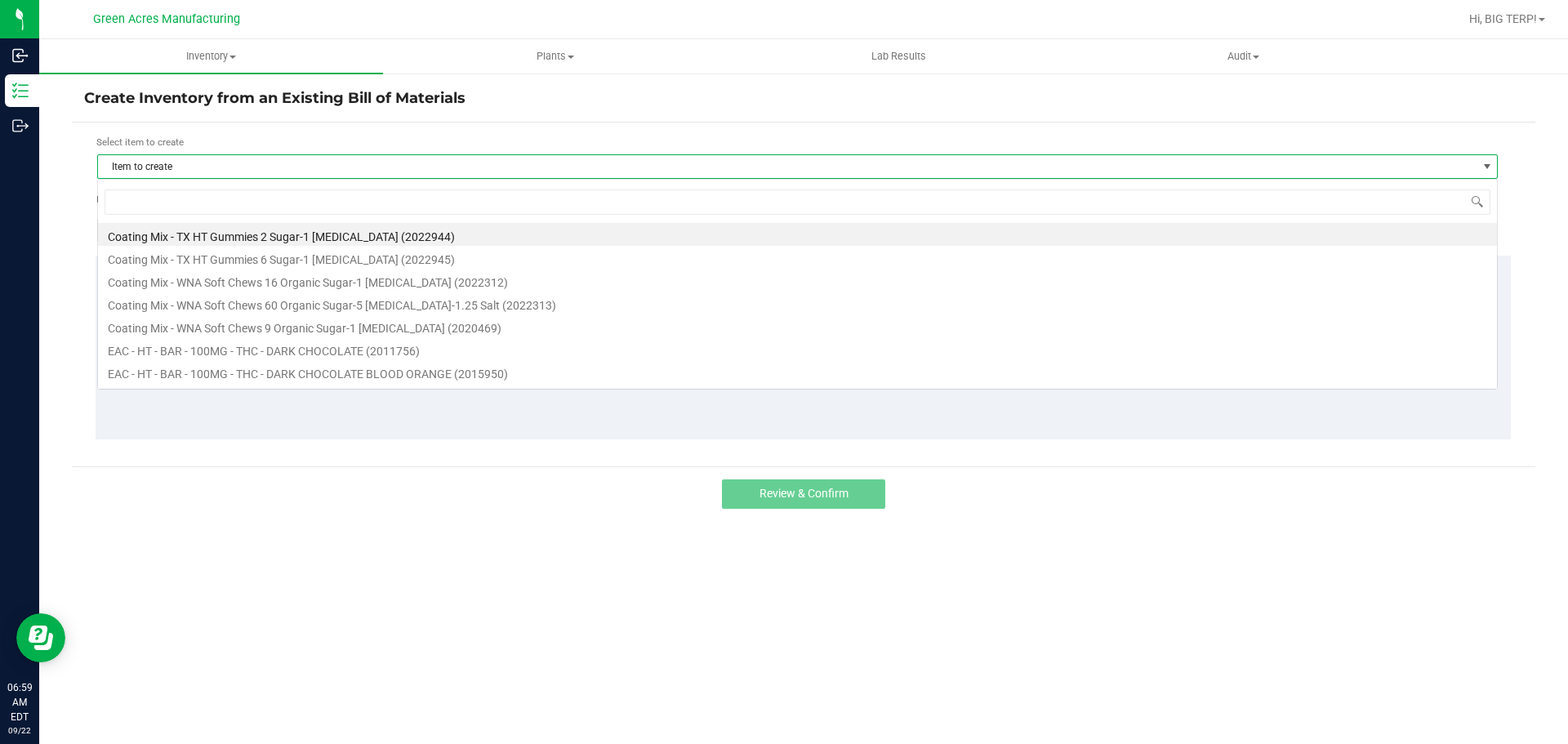
scroll to position [25, 1400]
click at [209, 195] on input at bounding box center [797, 202] width 1386 height 26
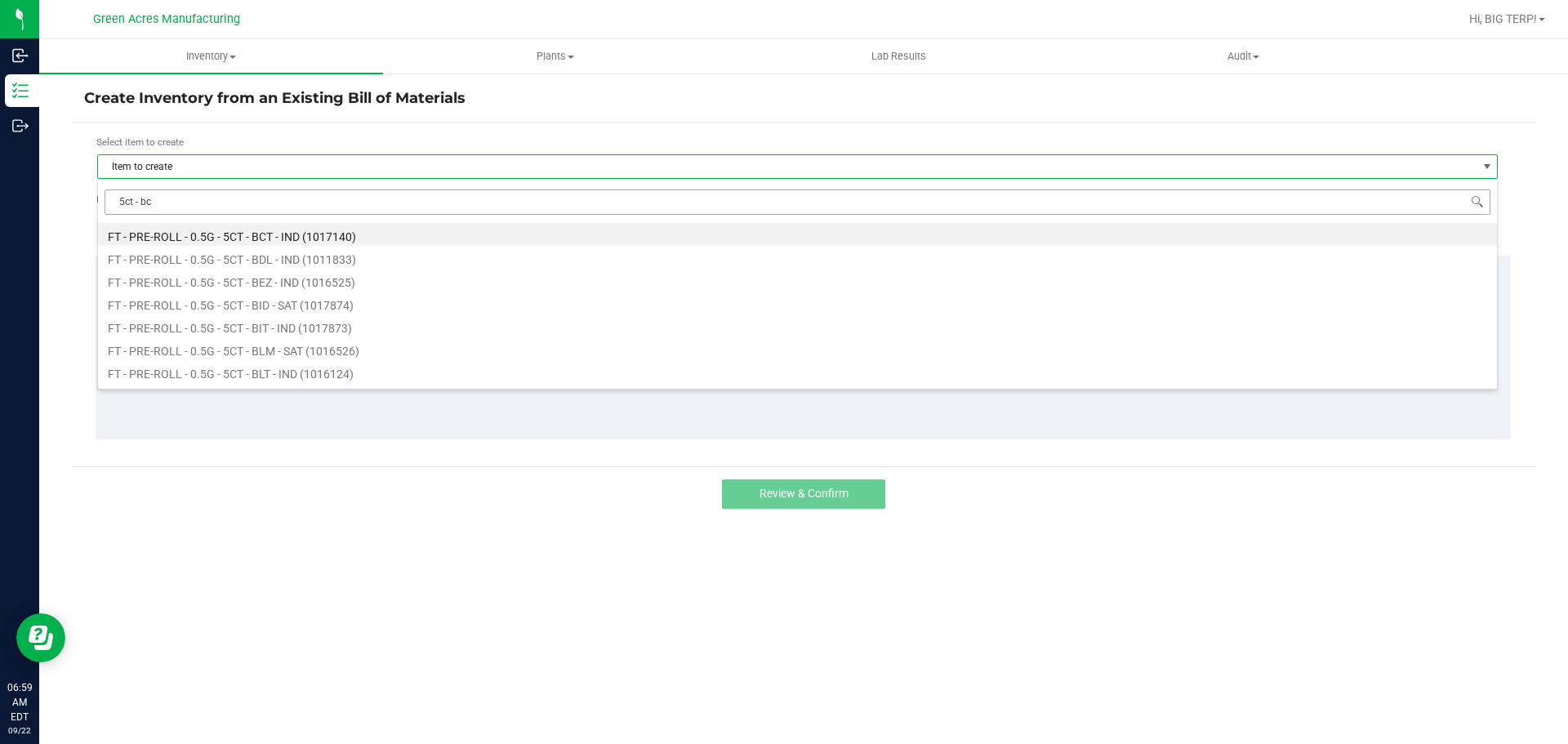
type input "5ct - bct"
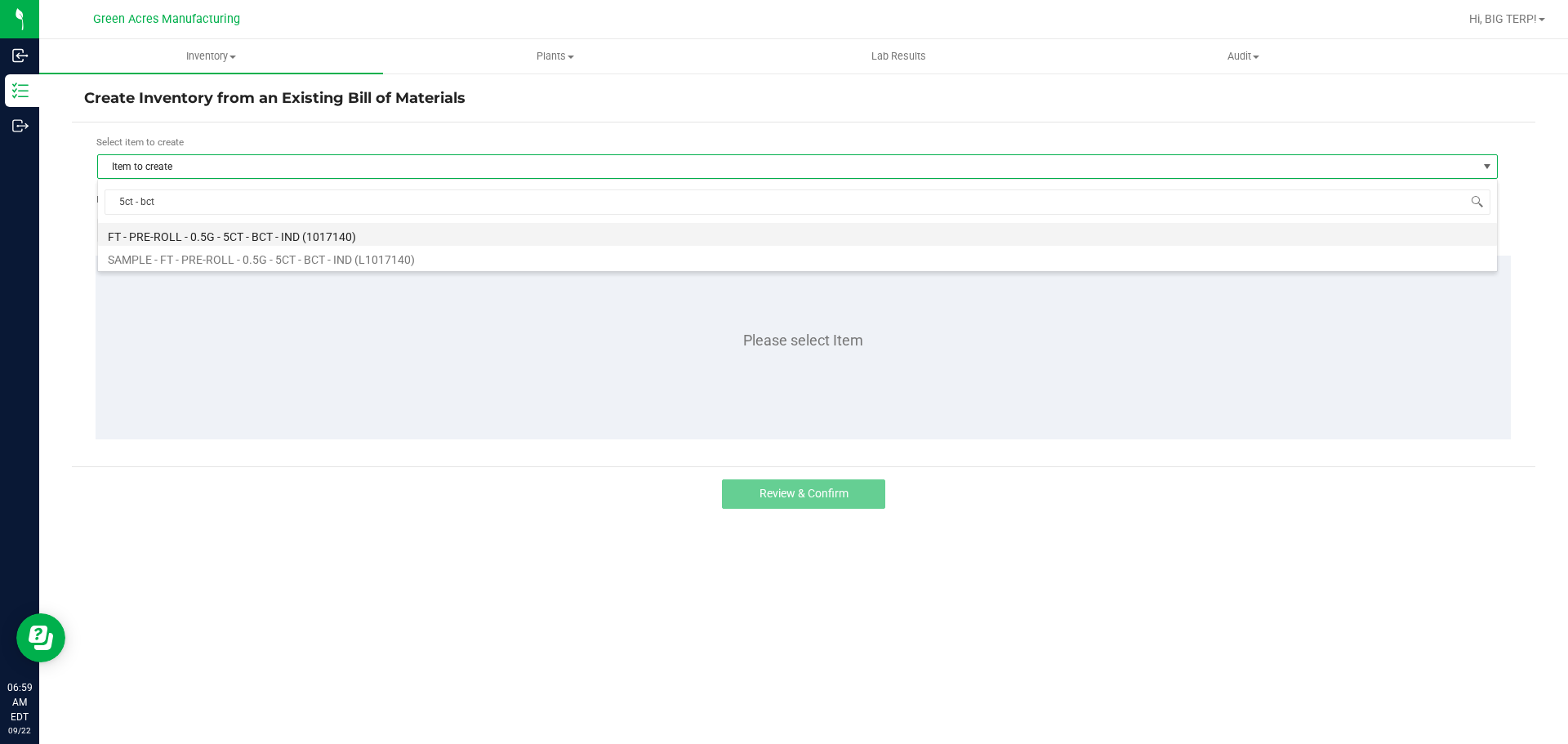
click at [254, 237] on li "FT - PRE-ROLL - 0.5G - 5CT - BCT - IND (1017140)" at bounding box center [797, 235] width 1399 height 23
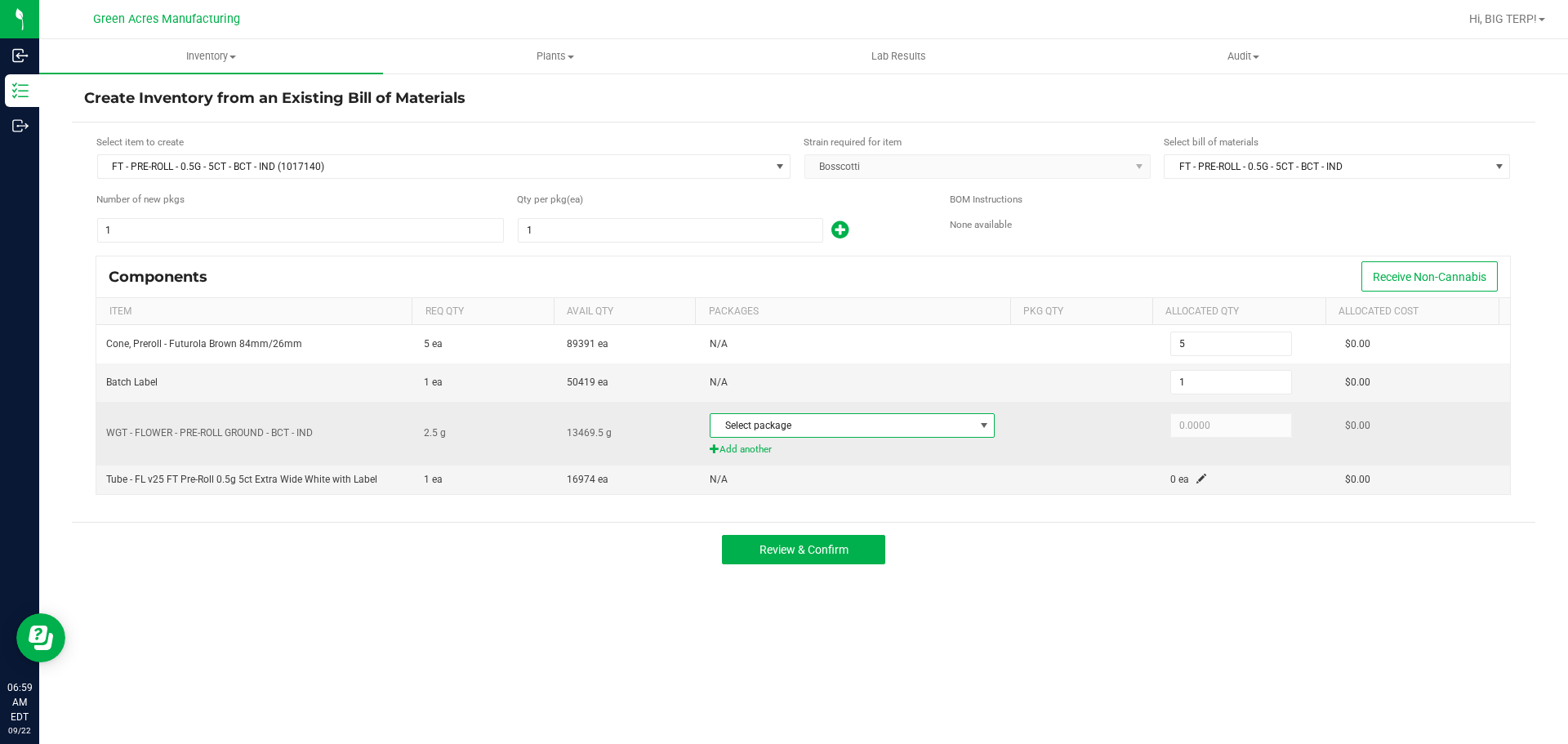
click at [977, 428] on span at bounding box center [984, 426] width 13 height 13
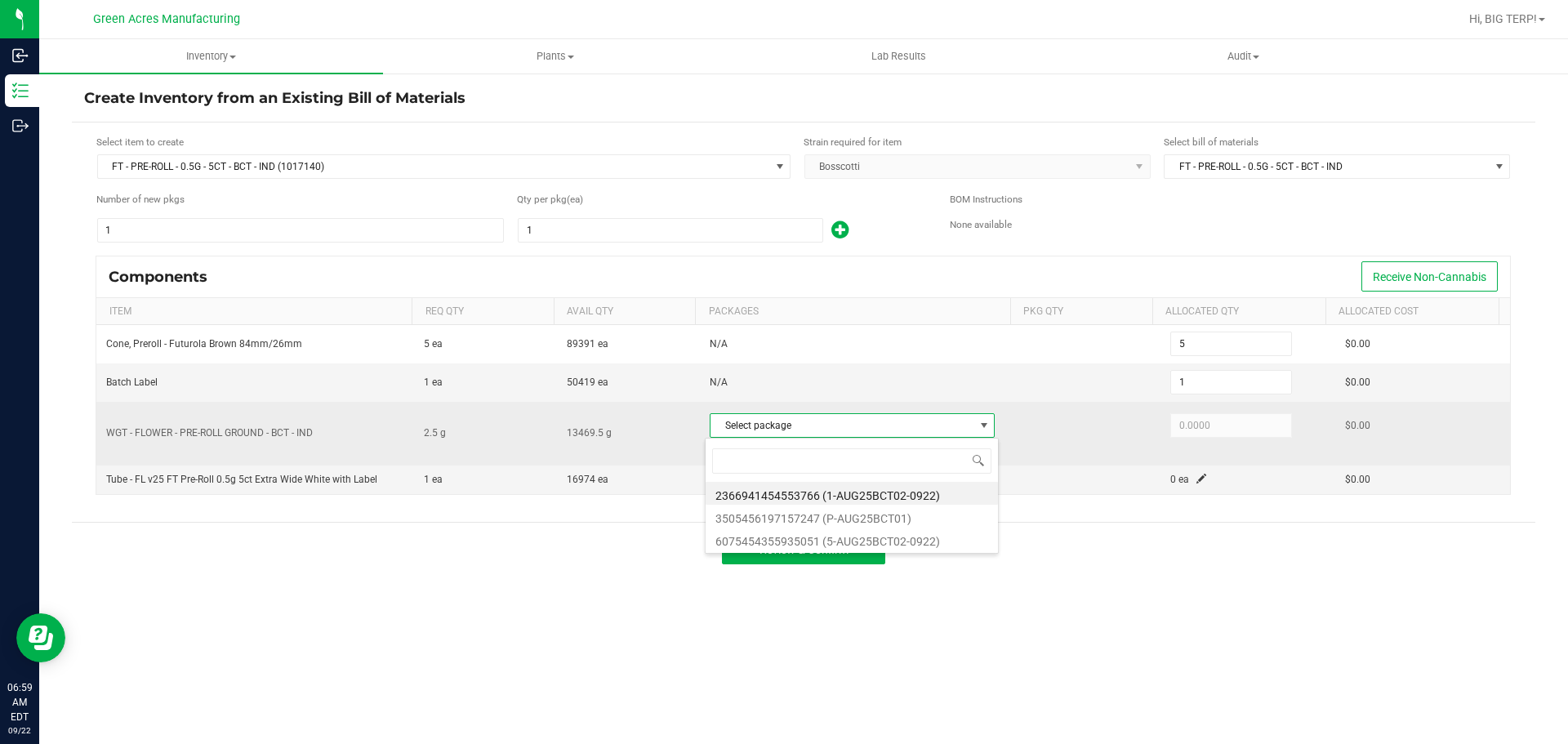
scroll to position [25, 281]
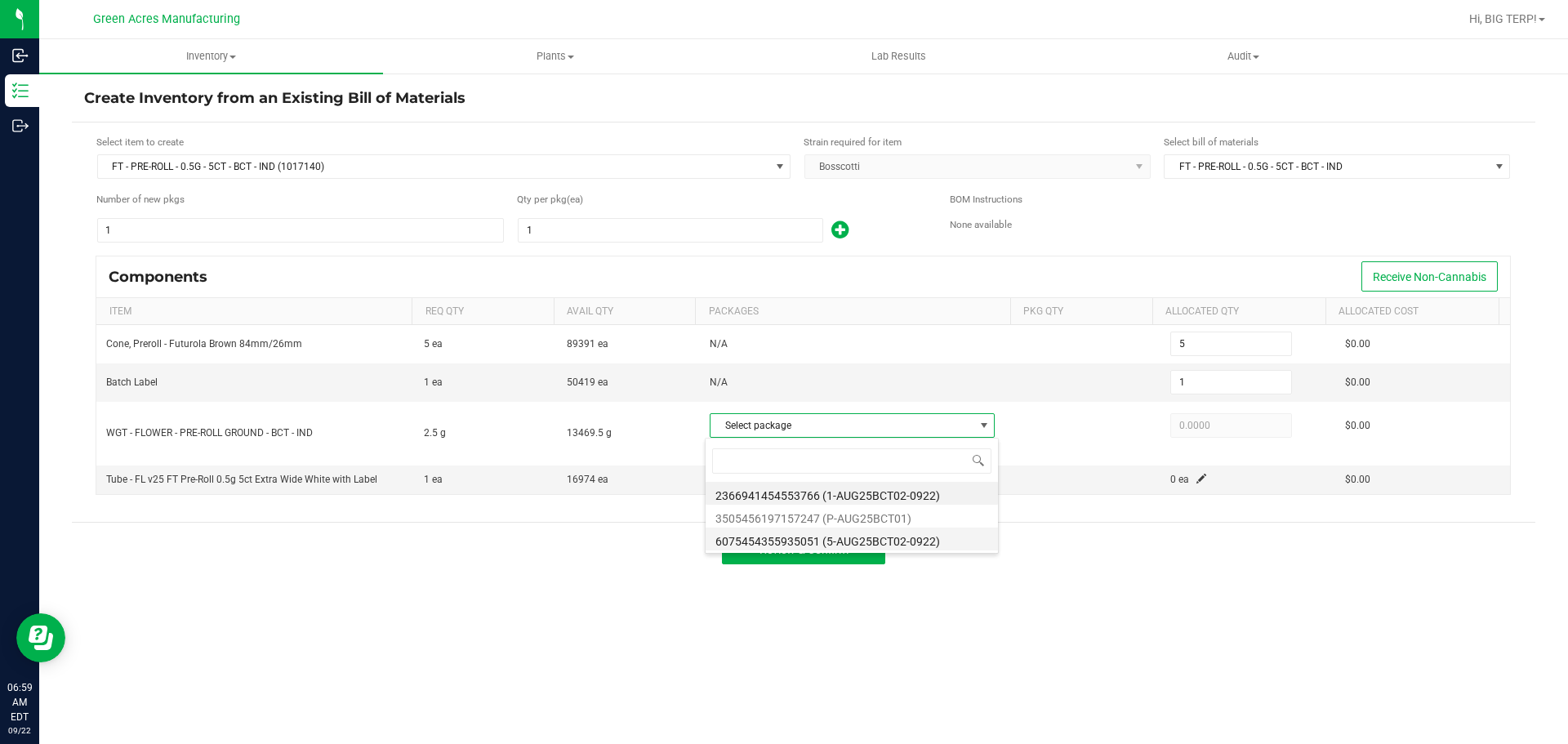
click at [943, 540] on li "6075454355935051 (5-AUG25BCT02-0922)" at bounding box center [852, 539] width 292 height 23
type input "2.5000"
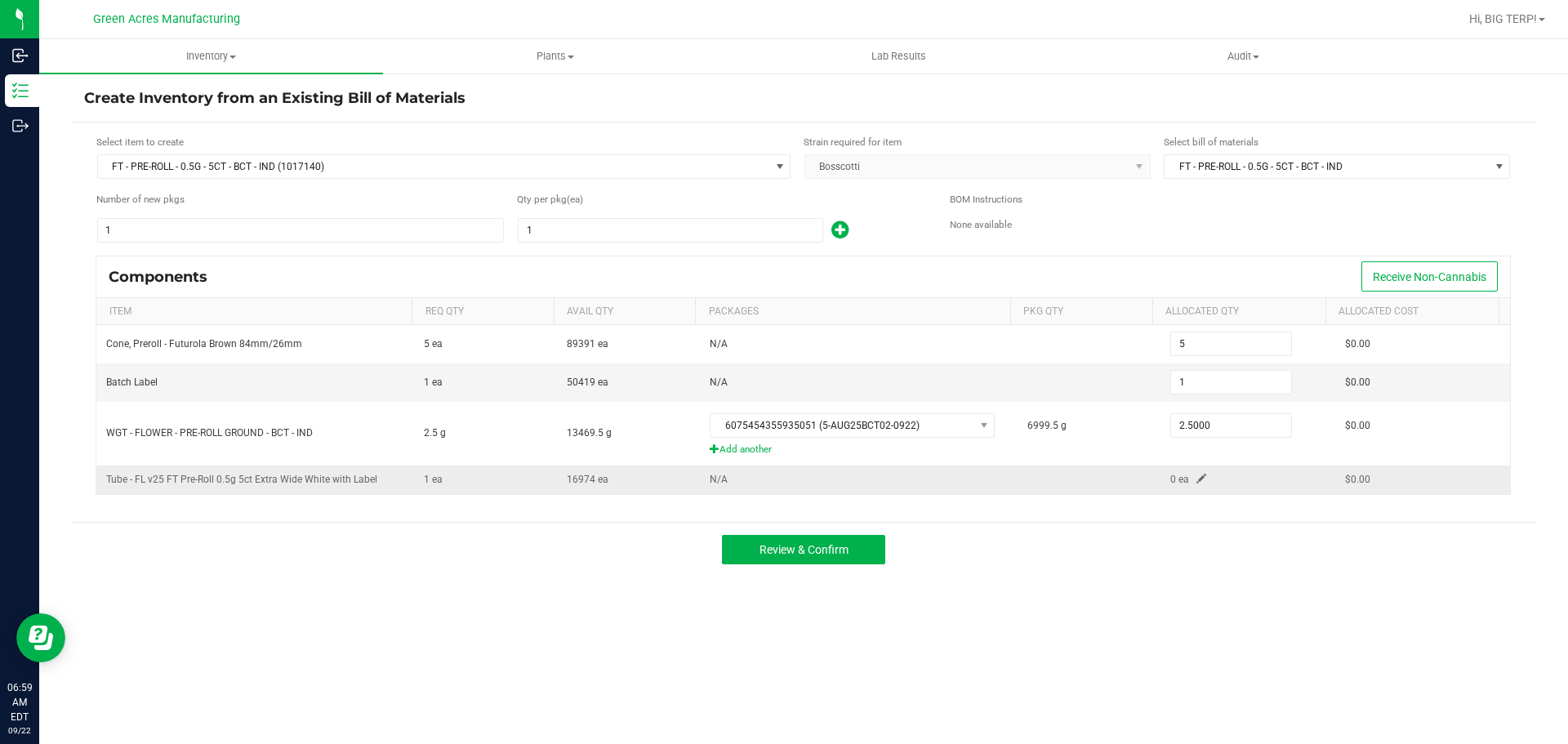
click at [1197, 479] on span at bounding box center [1202, 479] width 10 height 10
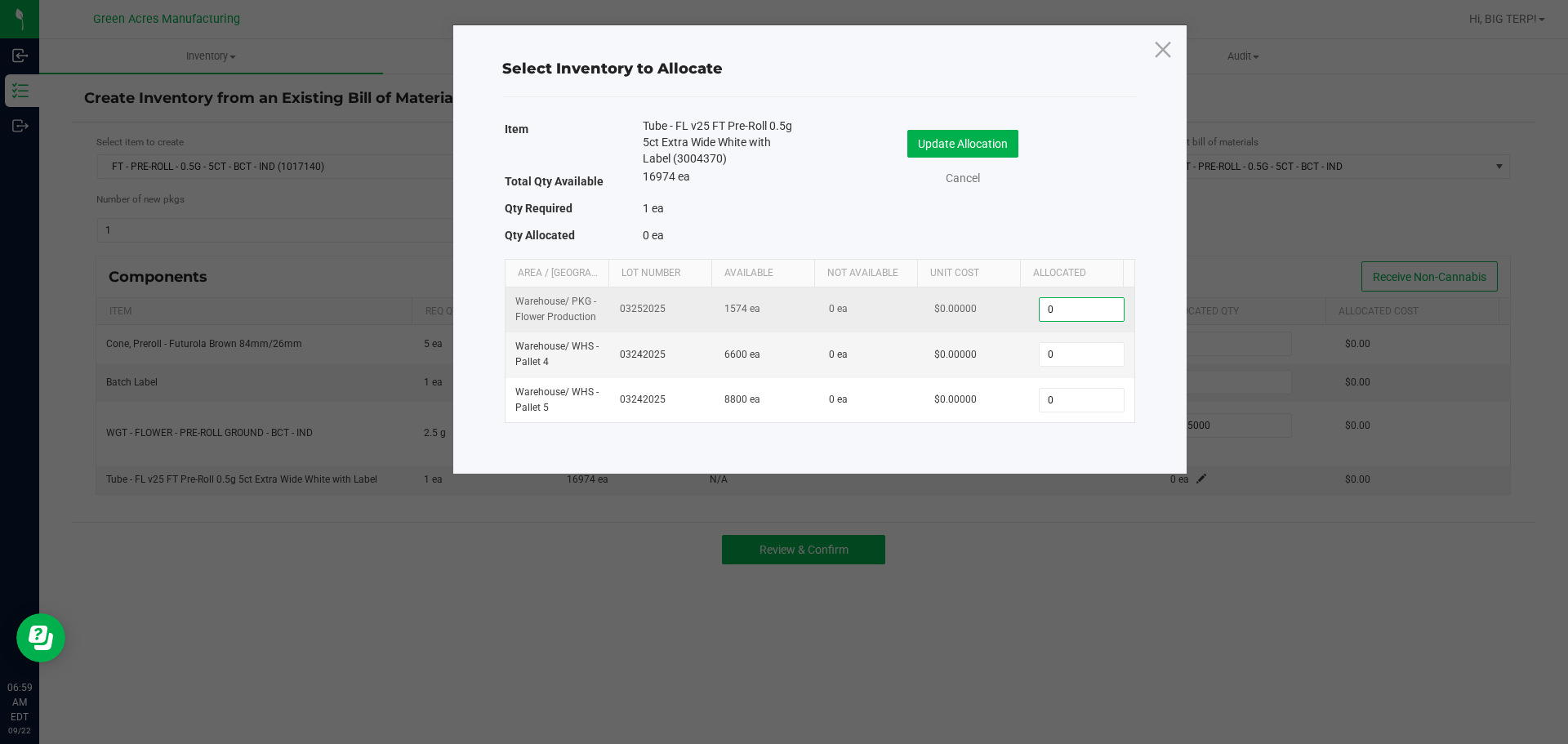
click at [1056, 305] on input "0" at bounding box center [1081, 310] width 83 height 23
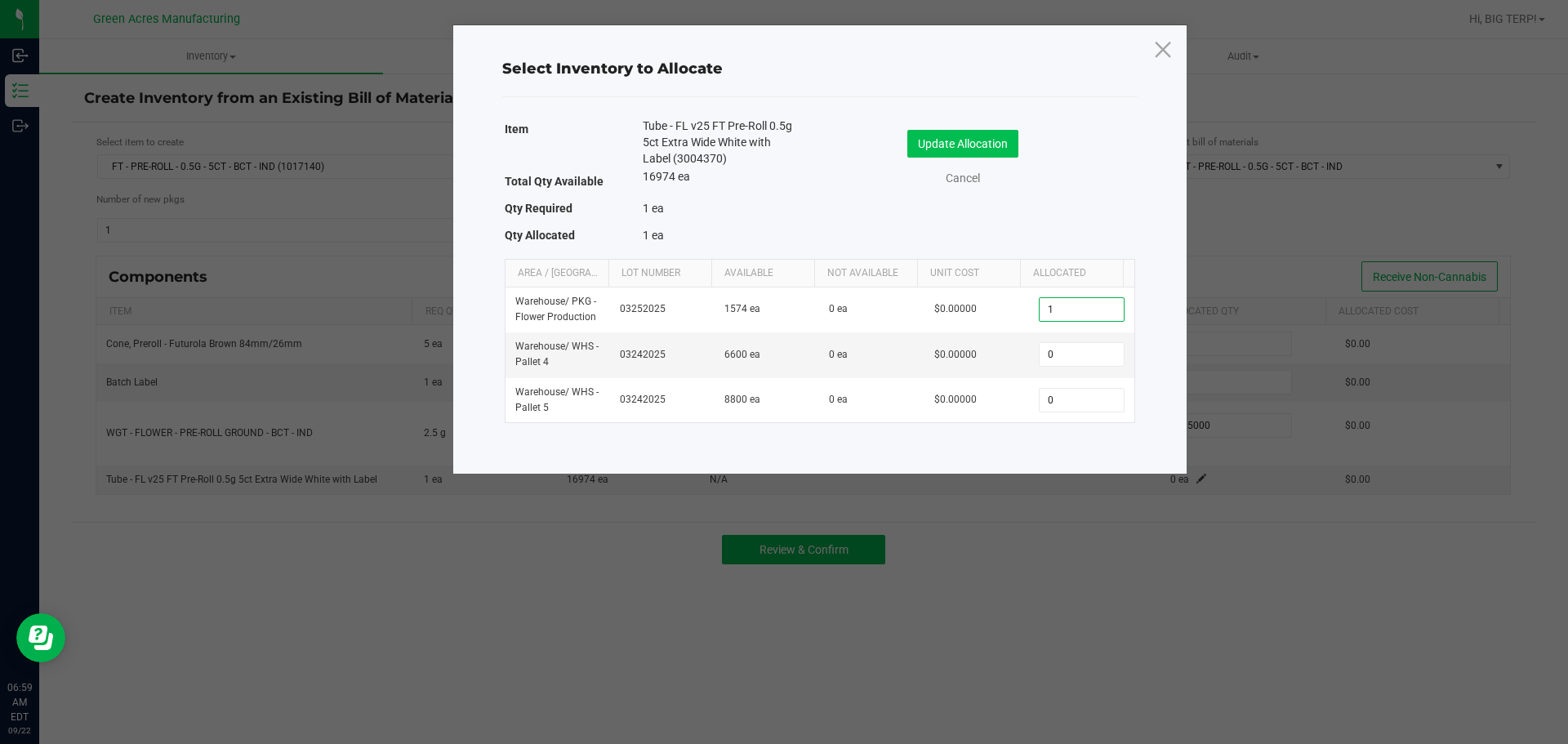
type input "1"
click at [987, 142] on button "Update Allocation" at bounding box center [962, 144] width 111 height 28
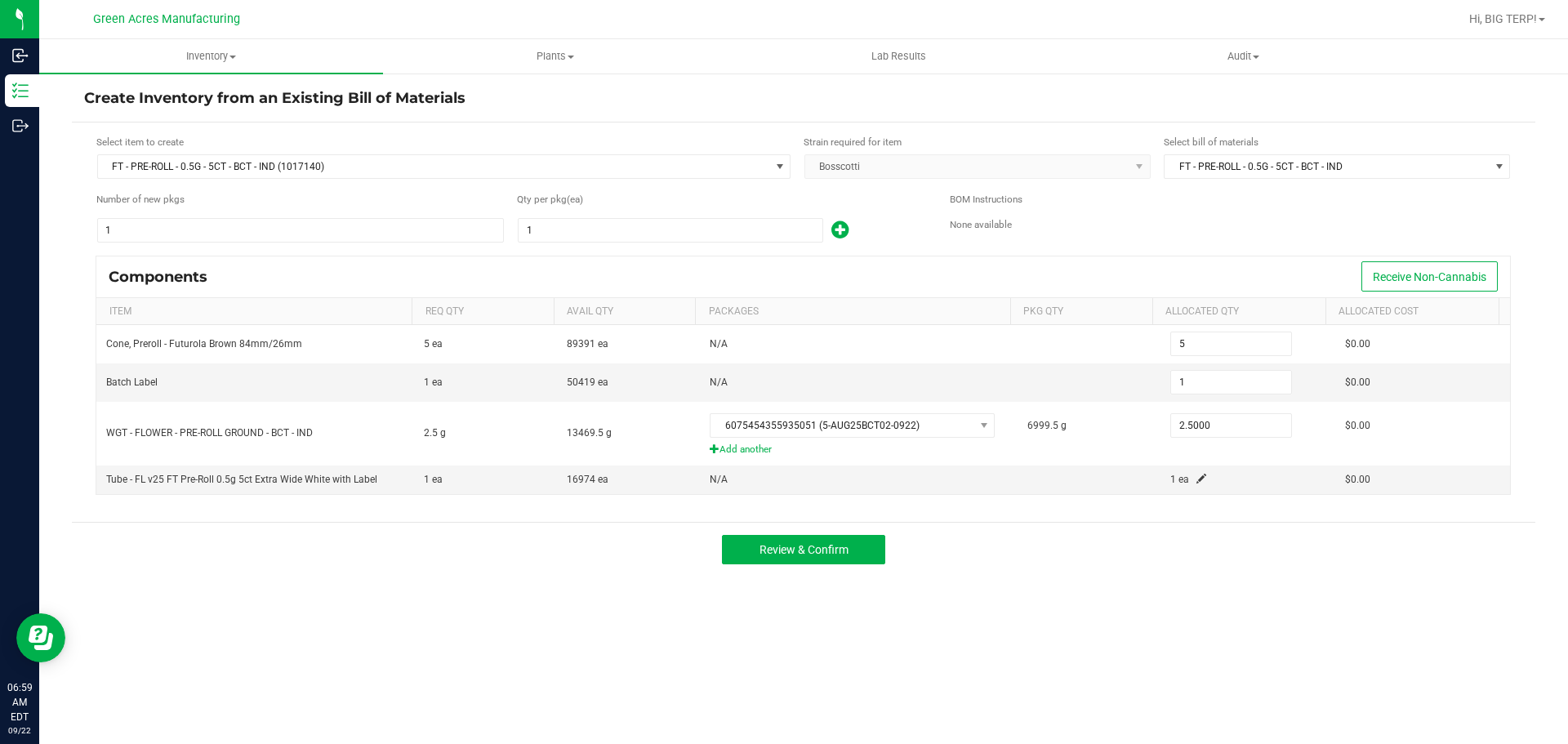
click at [1186, 675] on div "Inventory All packages All inventory Waste log Create inventory Plants All plan…" at bounding box center [803, 391] width 1528 height 705
click at [835, 553] on span "Review & Confirm" at bounding box center [804, 550] width 89 height 13
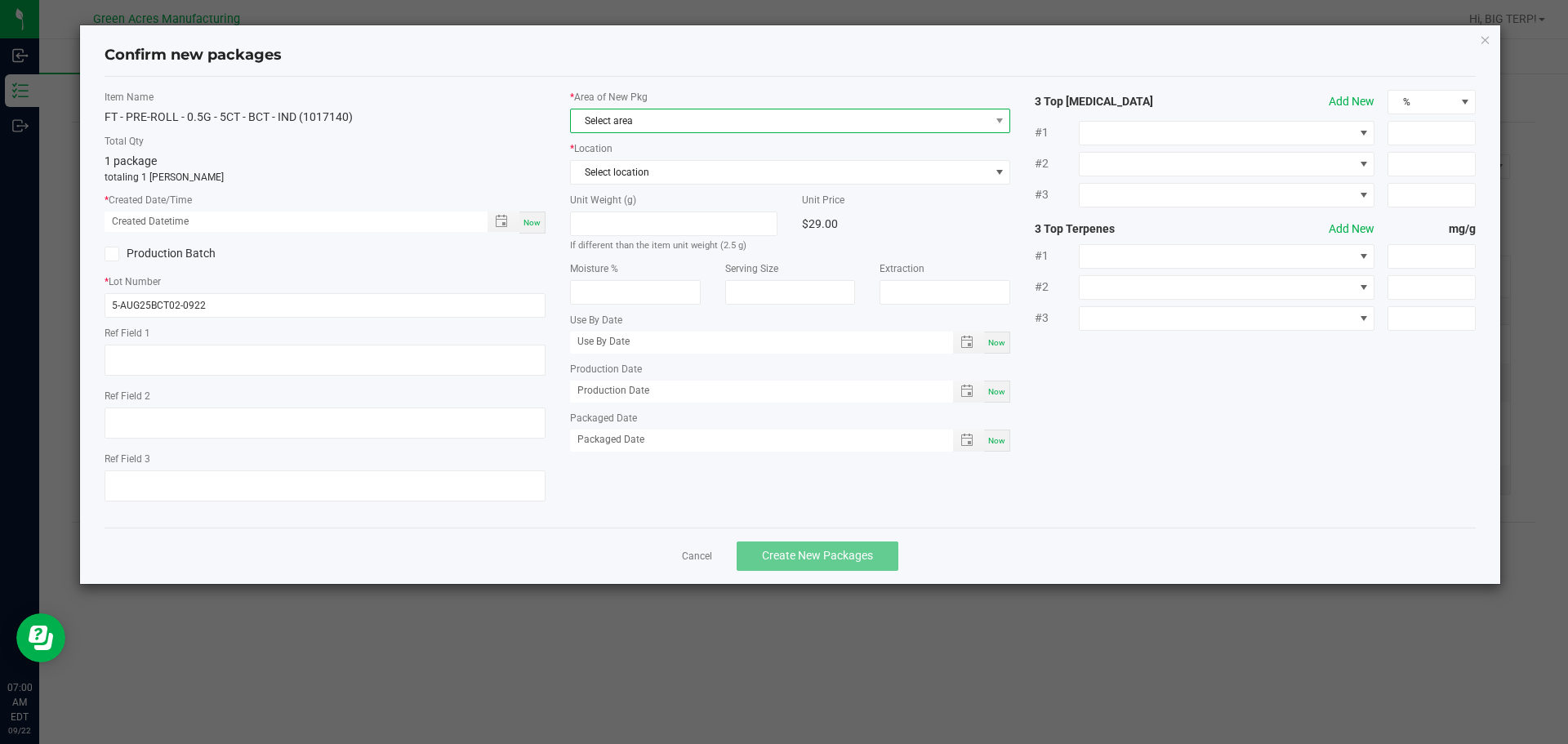
click at [649, 121] on span "Select area" at bounding box center [781, 121] width 419 height 23
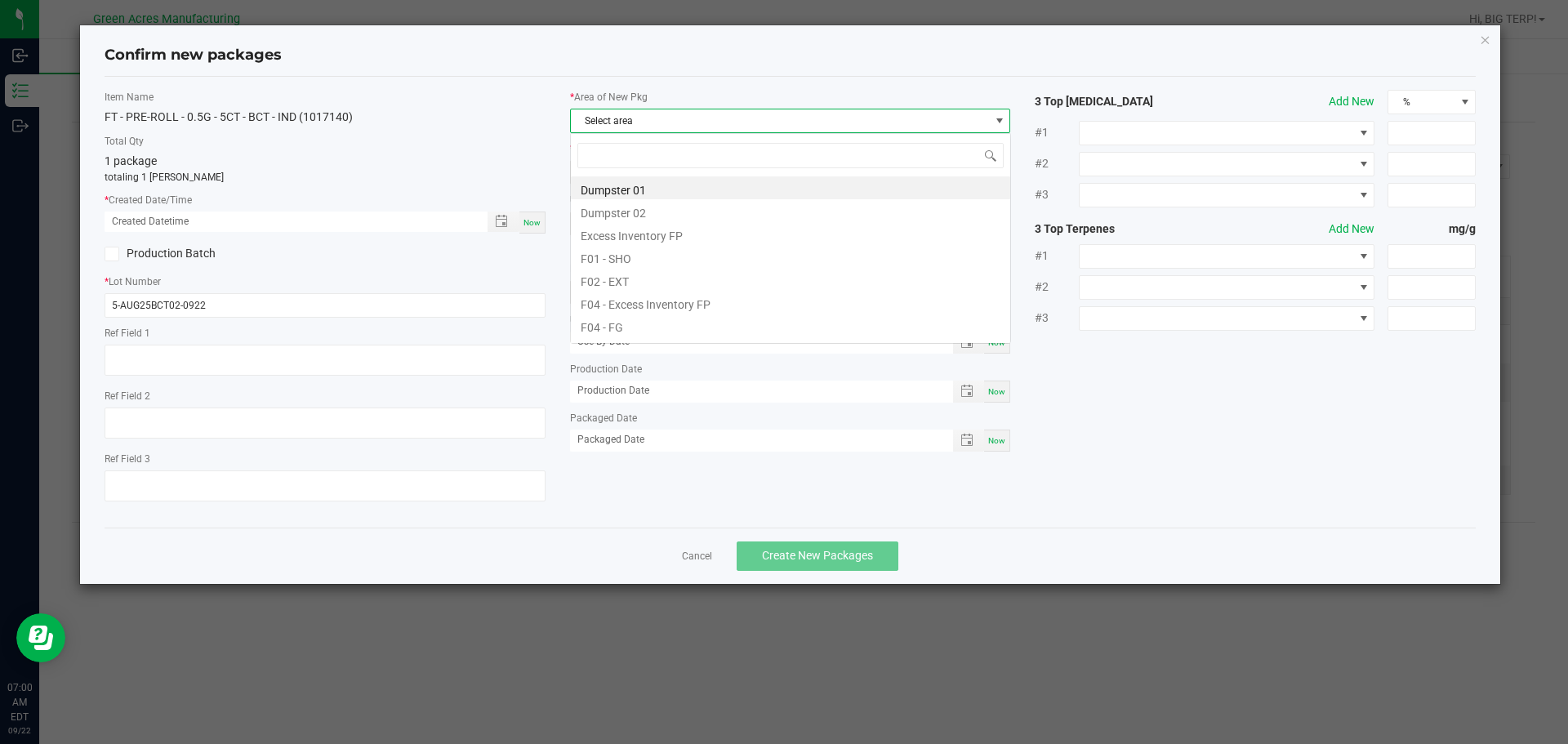
scroll to position [25, 441]
click at [625, 330] on li "F04 - FG" at bounding box center [791, 325] width 439 height 23
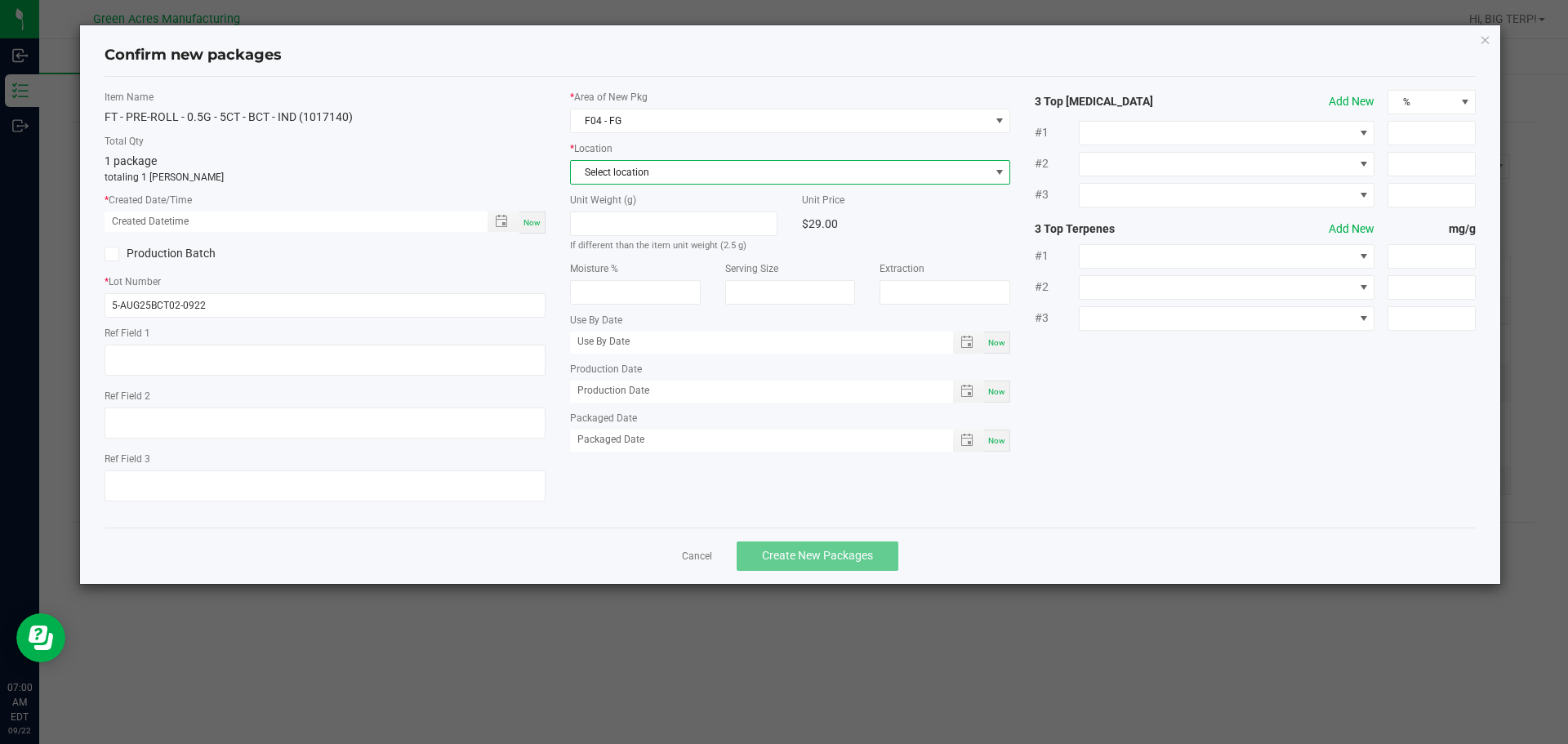
click at [664, 168] on span "Select location" at bounding box center [781, 173] width 419 height 23
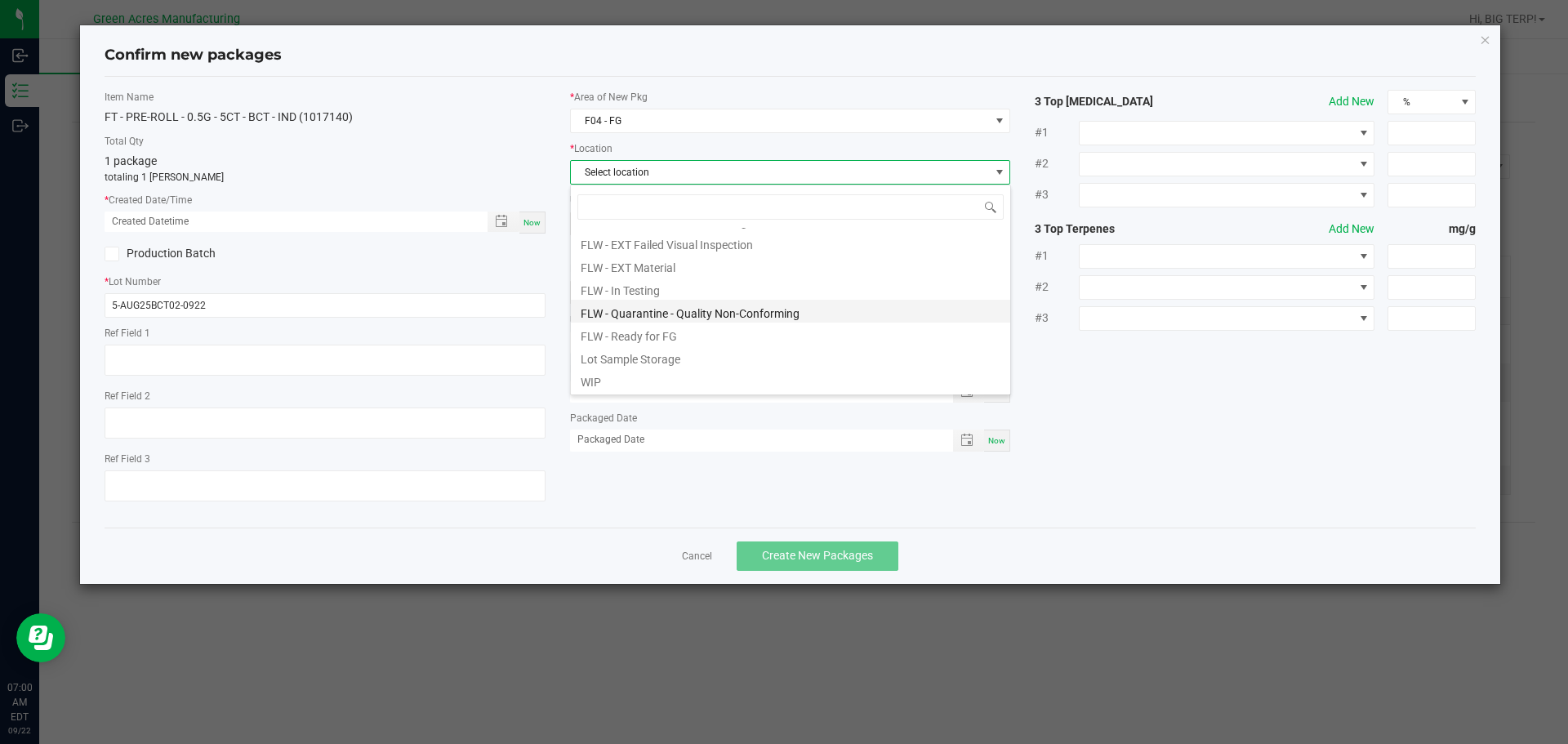
scroll to position [0, 0]
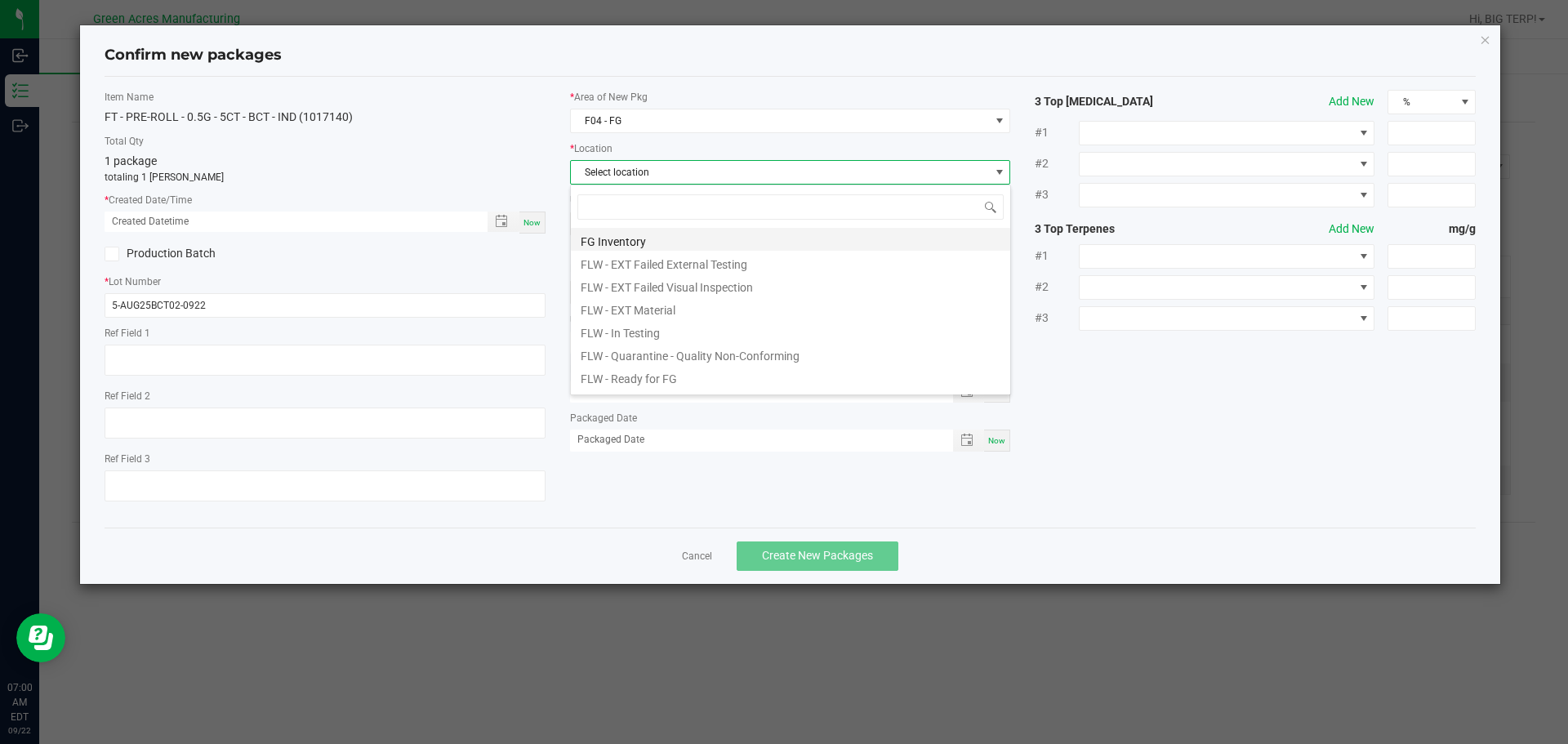
click at [627, 243] on li "FG Inventory" at bounding box center [791, 239] width 439 height 23
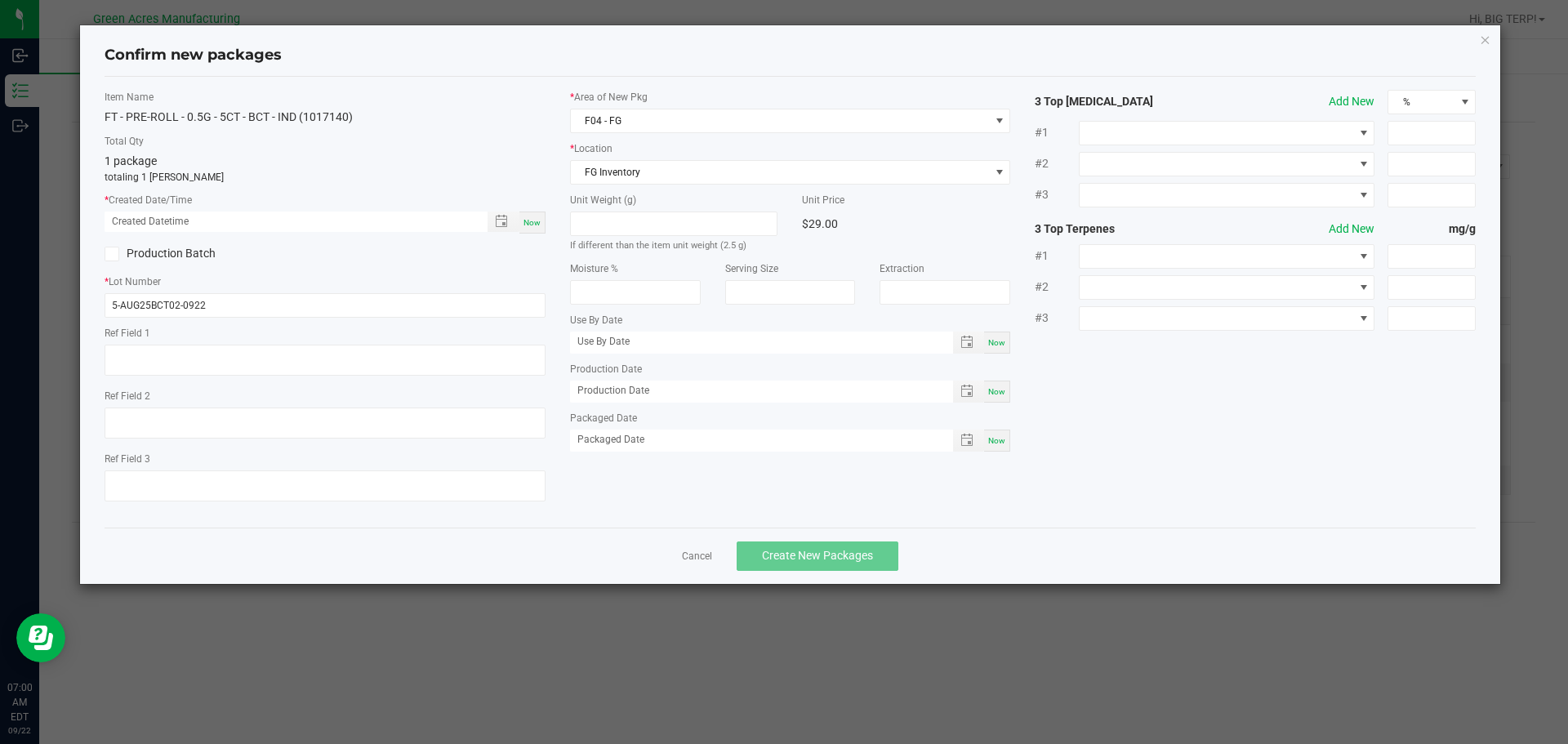
click at [528, 218] on span "Now" at bounding box center [531, 222] width 17 height 9
type input "[DATE] 07:00 AM"
click at [784, 554] on span "Create New Packages" at bounding box center [817, 556] width 111 height 13
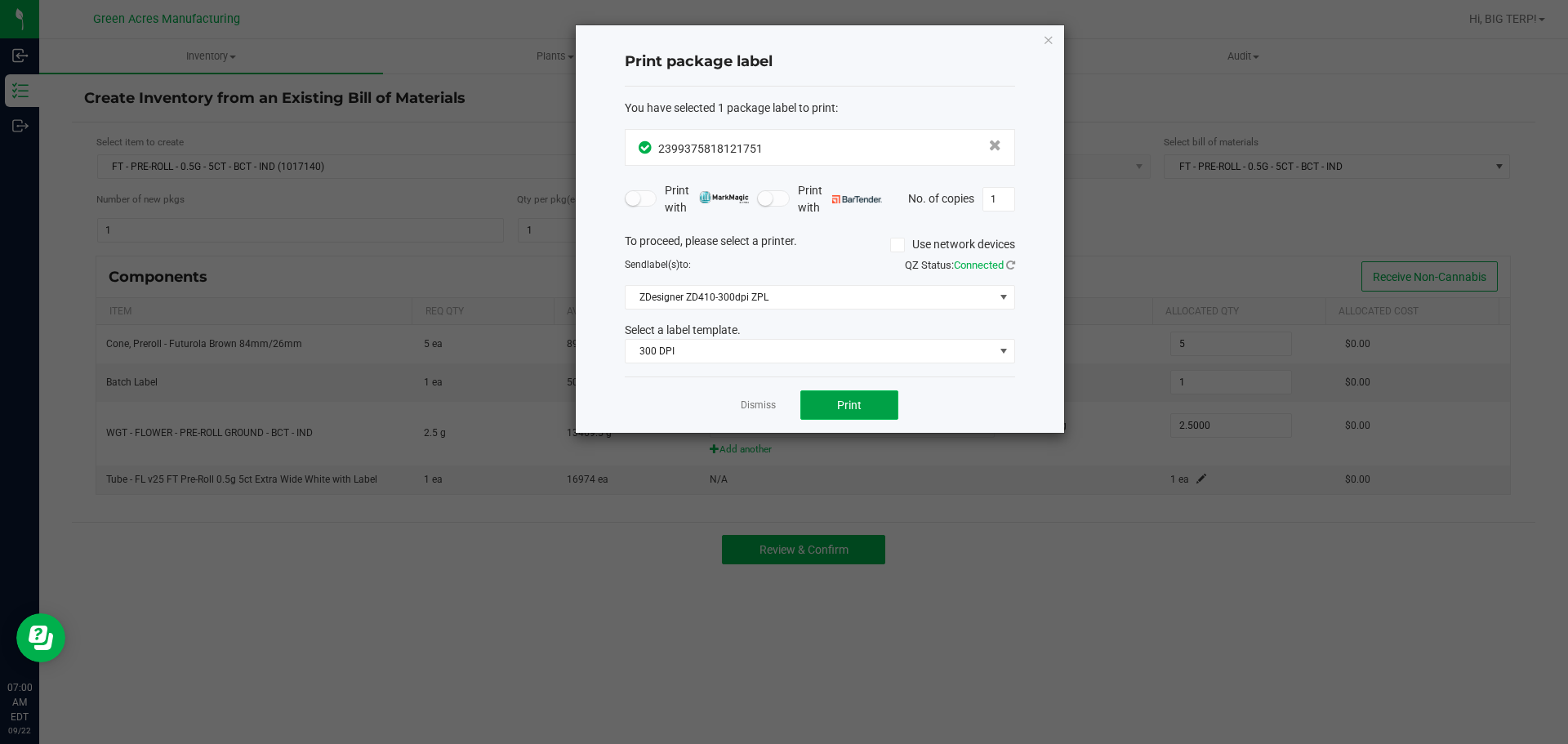
click at [848, 405] on span "Print" at bounding box center [849, 405] width 25 height 13
click at [796, 71] on h4 "Print package label" at bounding box center [819, 62] width 390 height 21
click at [767, 401] on link "Dismiss" at bounding box center [758, 405] width 35 height 14
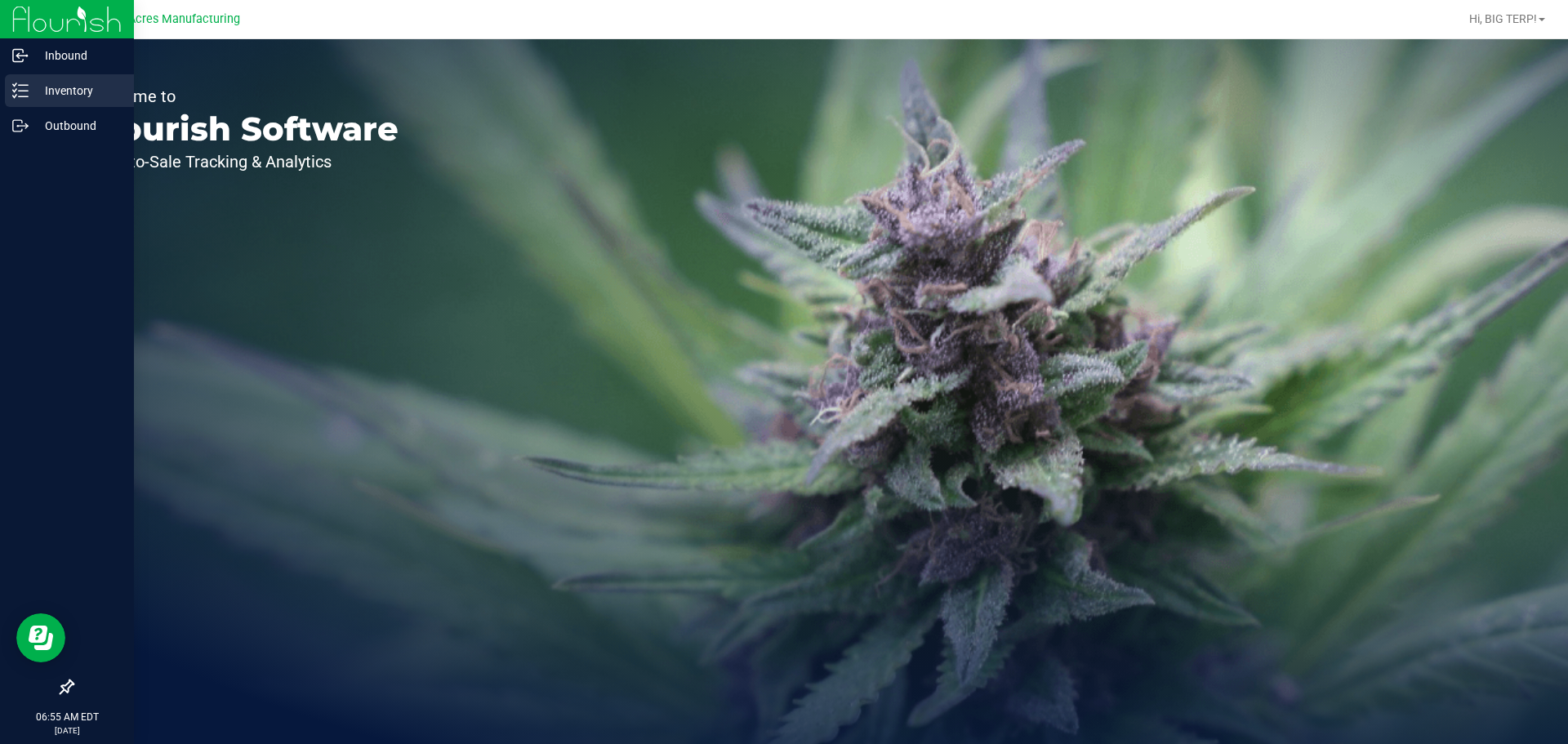
click at [48, 87] on p "Inventory" at bounding box center [78, 91] width 98 height 20
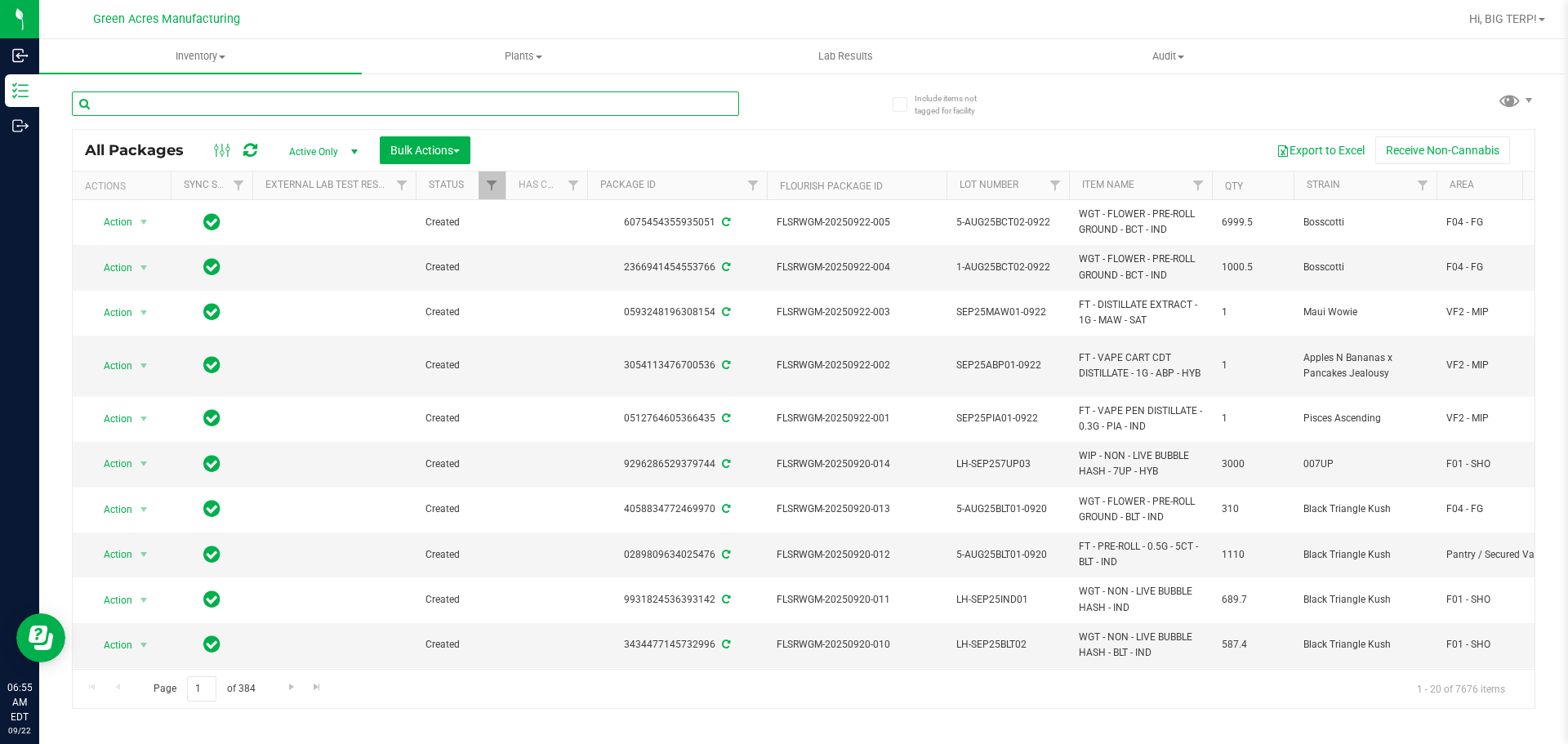
click at [191, 107] on input "text" at bounding box center [405, 104] width 667 height 25
paste input "bct02-0922"
type input "bct02-0922"
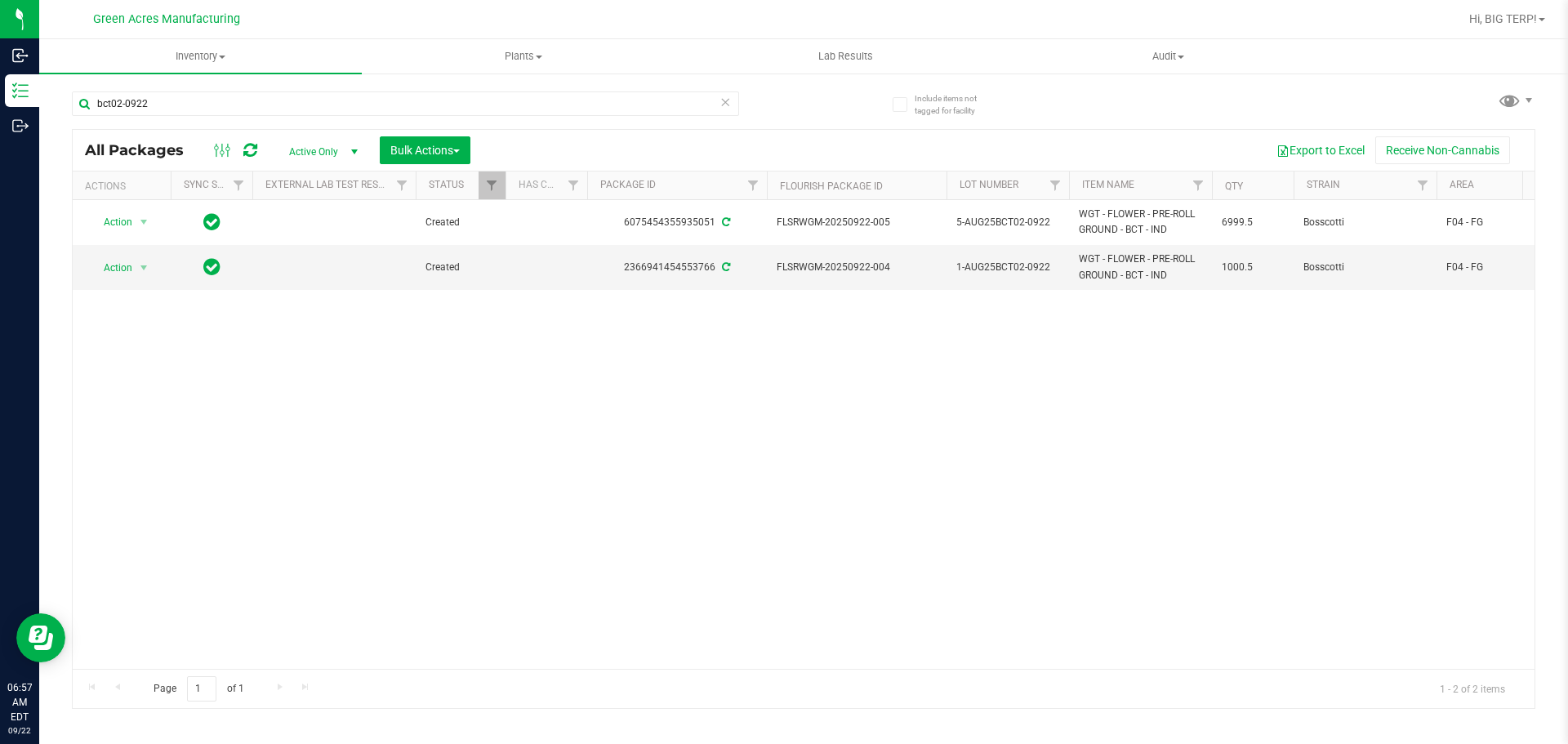
click at [240, 147] on div at bounding box center [235, 150] width 54 height 20
click at [246, 148] on icon at bounding box center [250, 150] width 14 height 17
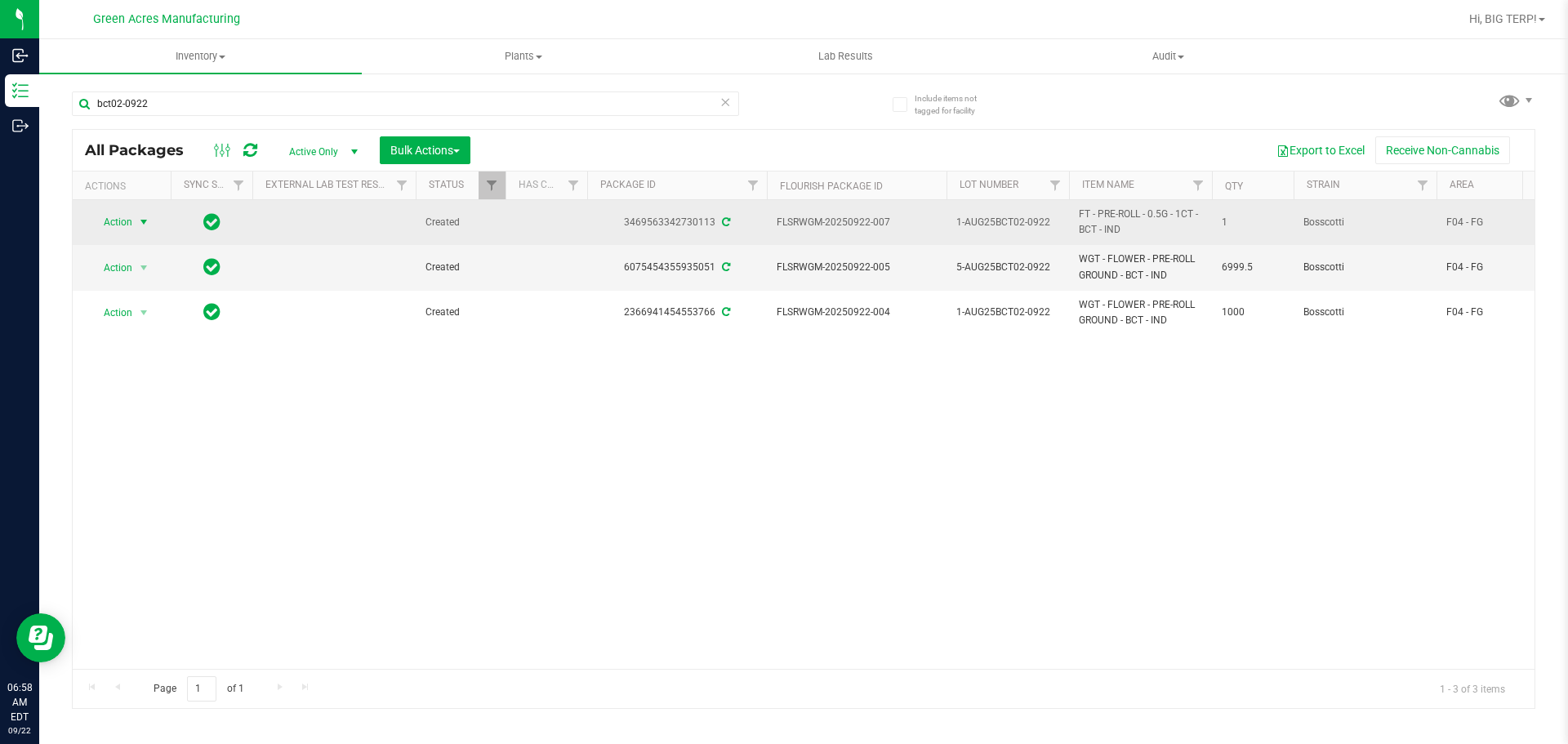
click at [139, 219] on span "select" at bounding box center [144, 222] width 13 height 13
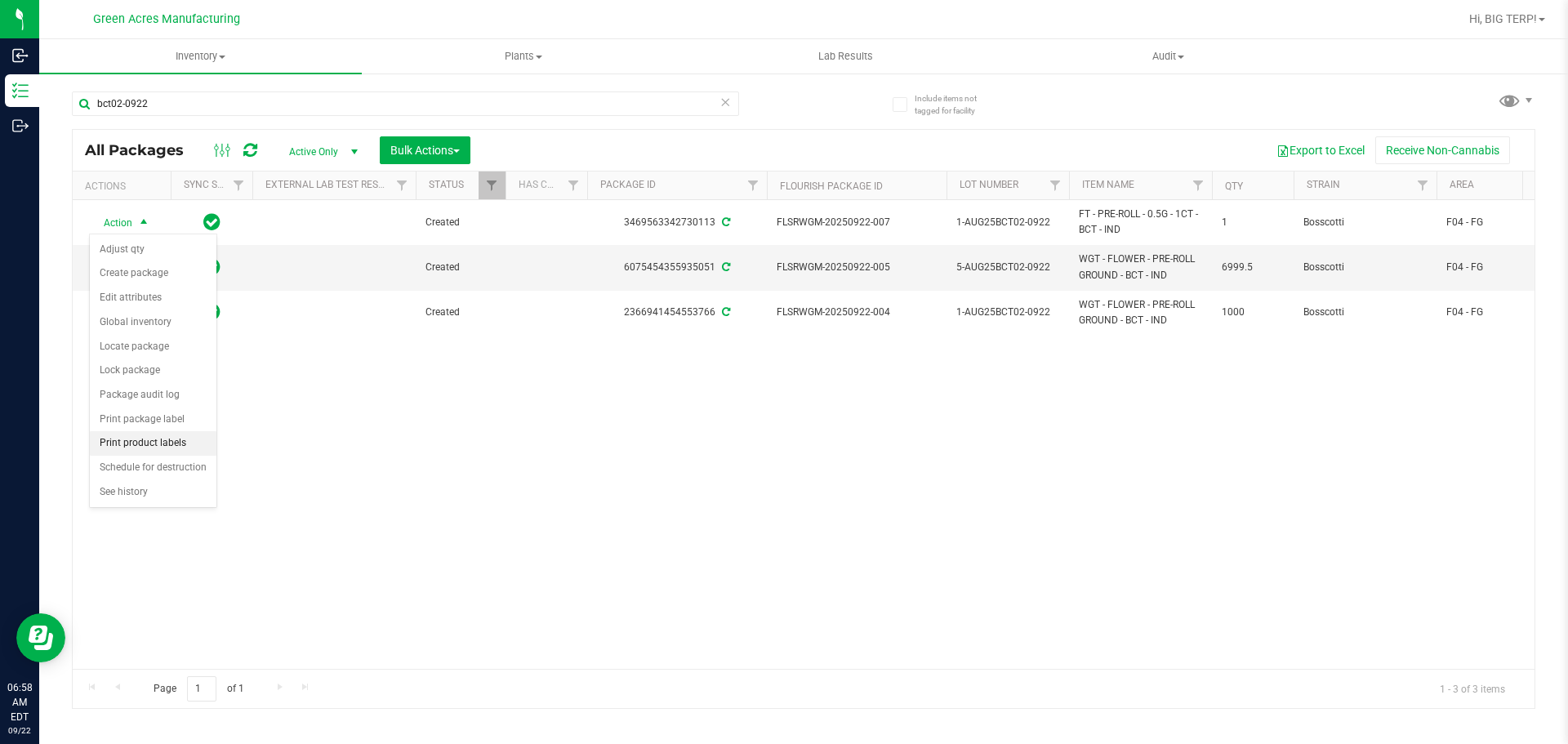
click at [167, 441] on li "Print product labels" at bounding box center [153, 443] width 126 height 25
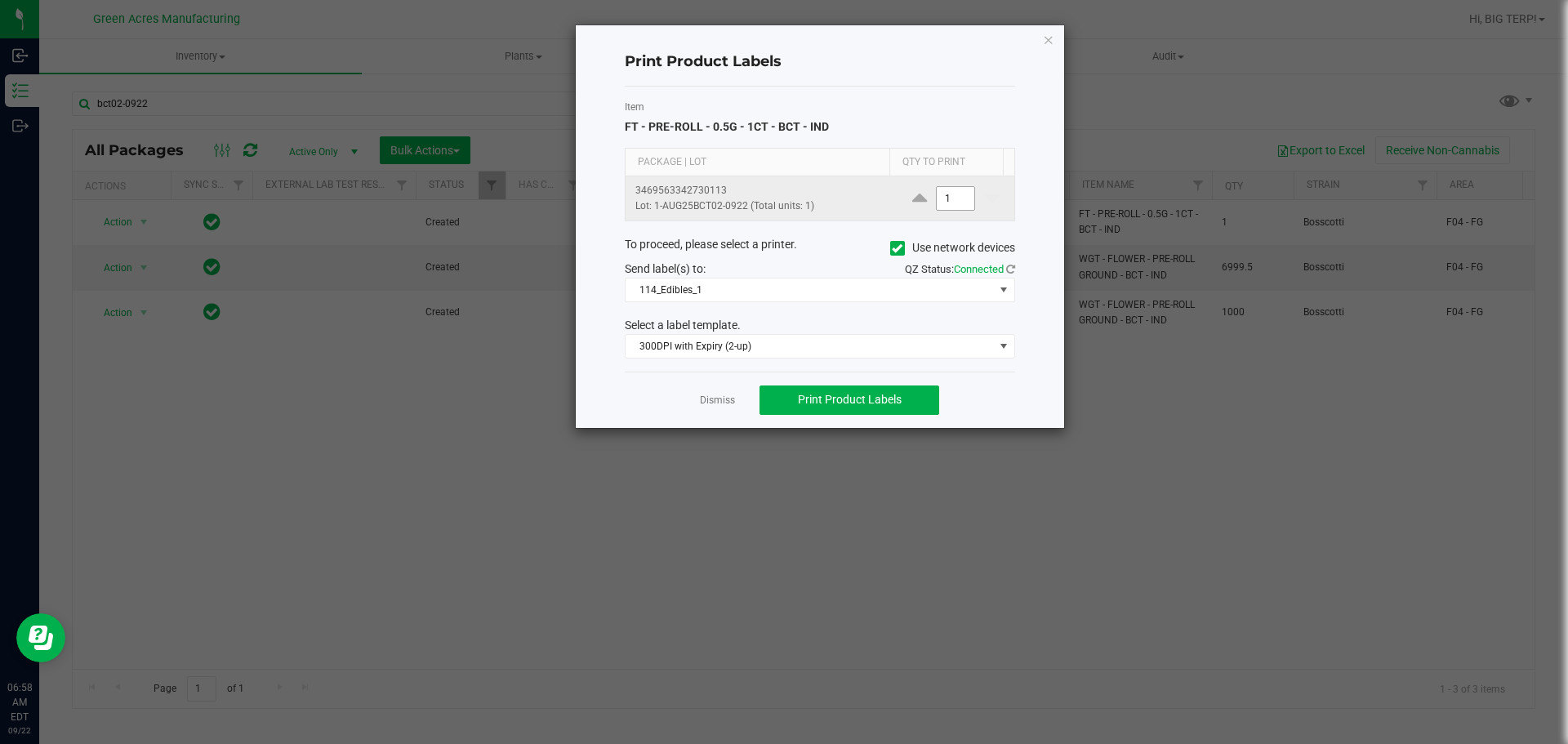
click at [939, 199] on input "1" at bounding box center [956, 199] width 38 height 23
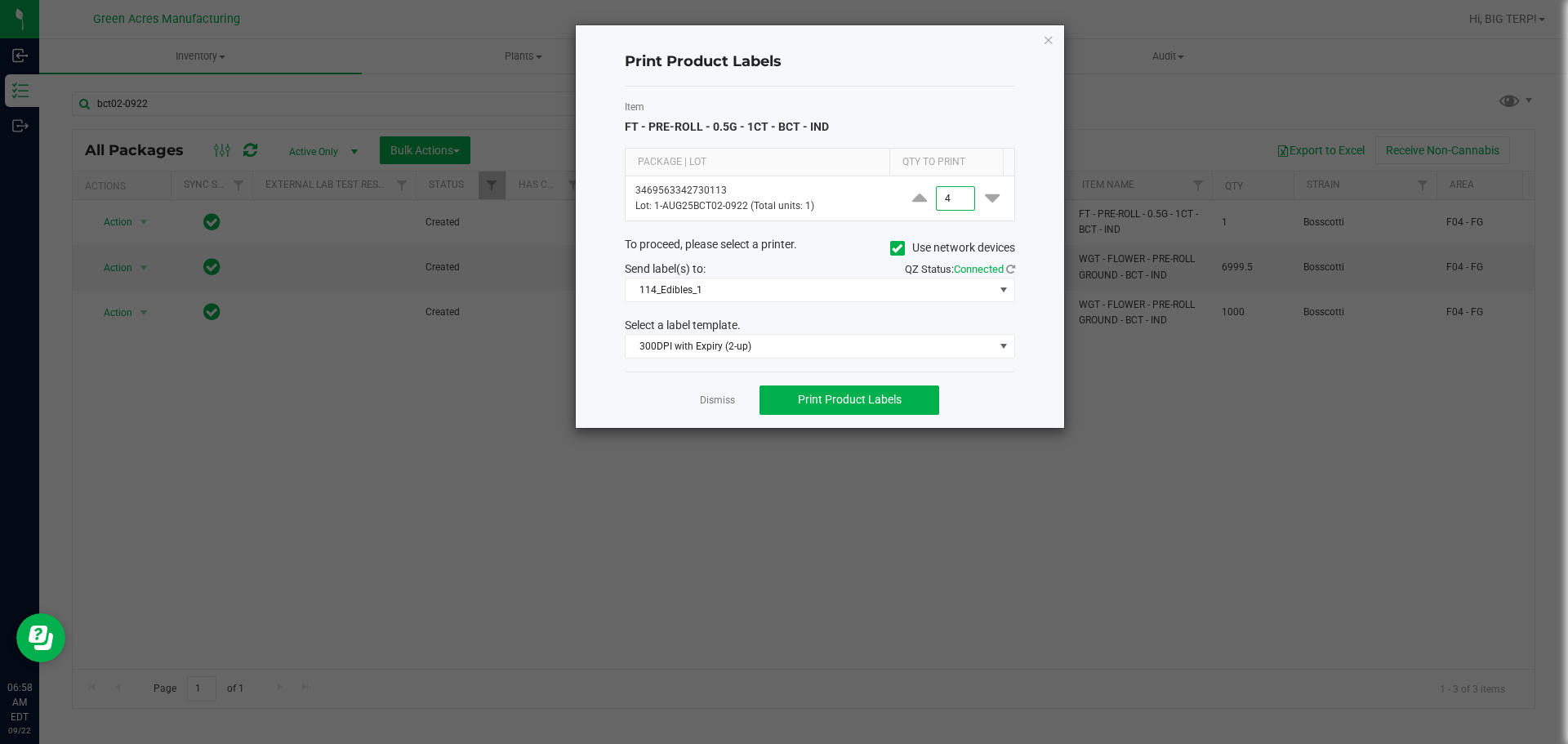
type input "4"
click at [890, 254] on span at bounding box center [898, 249] width 15 height 15
click at [0, 0] on input "Use network devices" at bounding box center [0, 0] width 0 height 0
click at [989, 296] on span at bounding box center [810, 290] width 368 height 23
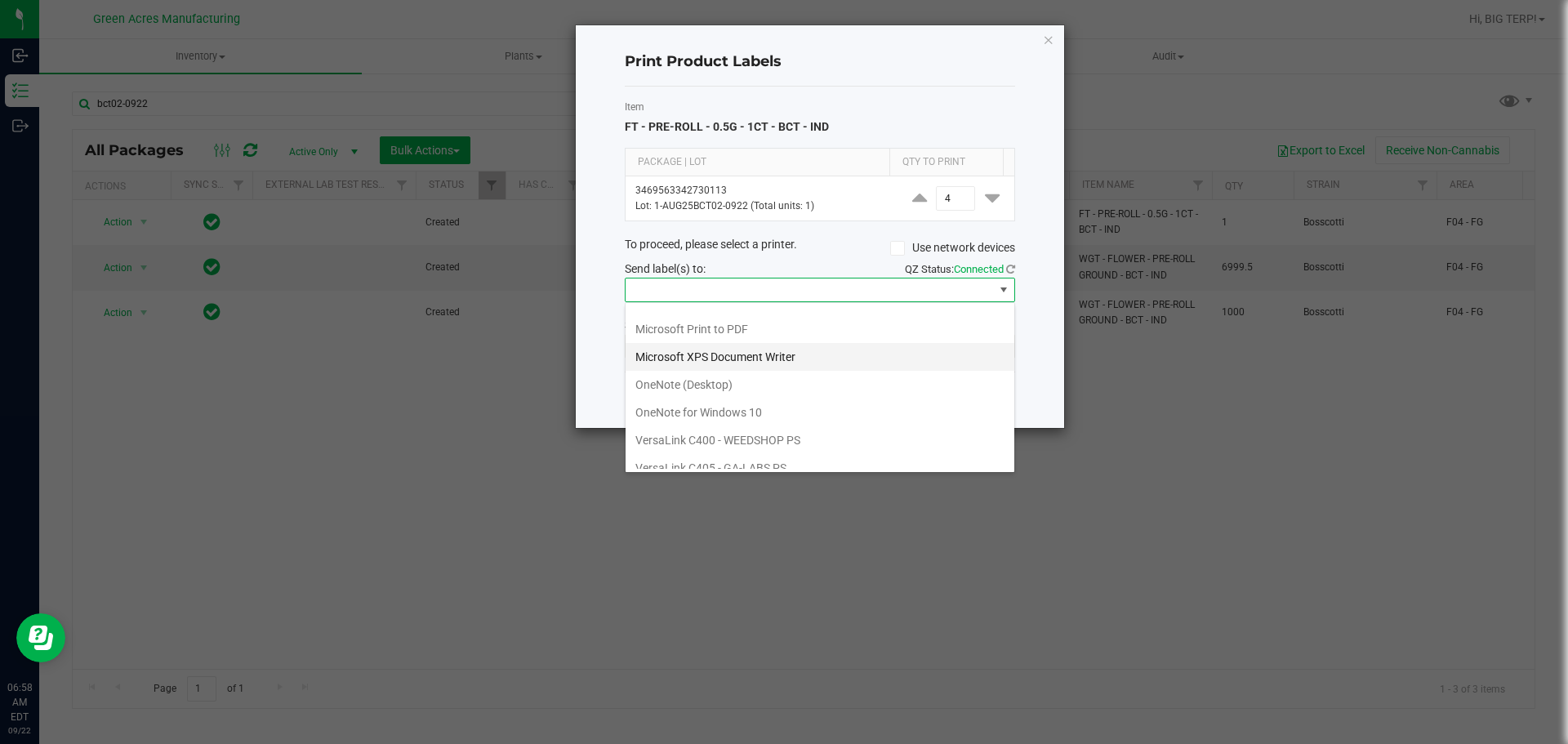
scroll to position [87, 0]
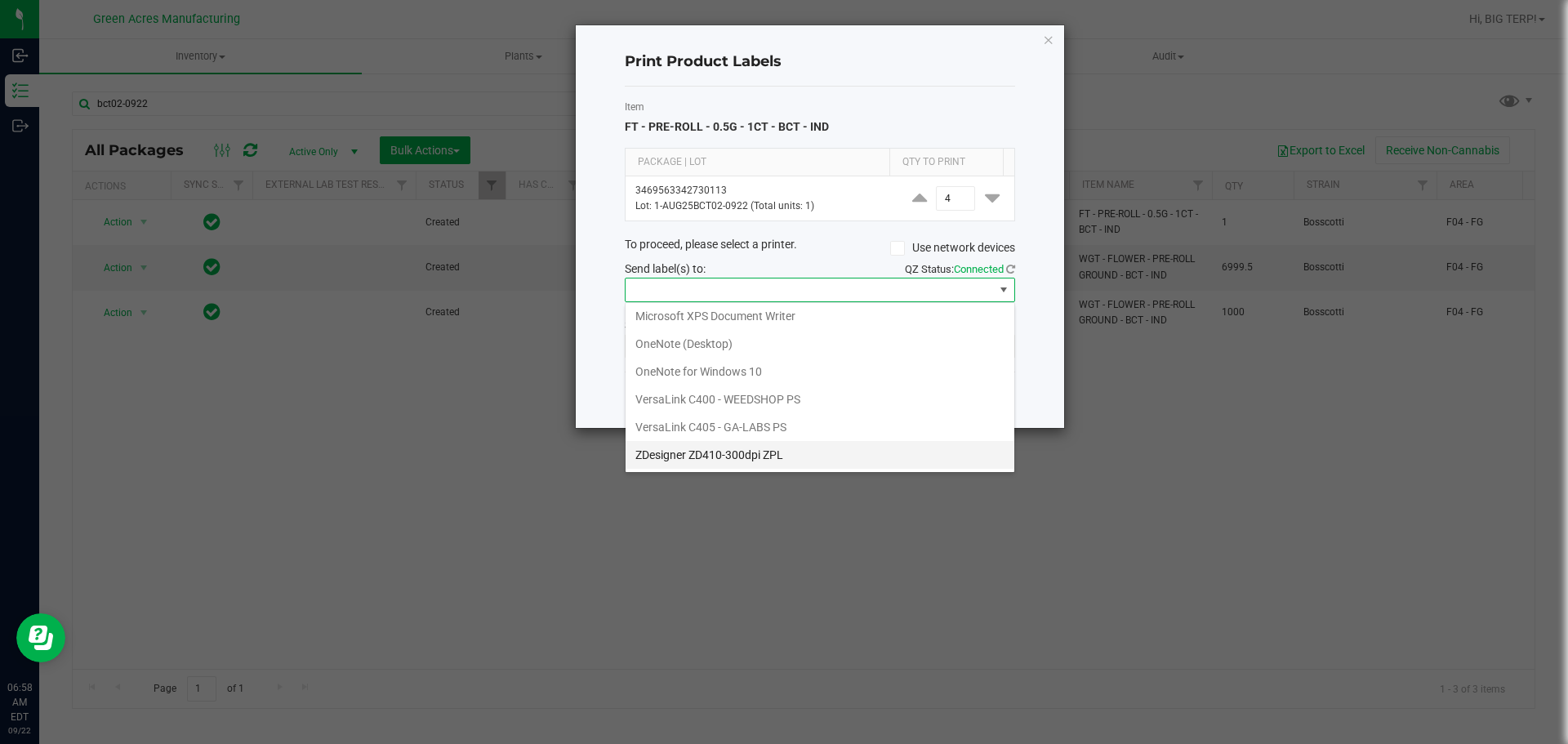
click at [754, 456] on ZPL "ZDesigner ZD410-300dpi ZPL" at bounding box center [819, 455] width 389 height 28
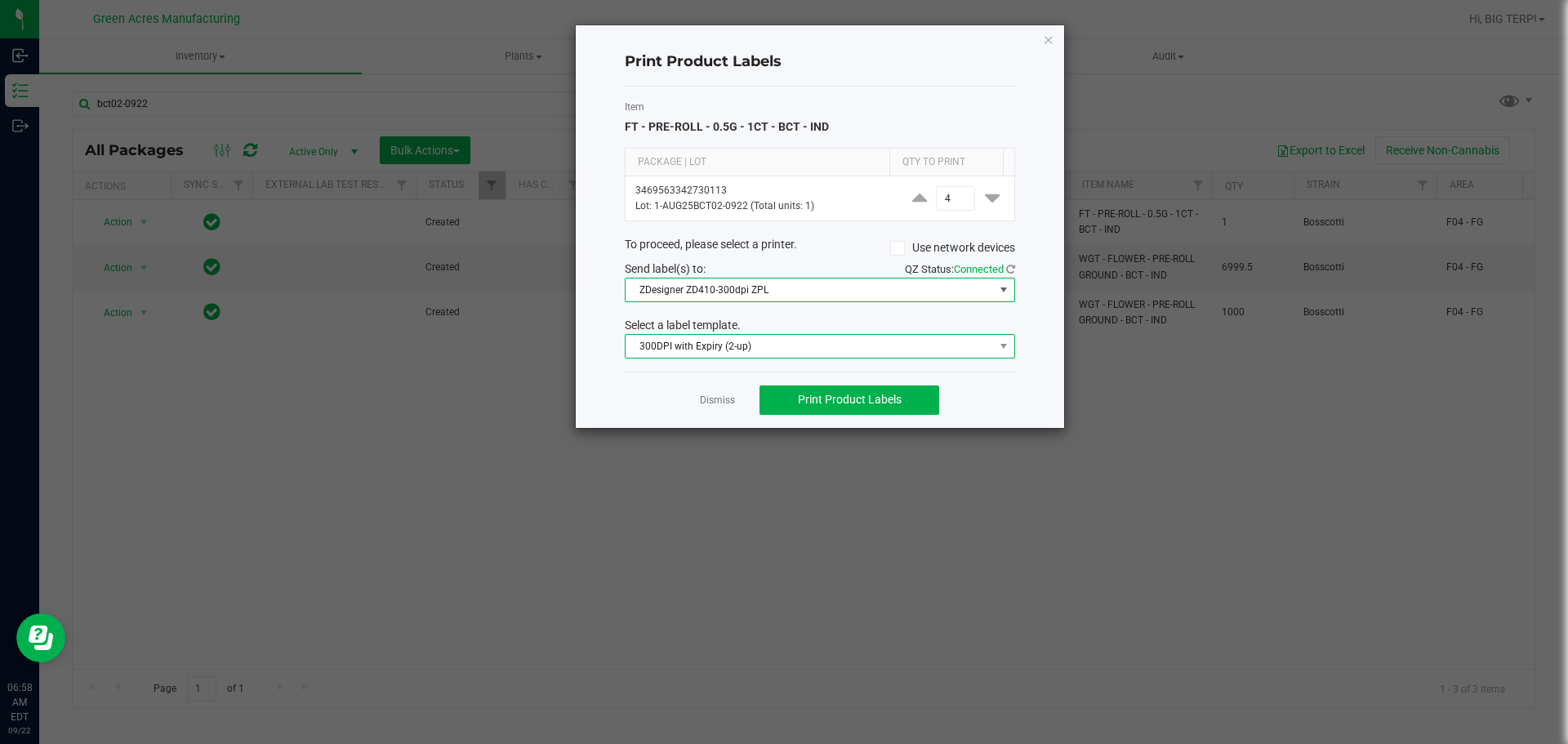
click at [859, 350] on span "300DPI with Expiry (2-up)" at bounding box center [810, 347] width 368 height 23
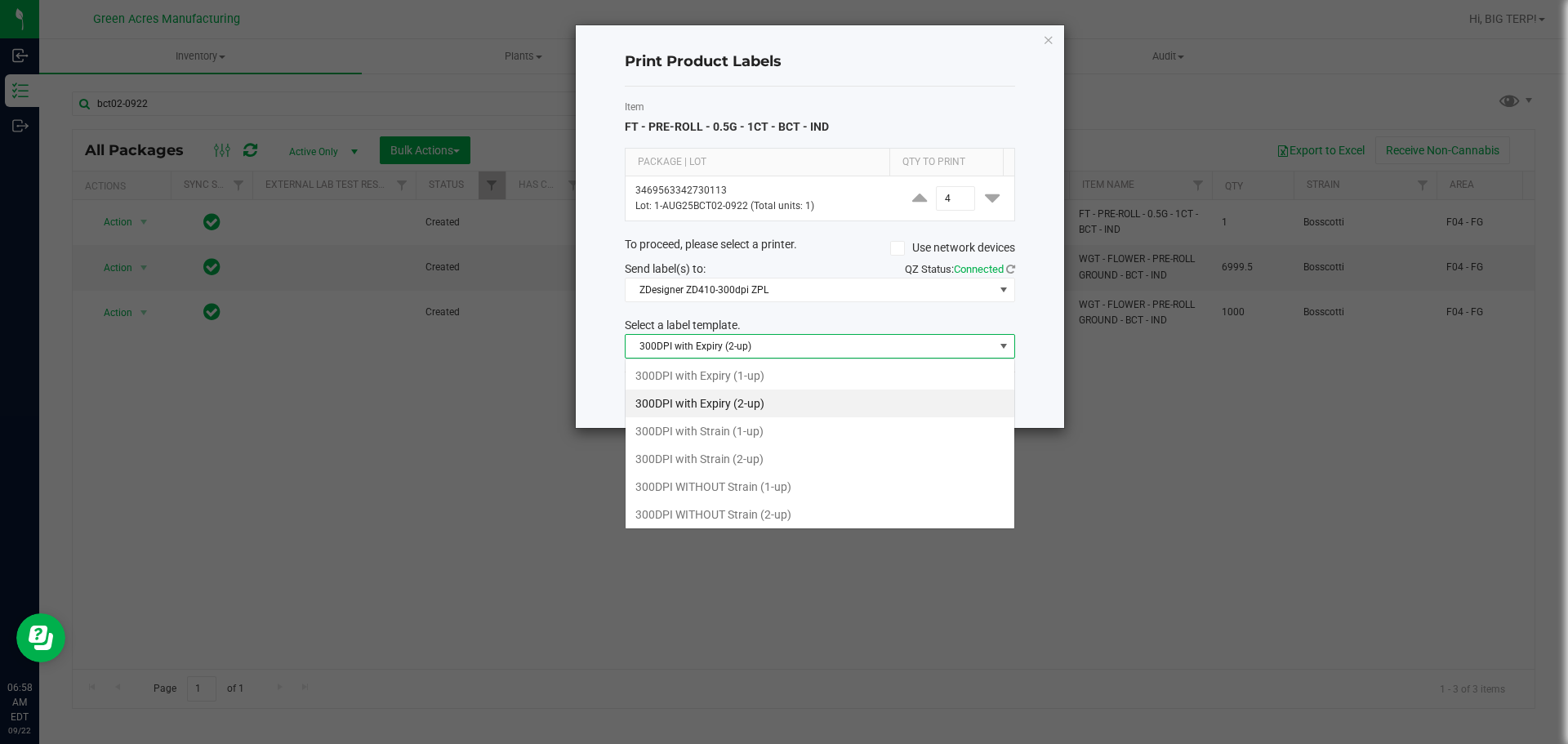
scroll to position [25, 390]
click at [775, 467] on li "300DPI with Strain (2-up)" at bounding box center [819, 459] width 389 height 28
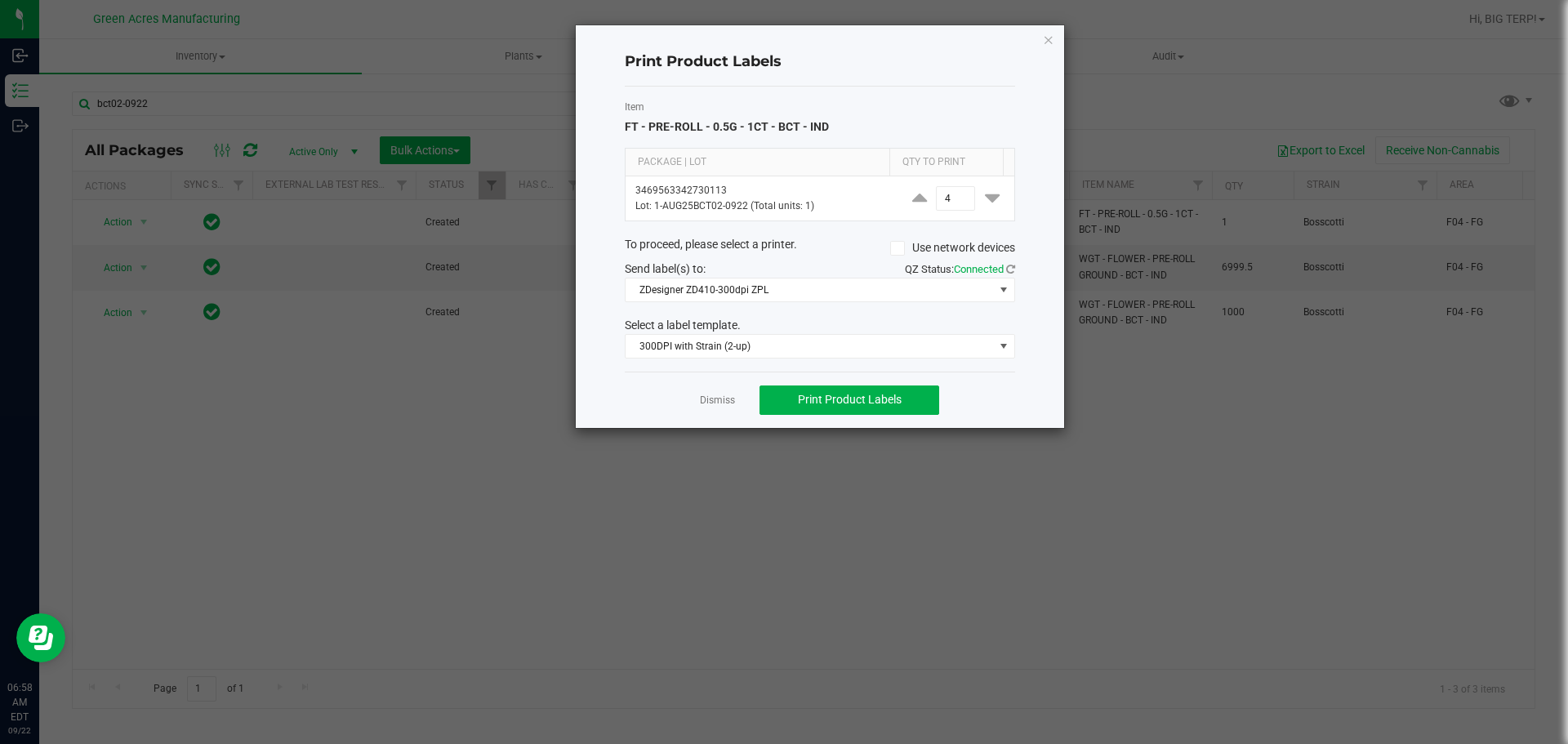
click at [999, 397] on div "Dismiss Print Product Labels" at bounding box center [819, 400] width 390 height 56
click at [702, 401] on link "Dismiss" at bounding box center [717, 400] width 35 height 14
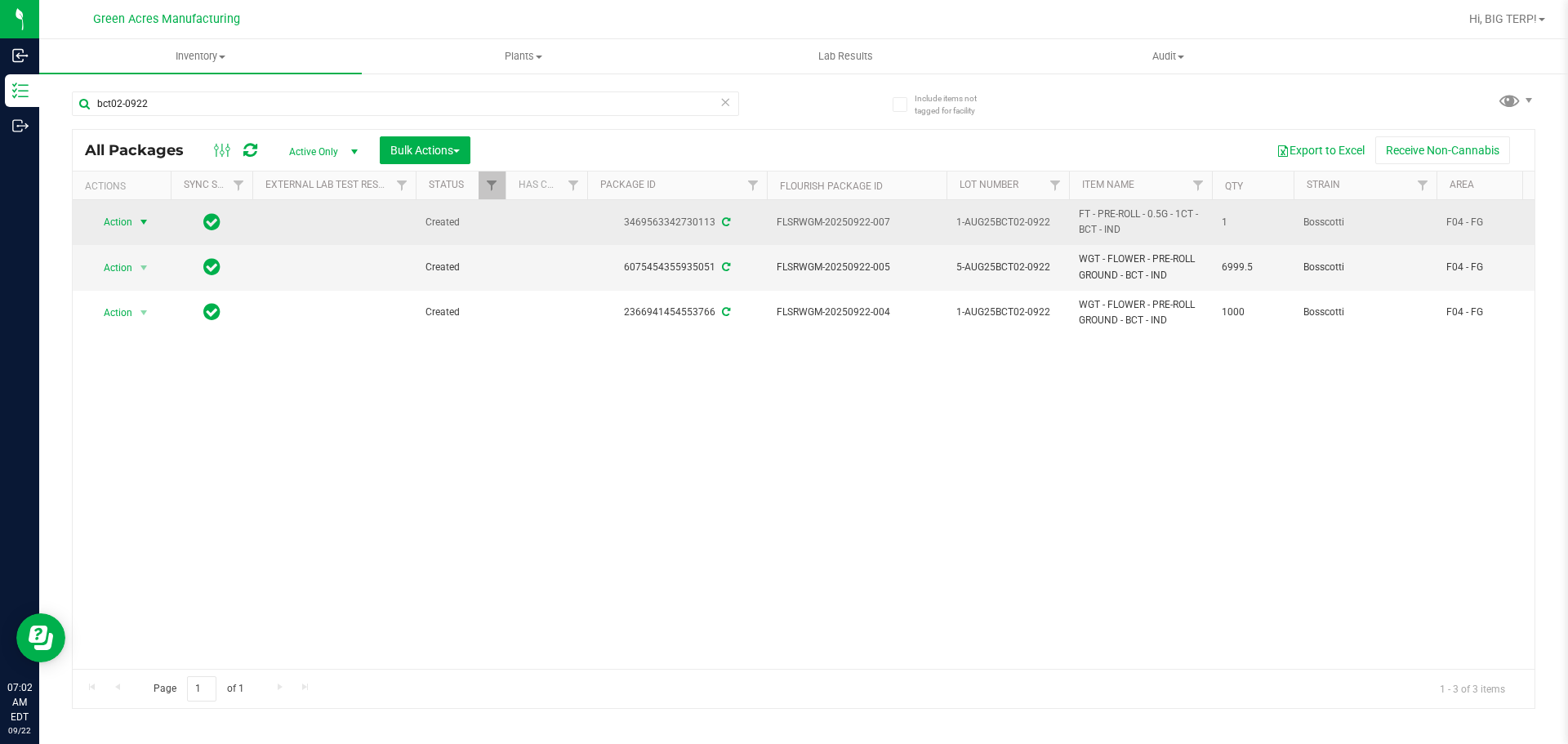
click at [137, 223] on span "select" at bounding box center [144, 222] width 13 height 13
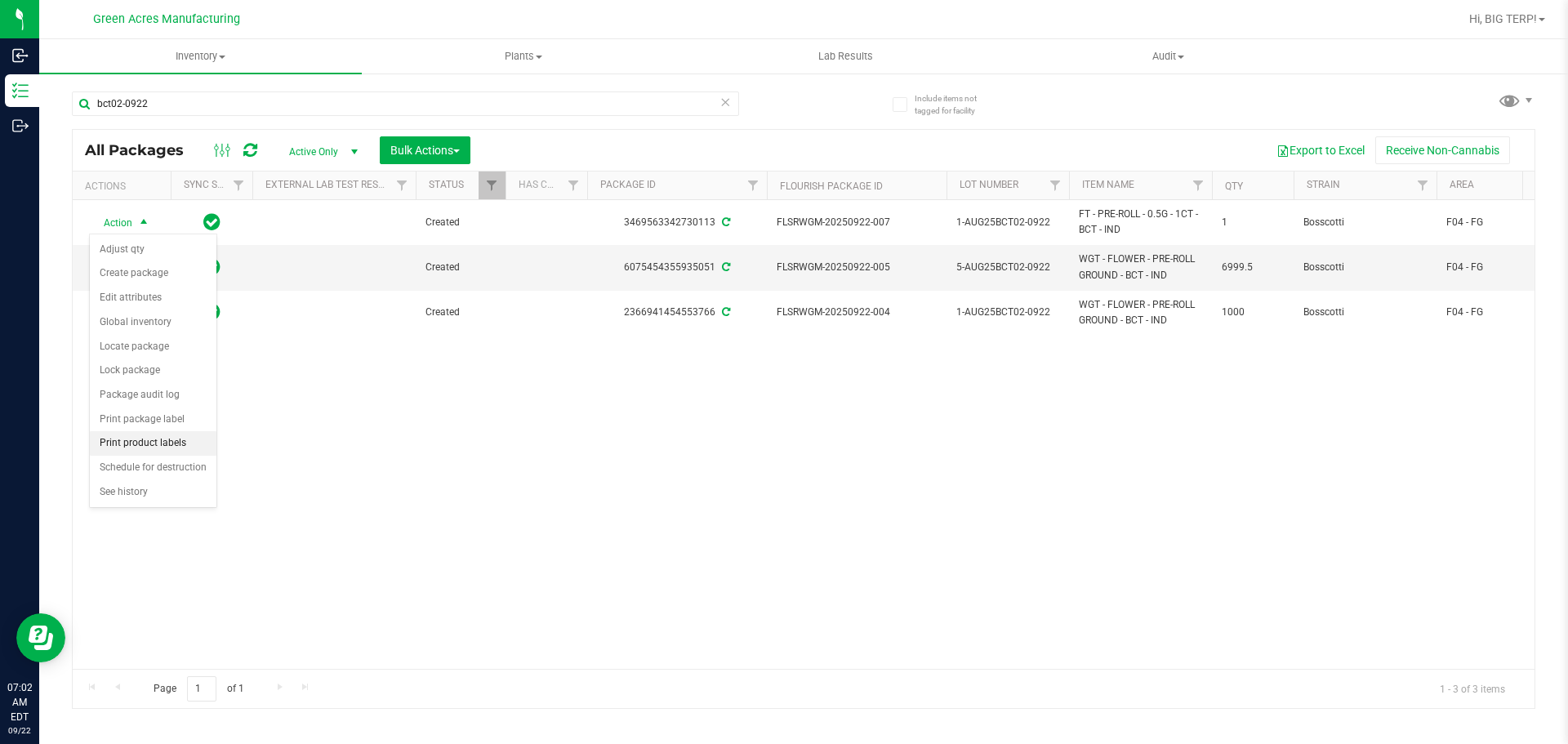
click at [157, 442] on li "Print product labels" at bounding box center [153, 443] width 126 height 25
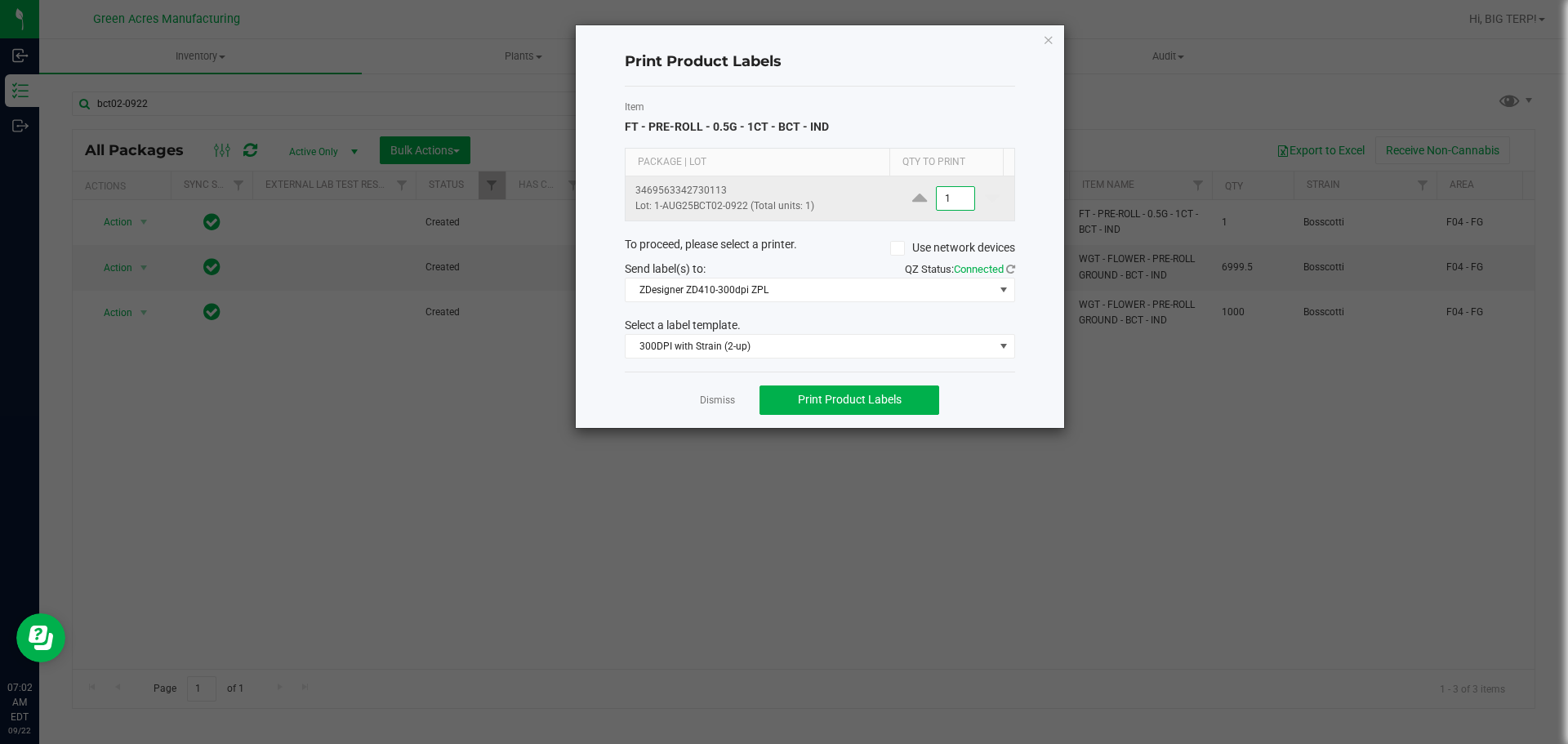
click at [937, 201] on input "1" at bounding box center [956, 199] width 38 height 23
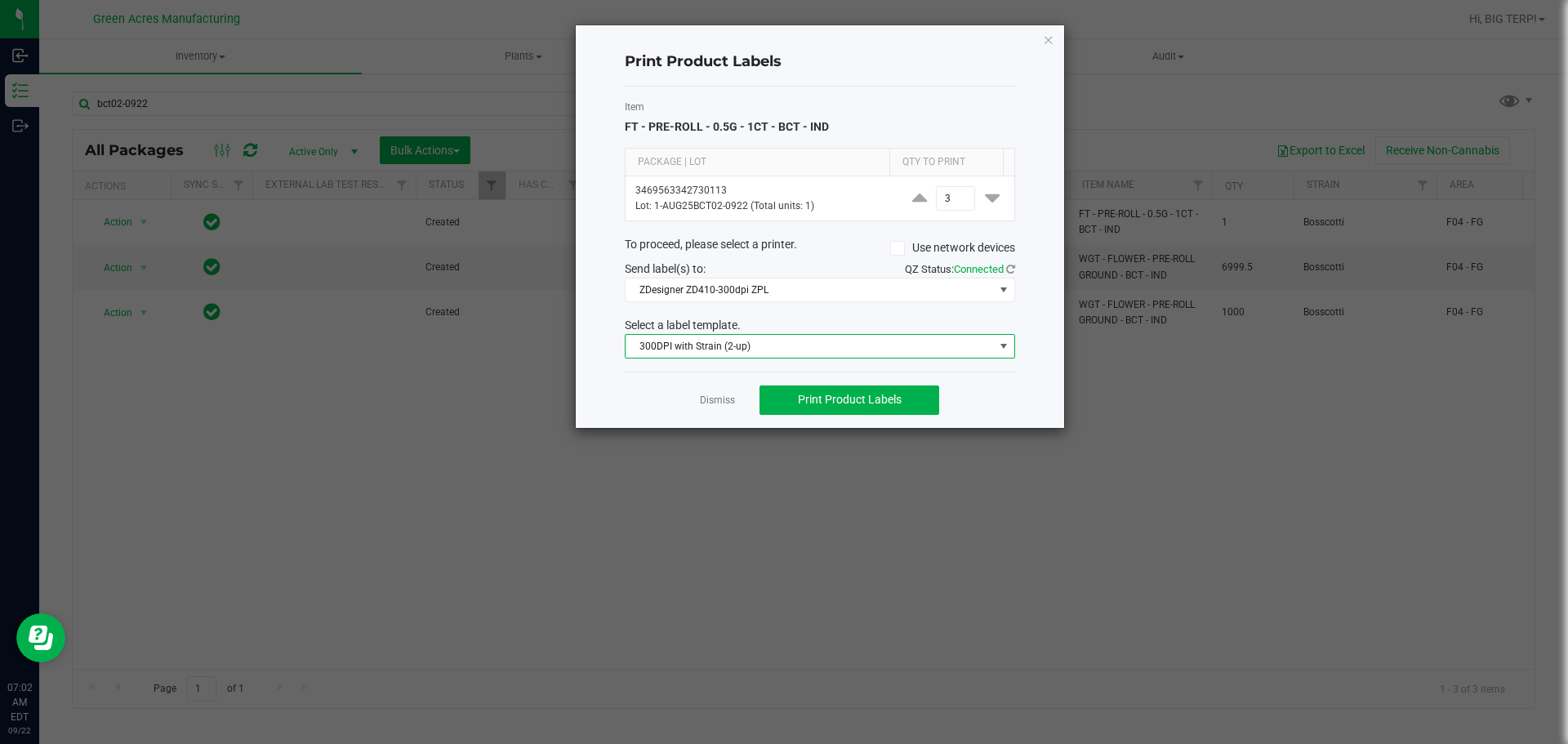
click at [772, 353] on span "300DPI with Strain (2-up)" at bounding box center [810, 347] width 368 height 23
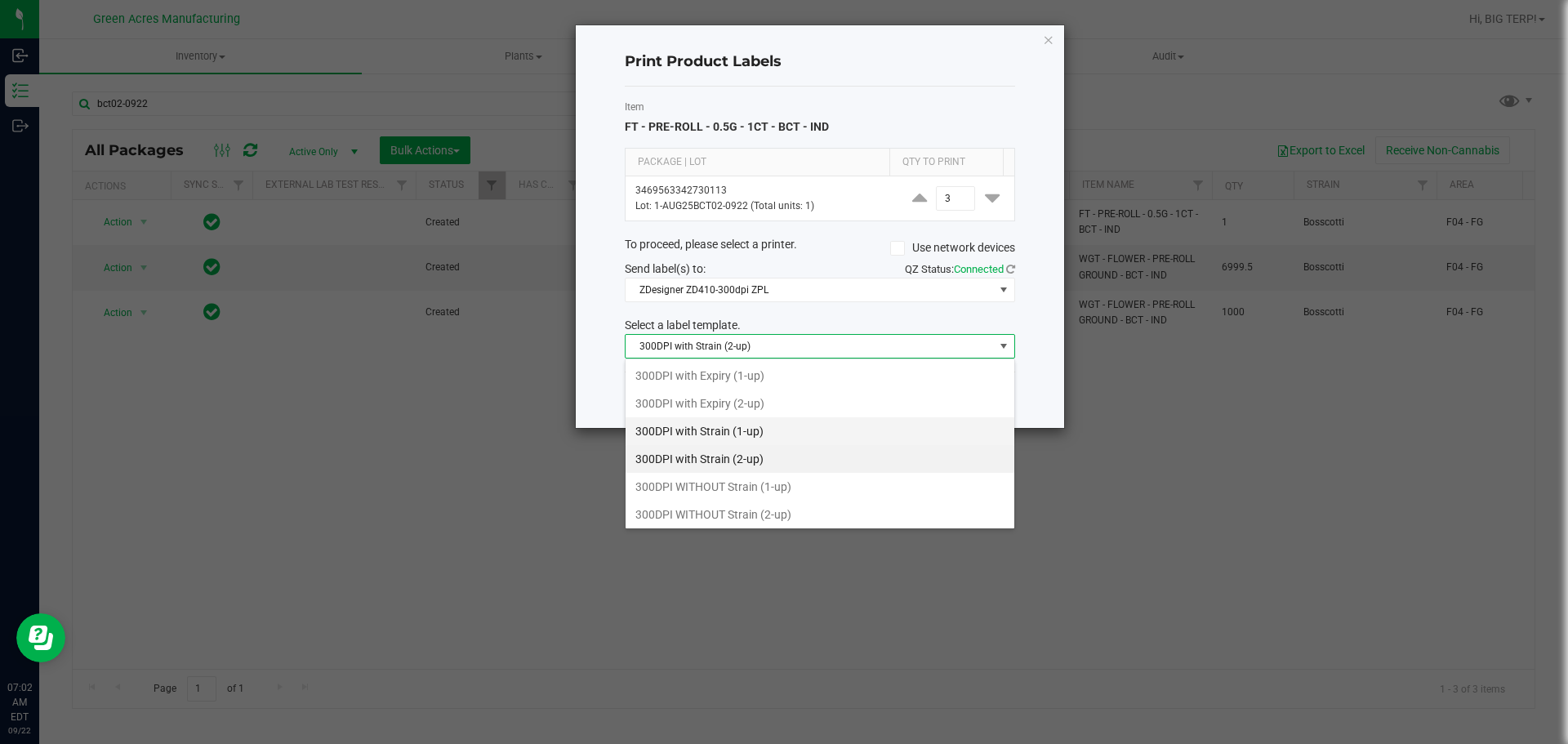
click at [707, 431] on li "300DPI with Strain (1-up)" at bounding box center [819, 432] width 389 height 28
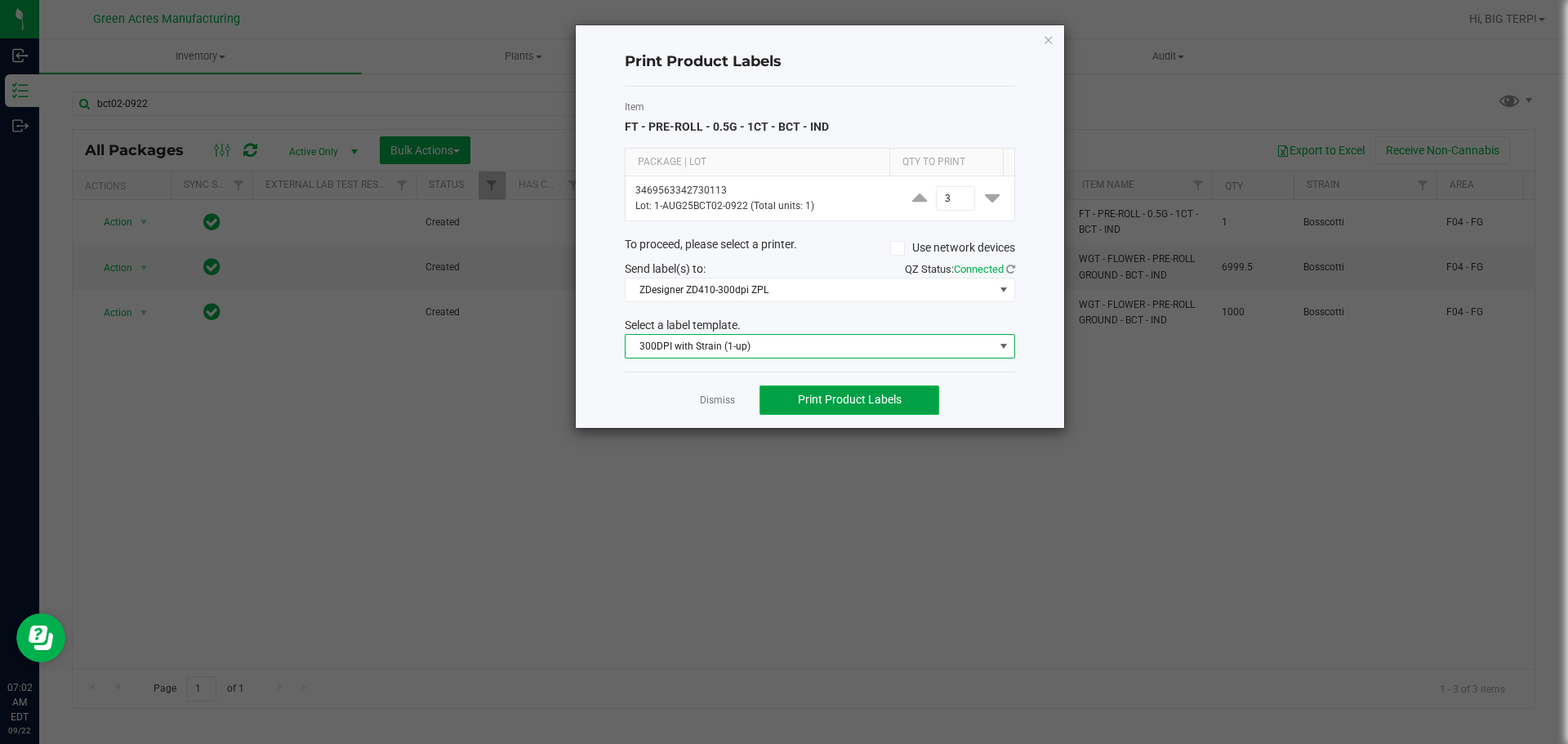
click at [856, 413] on button "Print Product Labels" at bounding box center [849, 400] width 180 height 30
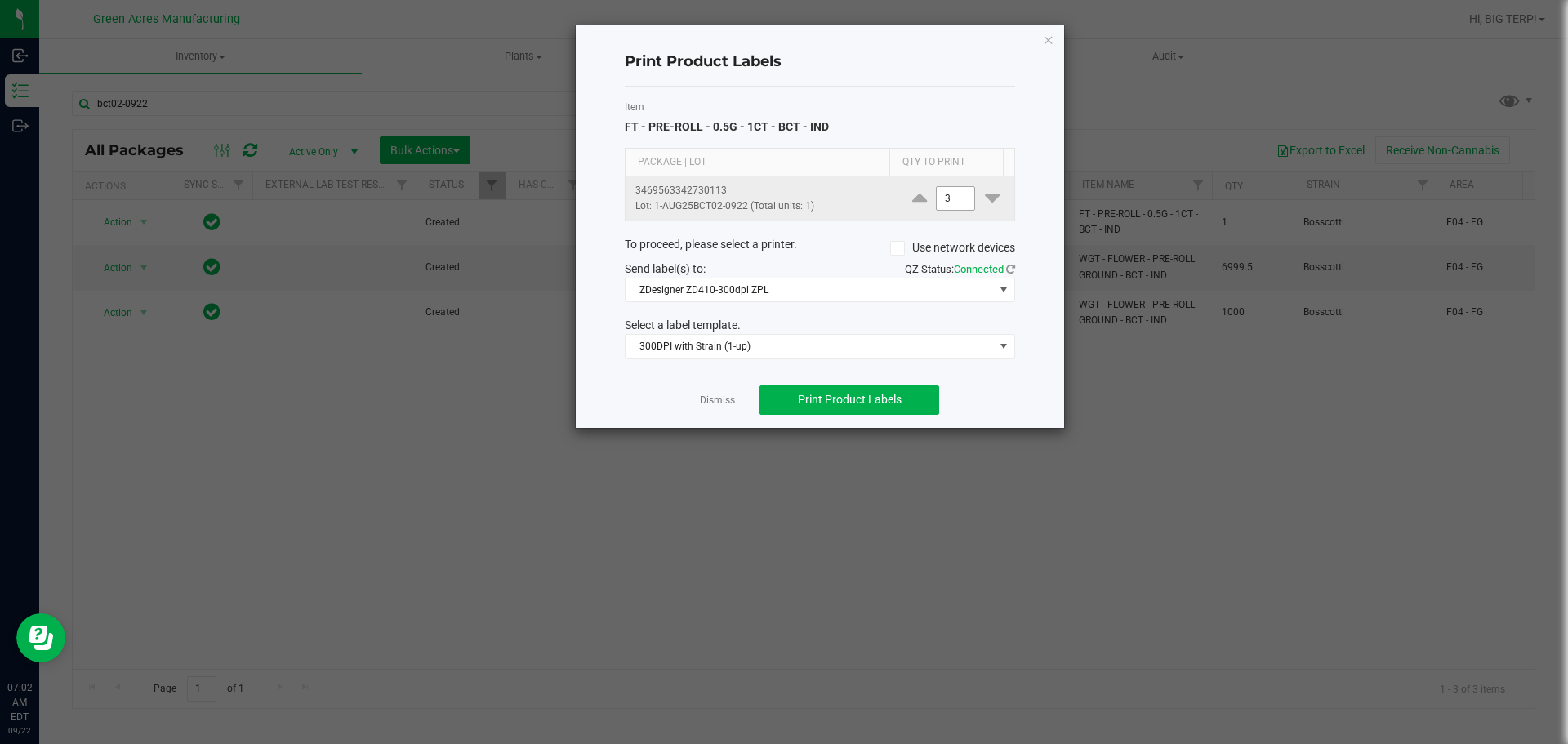
click at [950, 194] on input "3" at bounding box center [956, 199] width 38 height 23
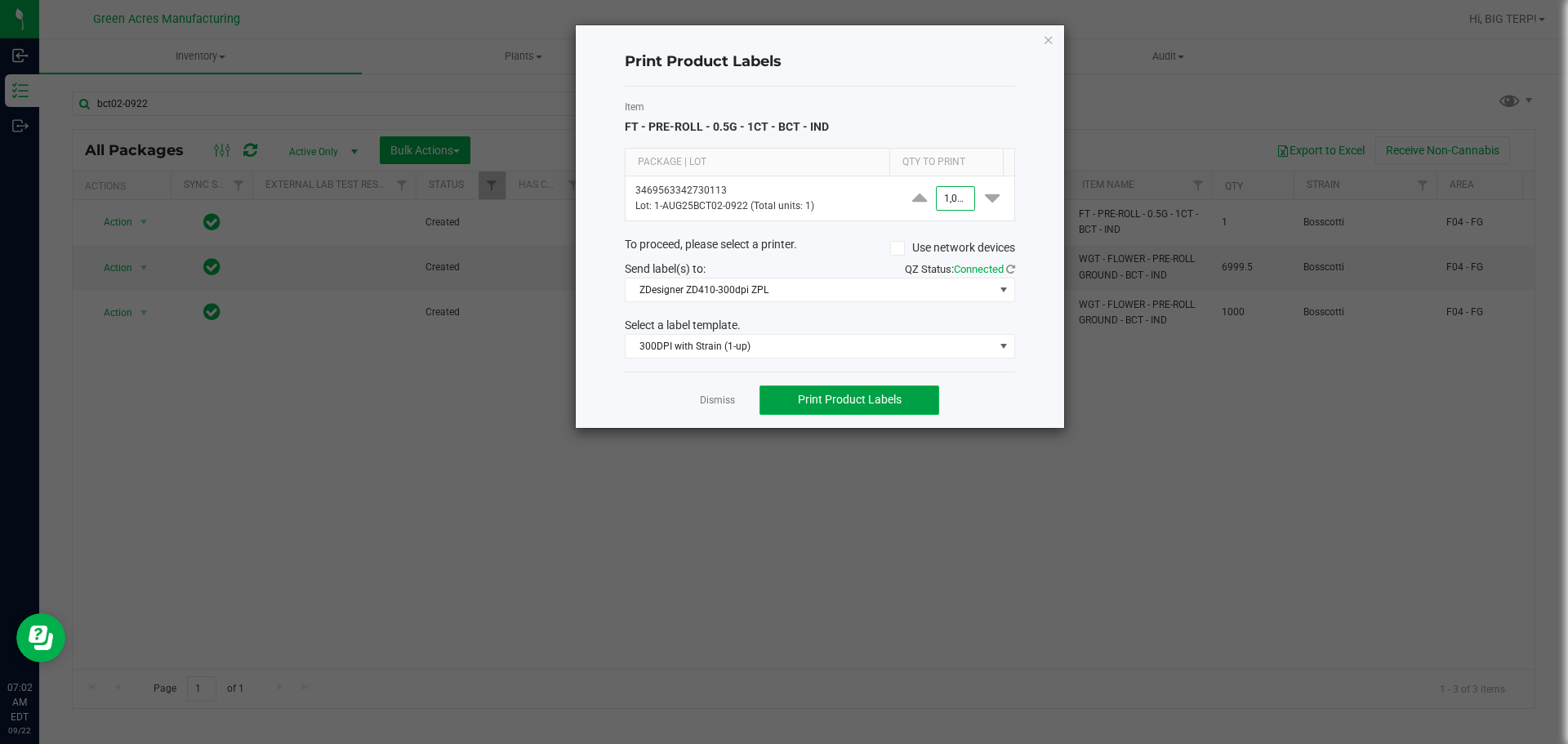
scroll to position [0, 0]
click at [842, 397] on span "Print Product Labels" at bounding box center [850, 400] width 104 height 13
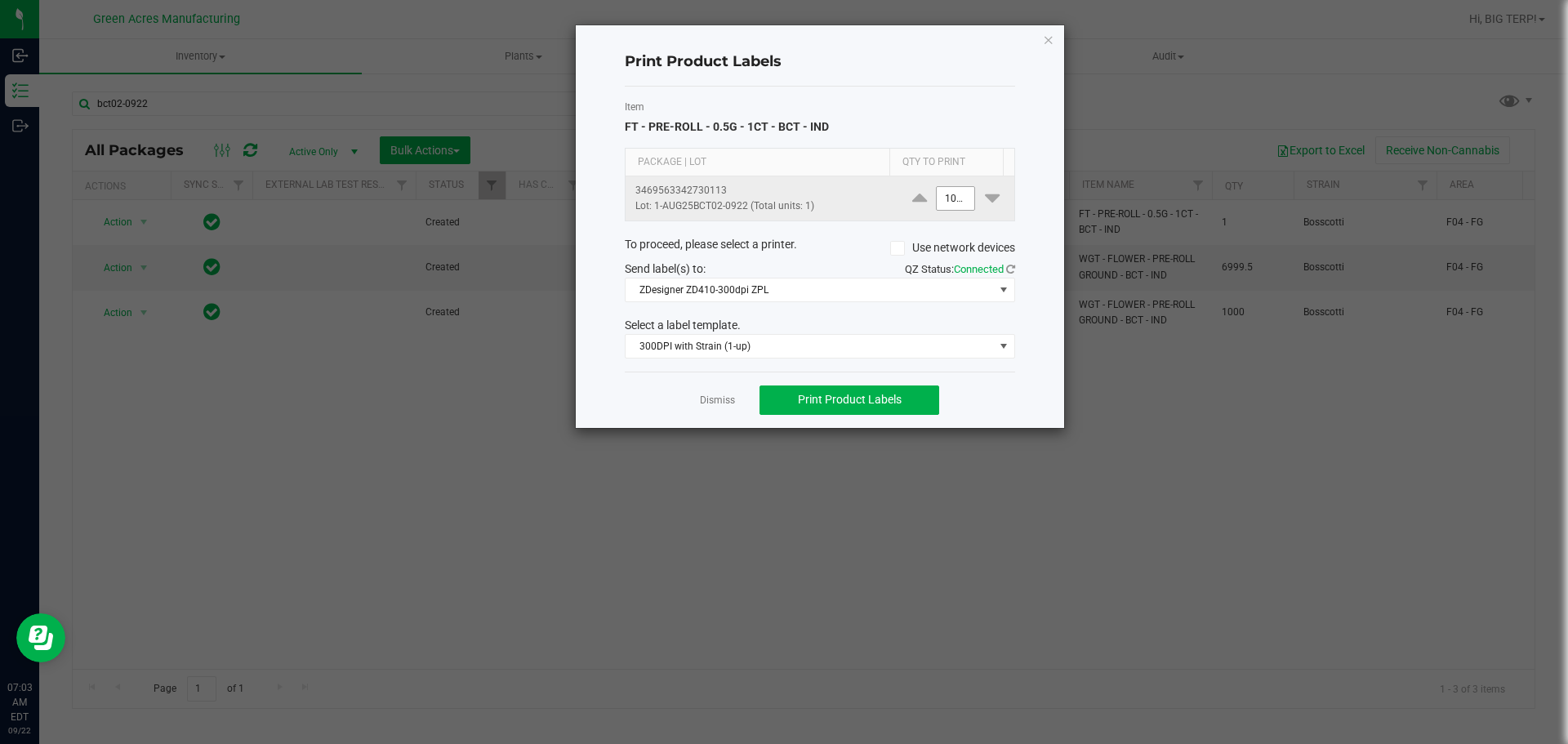
click at [940, 200] on input "1004" at bounding box center [956, 199] width 38 height 23
click at [953, 199] on input "1004" at bounding box center [956, 199] width 38 height 23
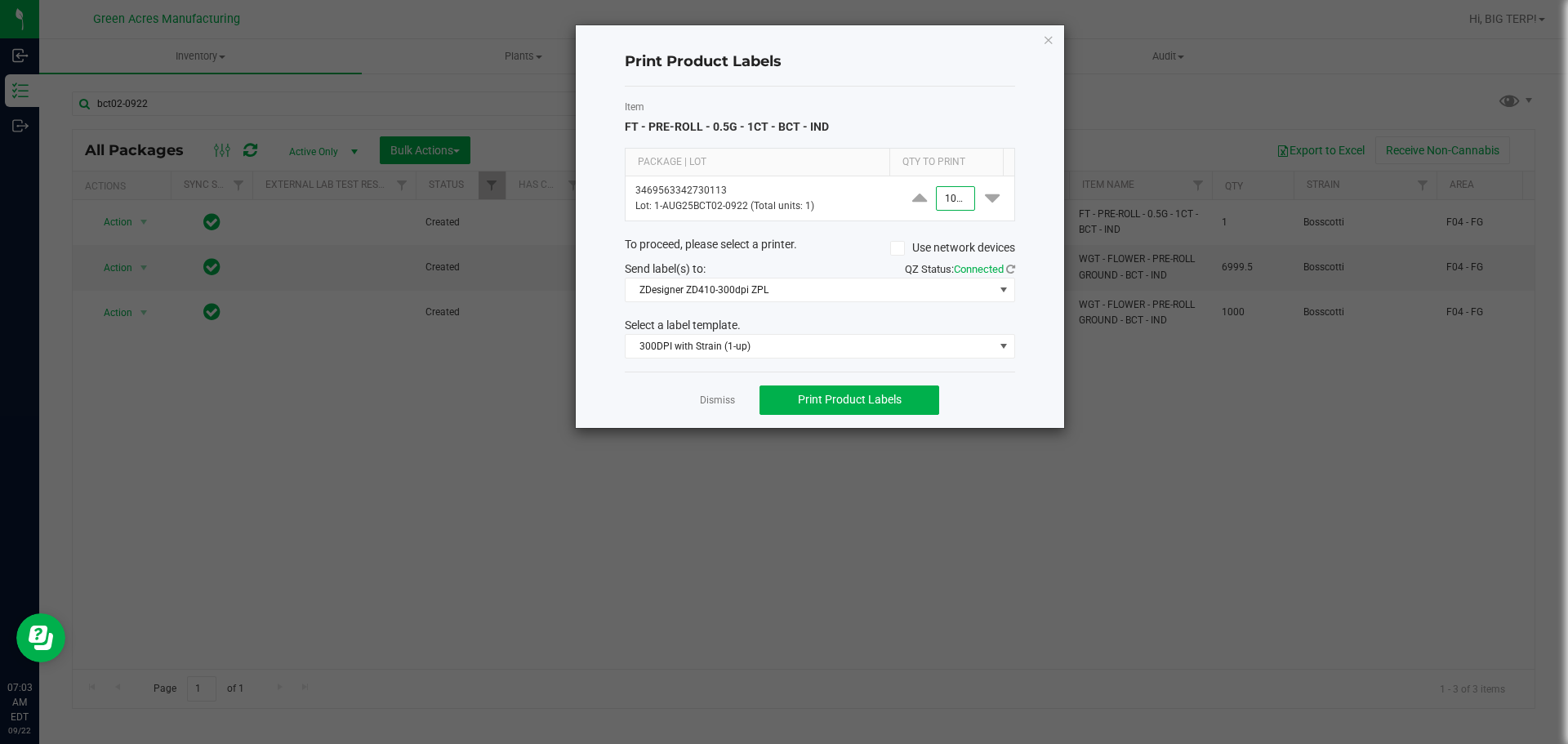
scroll to position [0, 1]
type input "1,000"
click at [822, 394] on span "Print Product Labels" at bounding box center [850, 400] width 104 height 13
click at [999, 521] on ngb-modal-window "Print Product Labels Item FT - PRE-ROLL - 0.5G - 1CT - BCT - IND Package | Lot …" at bounding box center [790, 372] width 1580 height 744
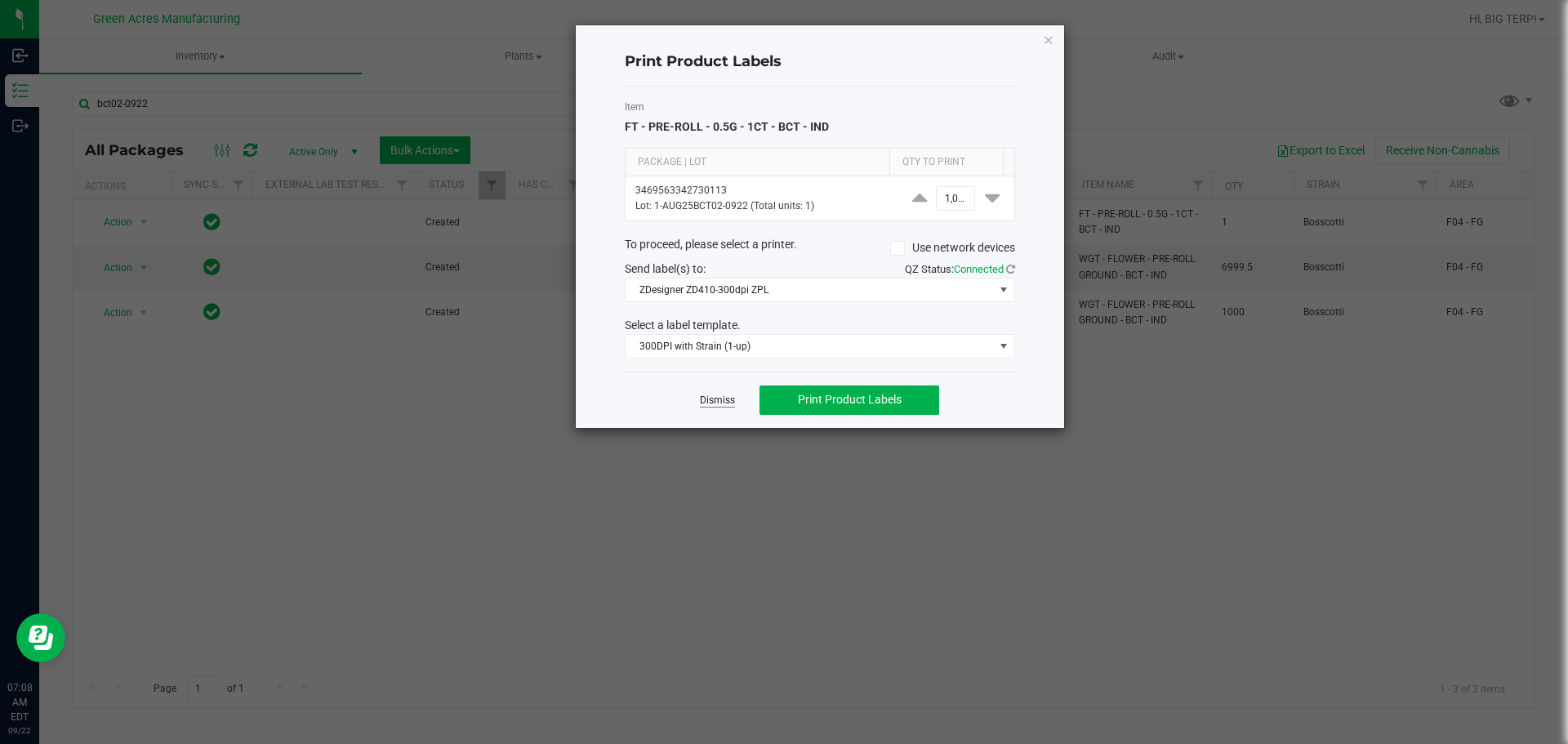
click at [734, 397] on link "Dismiss" at bounding box center [717, 400] width 35 height 14
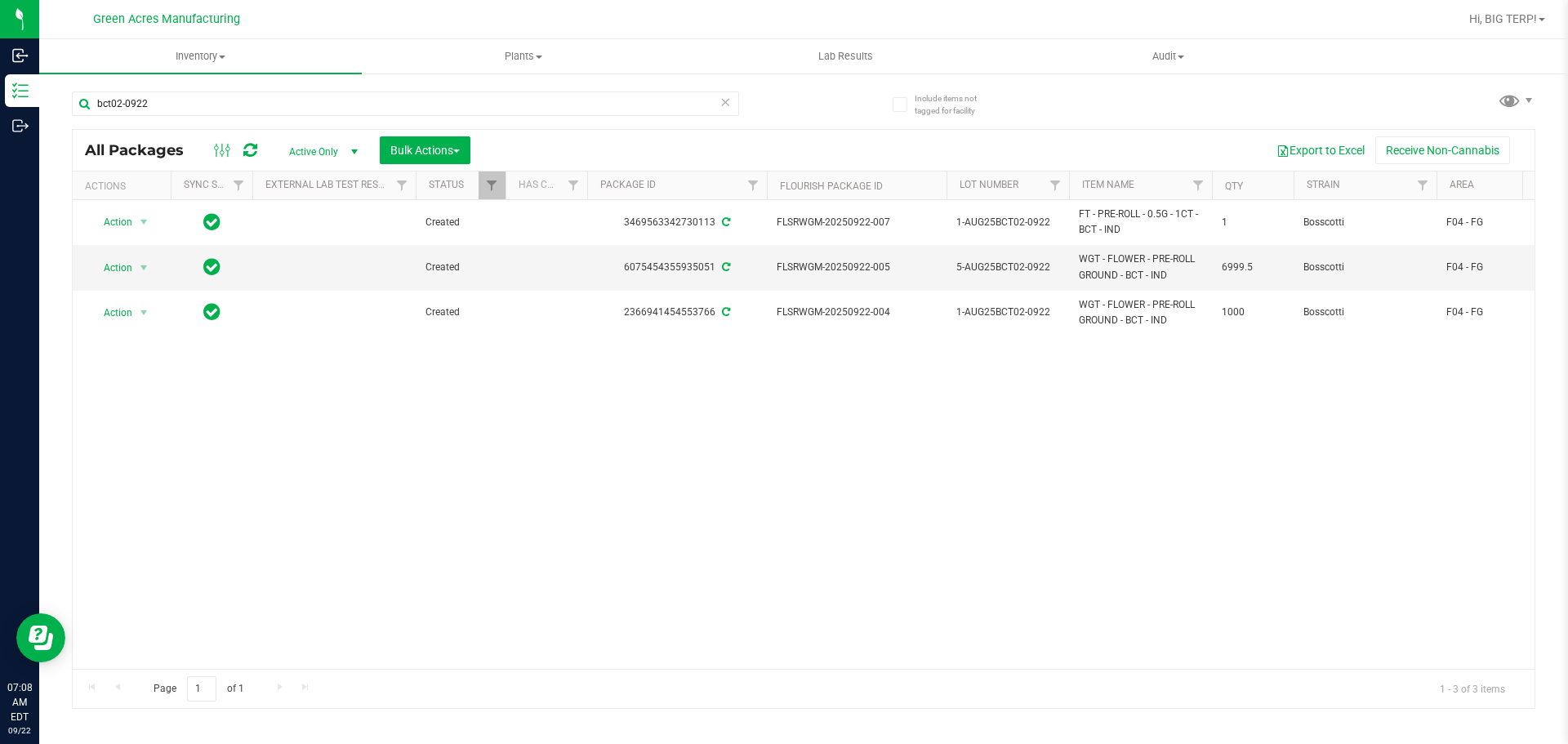
click at [251, 144] on icon at bounding box center [250, 150] width 14 height 17
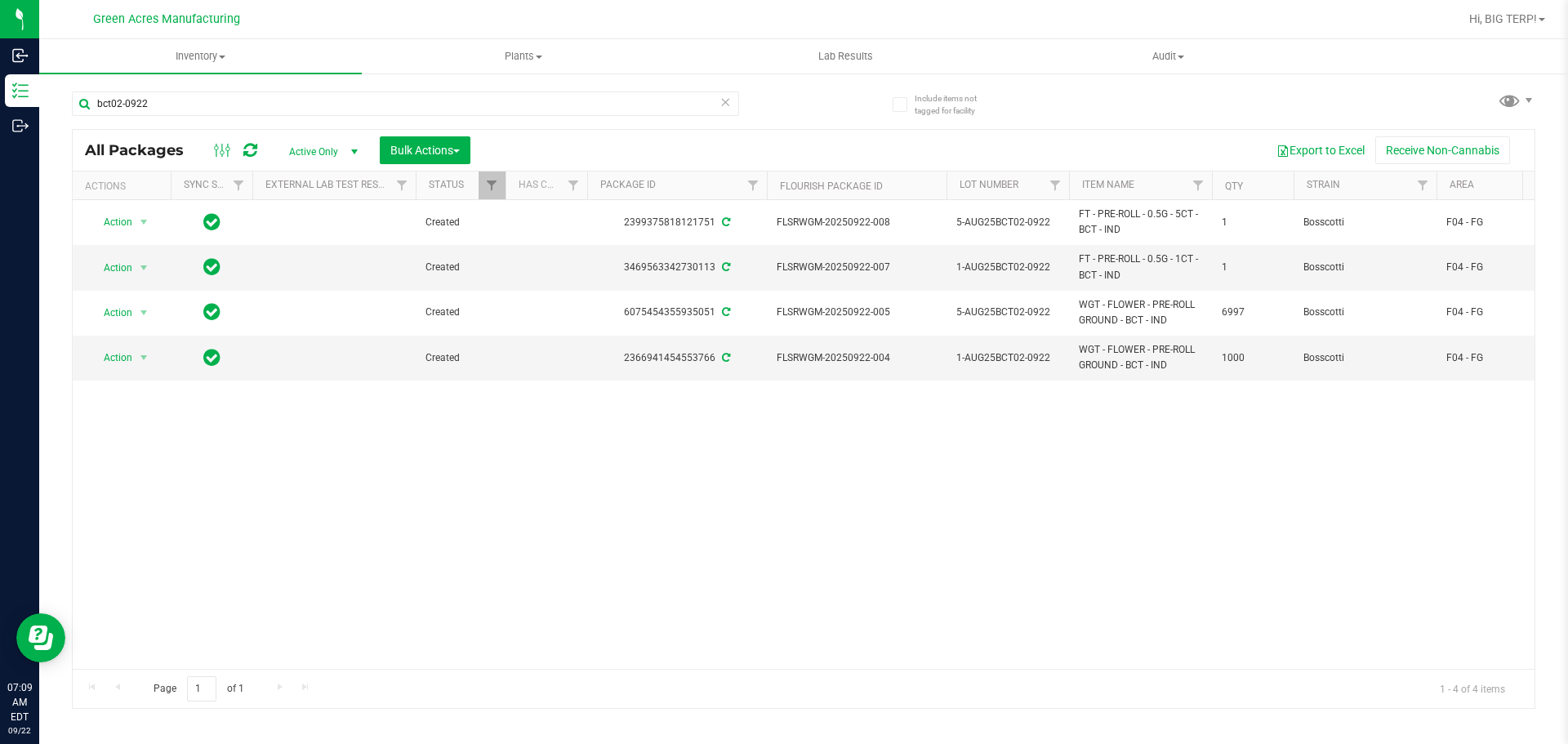
click at [1331, 398] on div "Action Action Adjust qty Create package Edit attributes Global inventory Locate…" at bounding box center [803, 434] width 1462 height 469
drag, startPoint x: 1344, startPoint y: 358, endPoint x: 1296, endPoint y: 356, distance: 48.0
click at [1296, 356] on td "Bosscotti" at bounding box center [1364, 358] width 143 height 44
click at [1337, 352] on span "Bosscotti" at bounding box center [1364, 358] width 123 height 16
drag, startPoint x: 1344, startPoint y: 357, endPoint x: 1282, endPoint y: 354, distance: 62.1
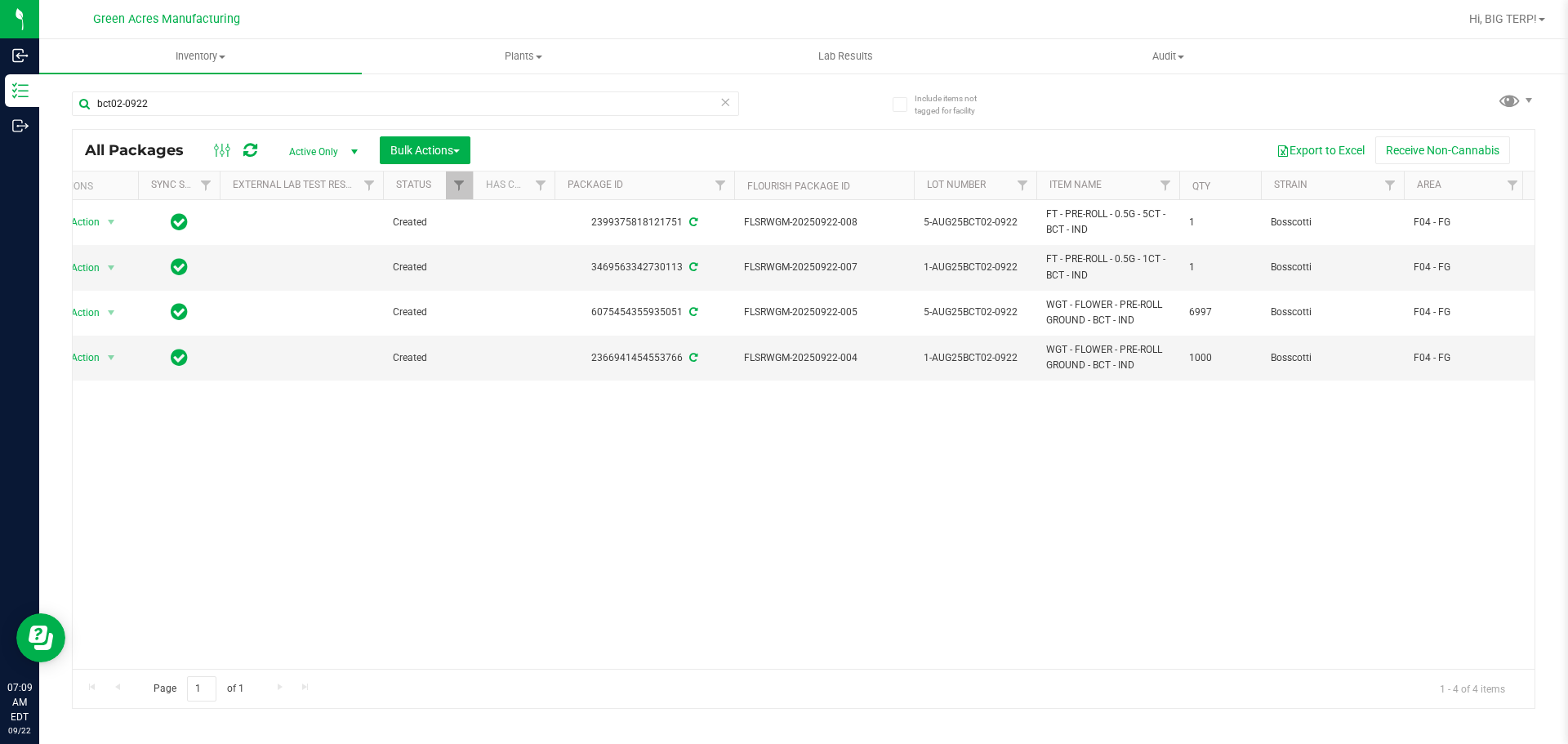
copy tr "Bosscott"
click at [1185, 479] on div "Action Action Adjust qty Create package Edit attributes Global inventory Locate…" at bounding box center [803, 434] width 1462 height 469
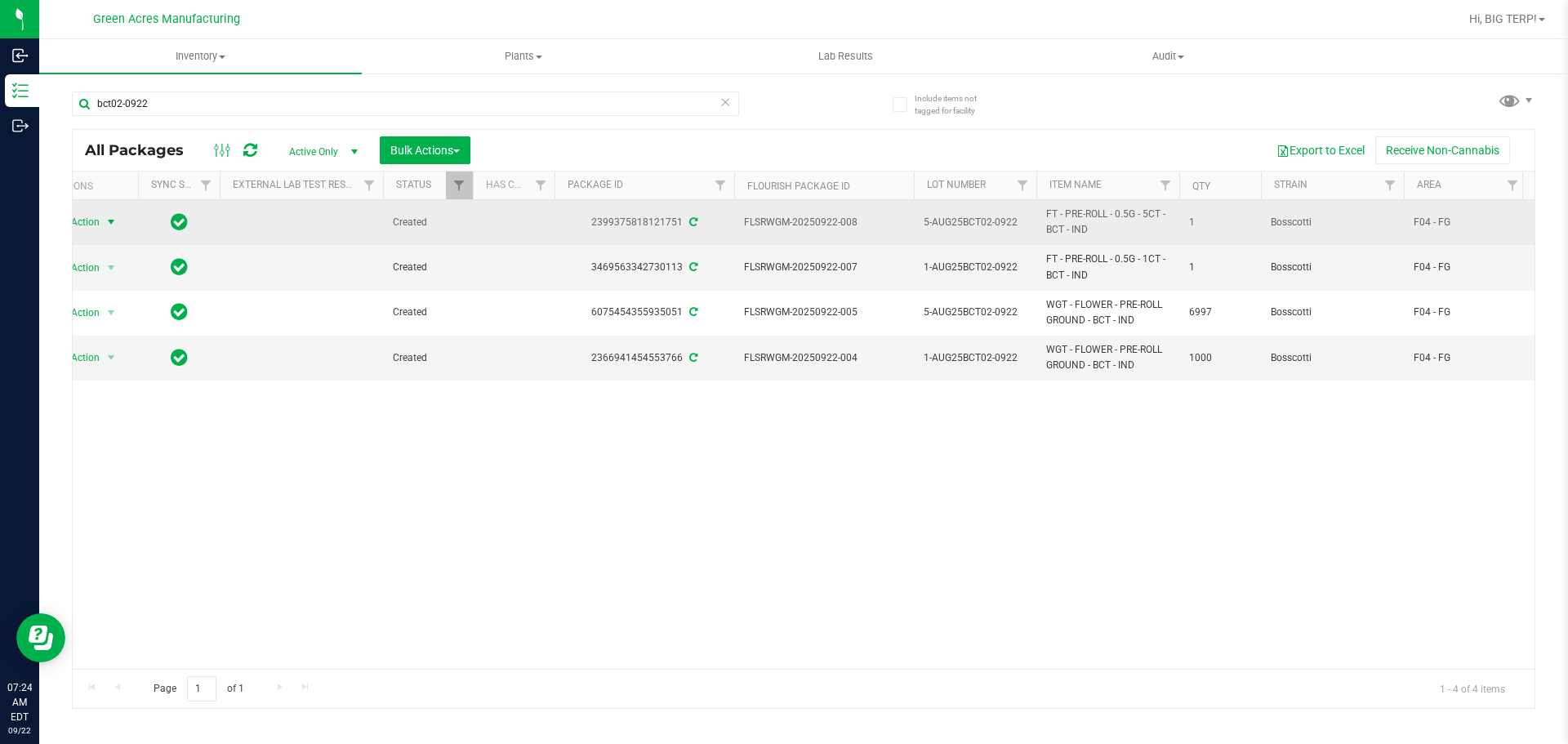
click at [116, 220] on span "select" at bounding box center [111, 222] width 13 height 13
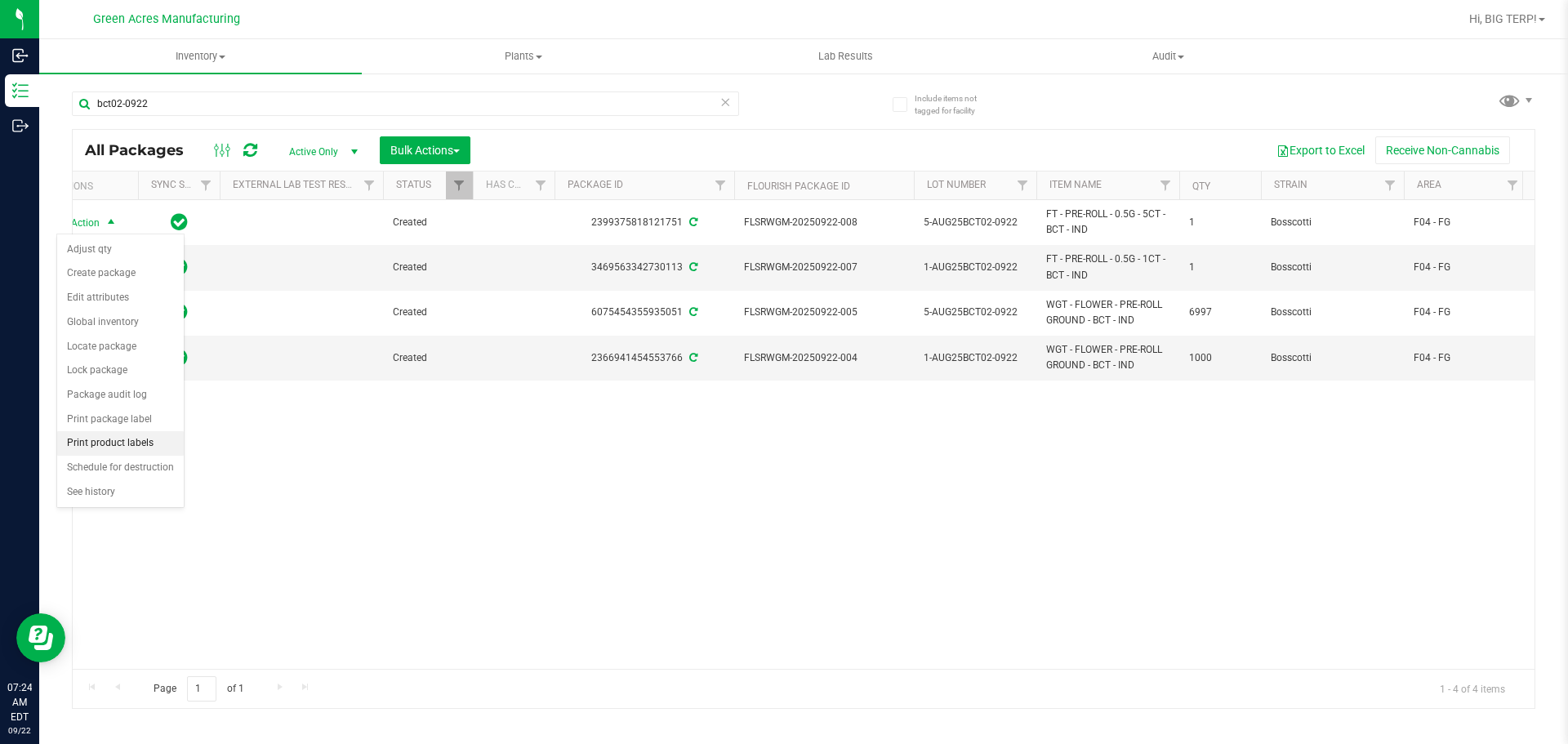
click at [111, 443] on li "Print product labels" at bounding box center [120, 443] width 126 height 25
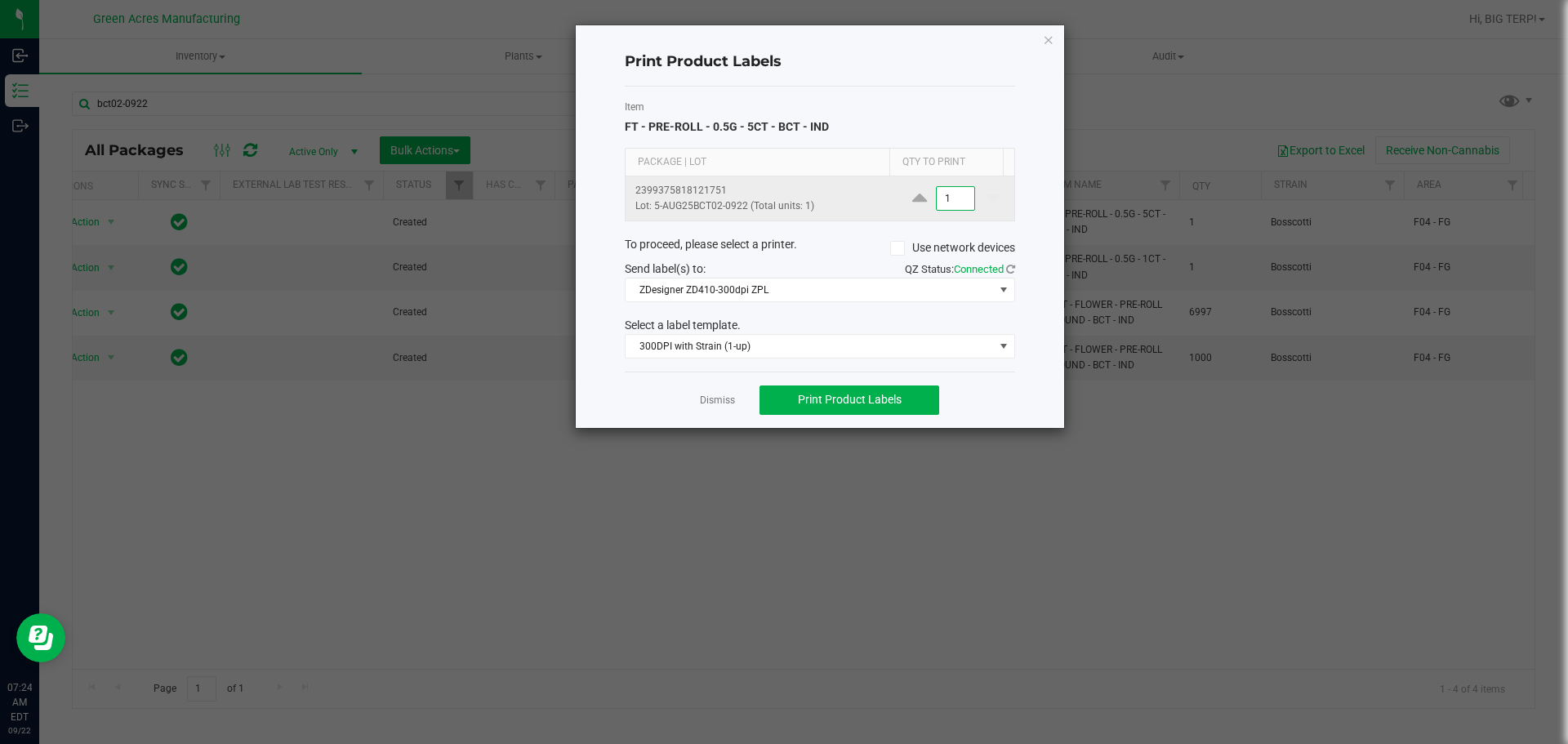
click at [942, 201] on input "1" at bounding box center [956, 199] width 38 height 23
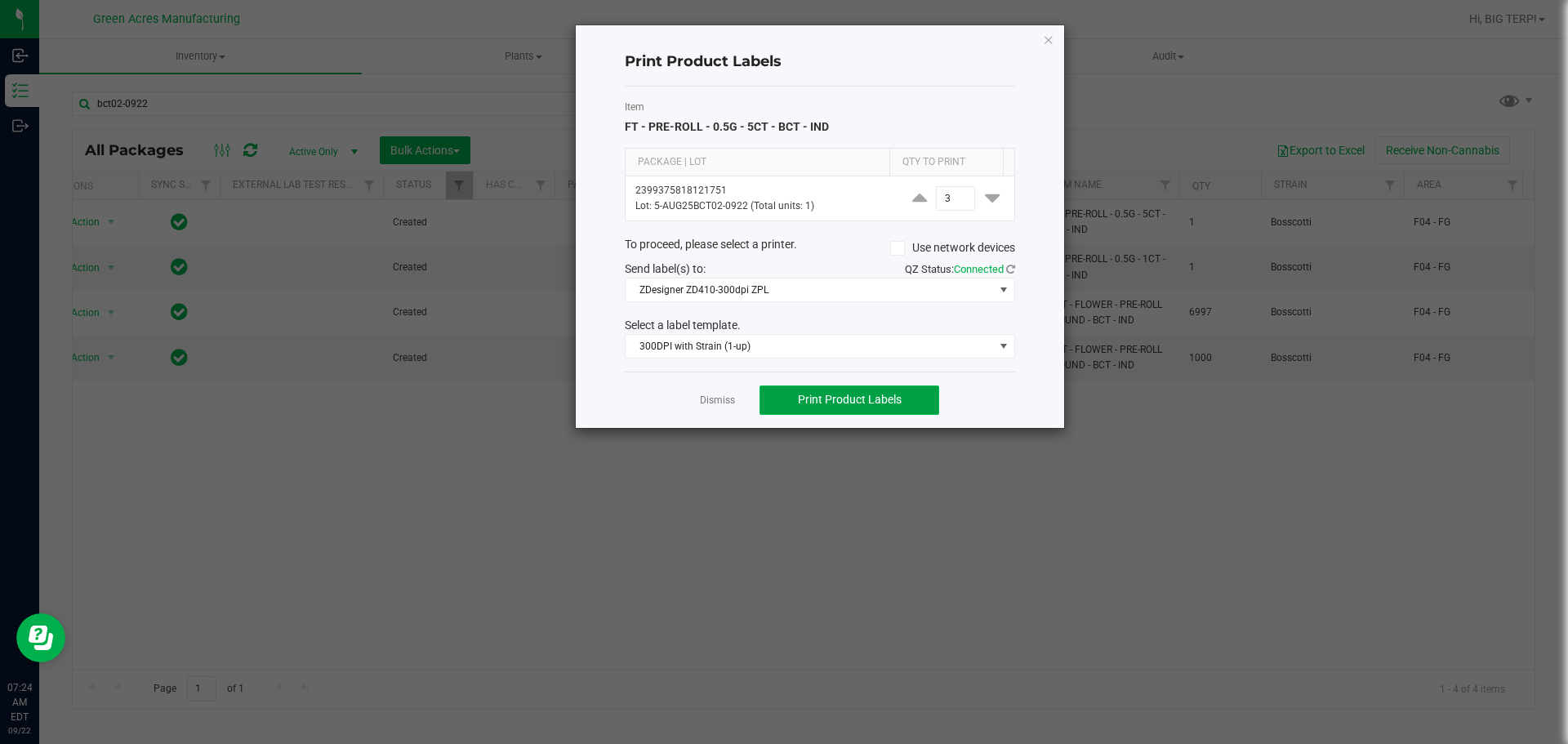
click at [872, 397] on span "Print Product Labels" at bounding box center [850, 400] width 104 height 13
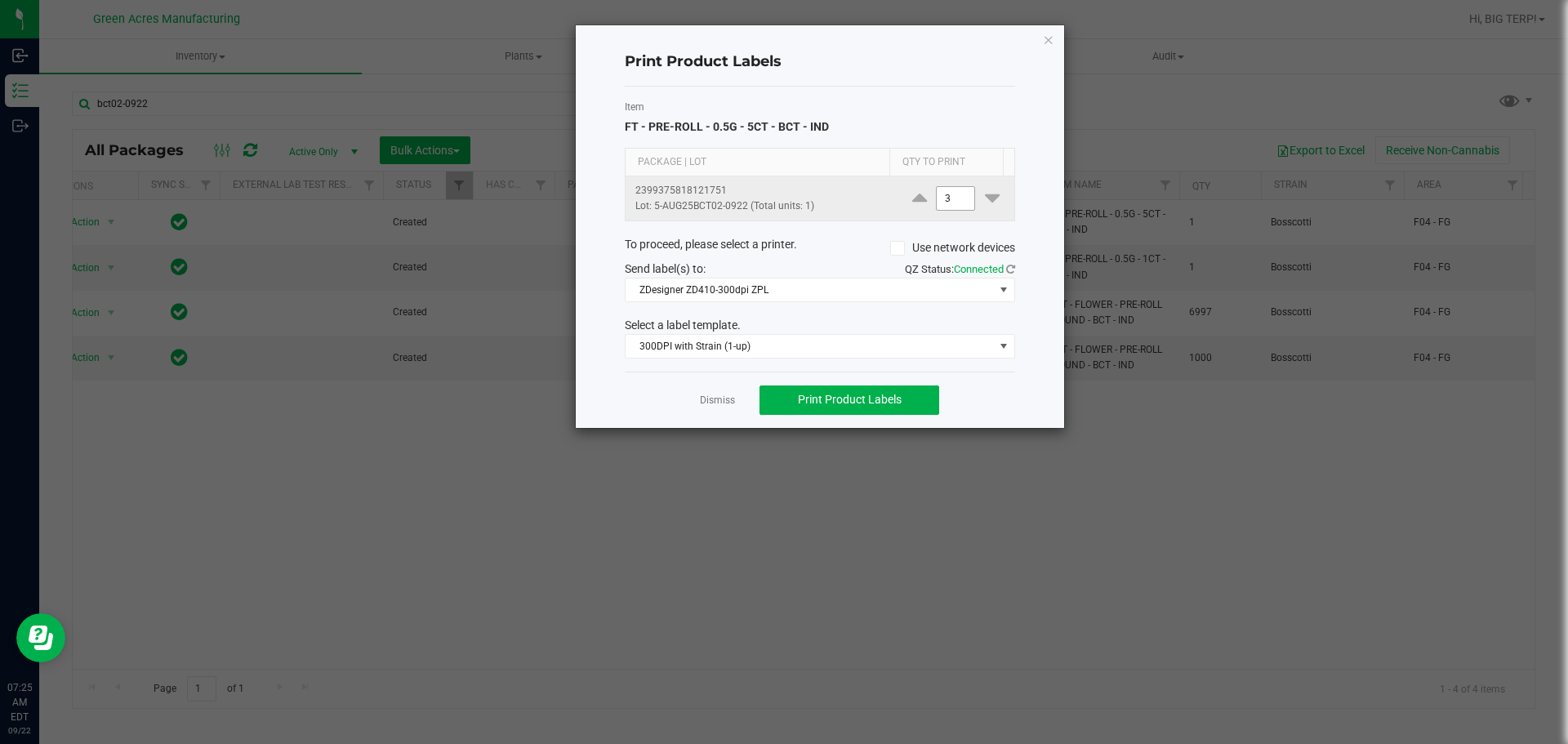
click at [953, 209] on input "3" at bounding box center [956, 199] width 38 height 23
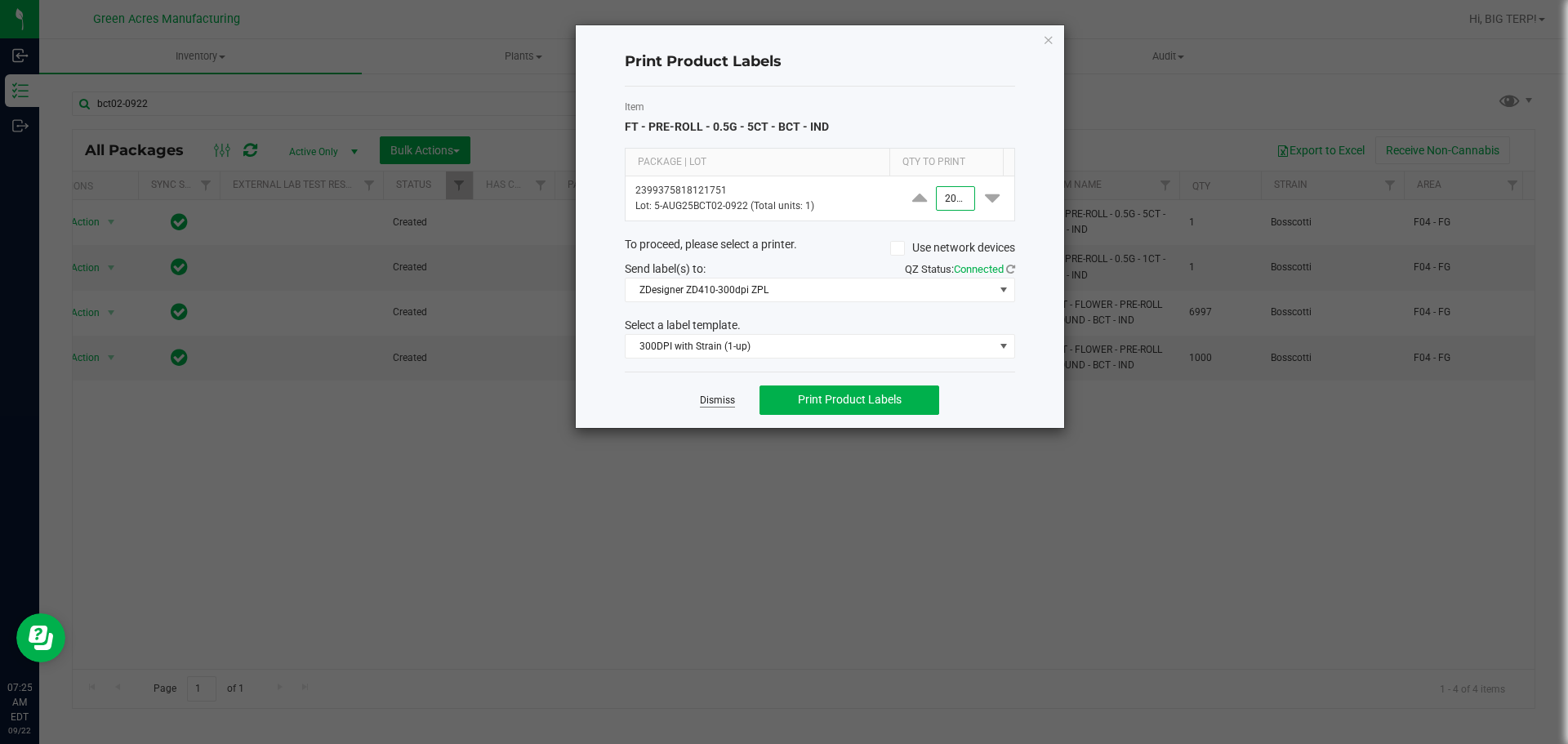
type input "2,000"
click at [712, 404] on link "Dismiss" at bounding box center [717, 400] width 35 height 14
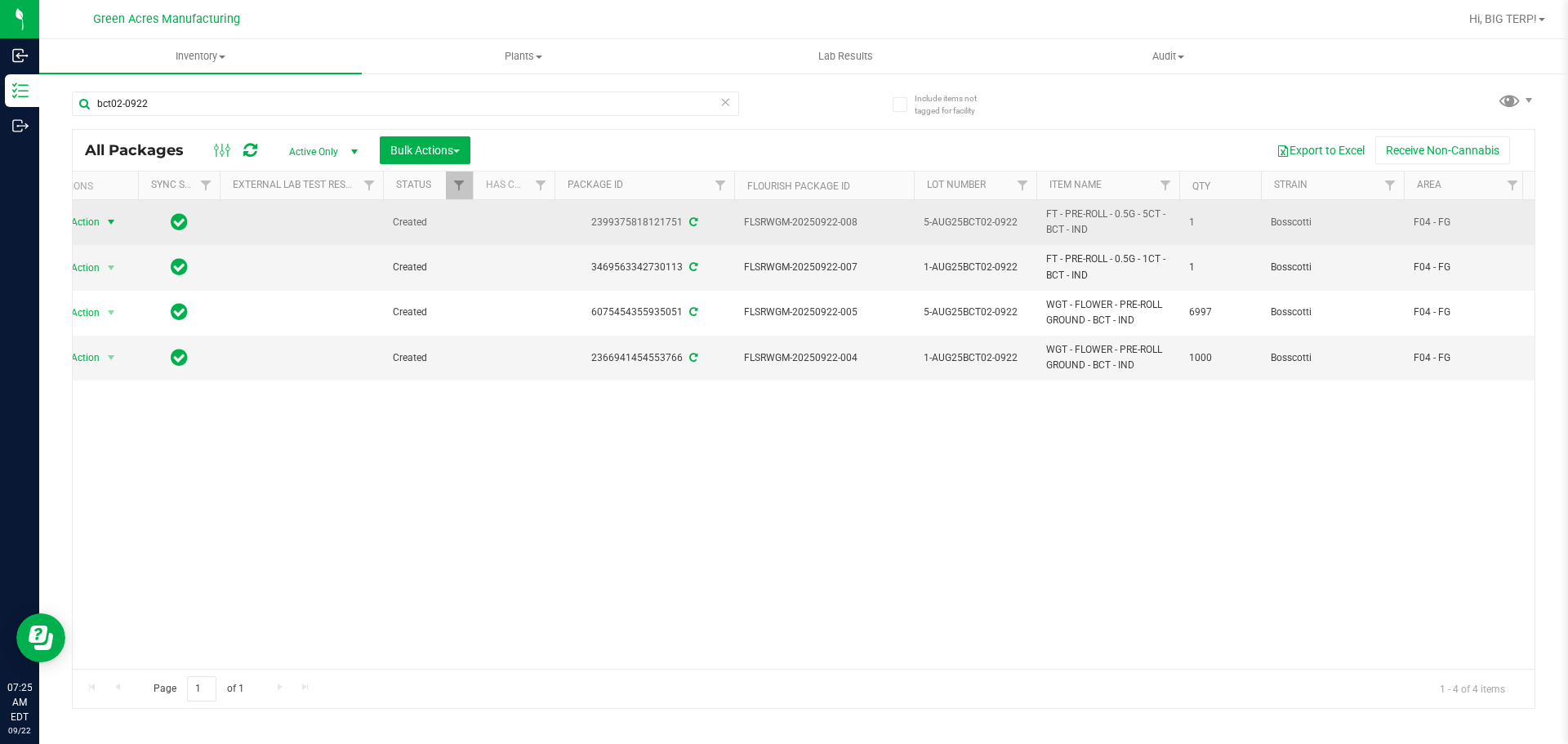
click at [102, 218] on span "select" at bounding box center [111, 222] width 21 height 23
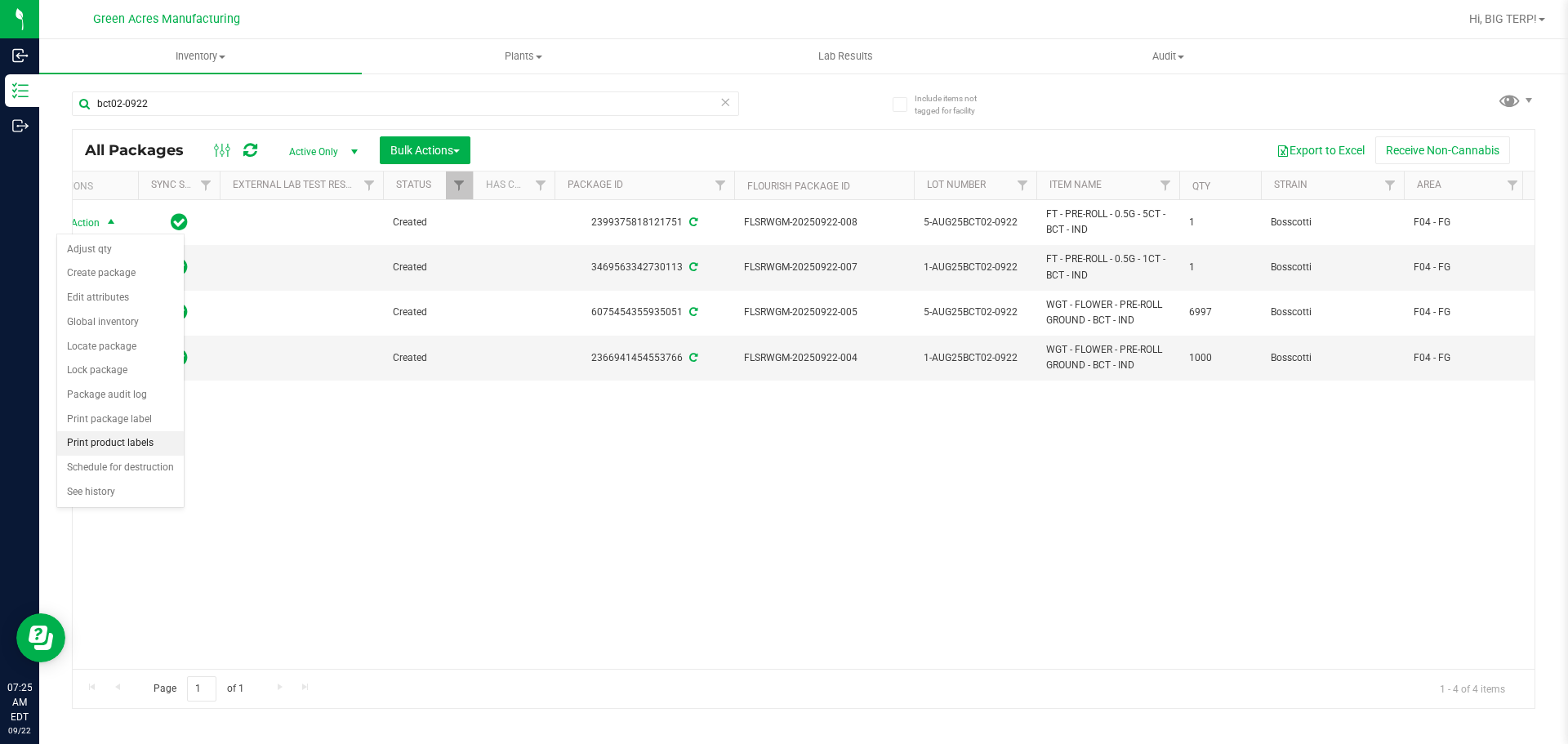
click at [120, 442] on li "Print product labels" at bounding box center [120, 443] width 126 height 25
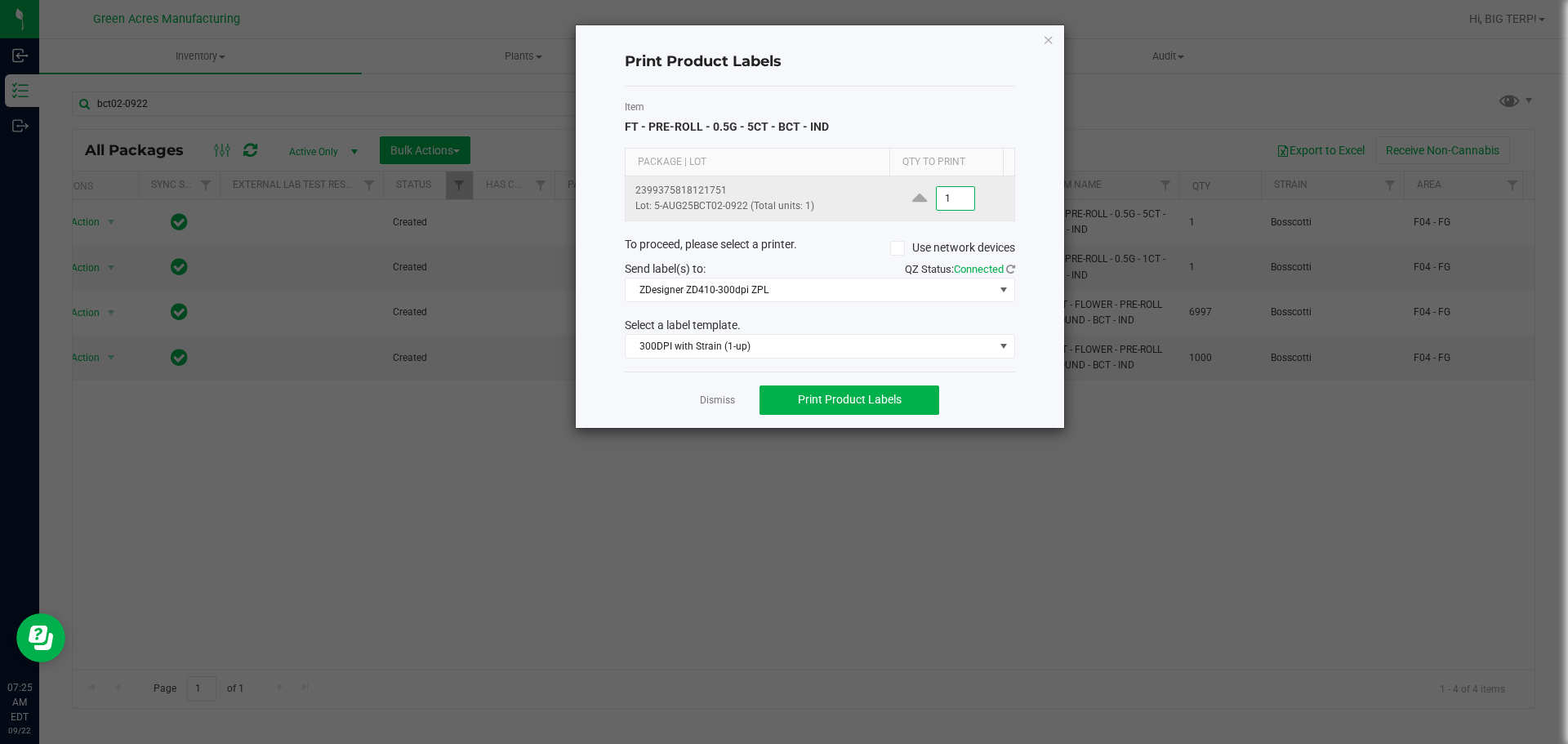
click at [937, 192] on input "1" at bounding box center [956, 199] width 38 height 23
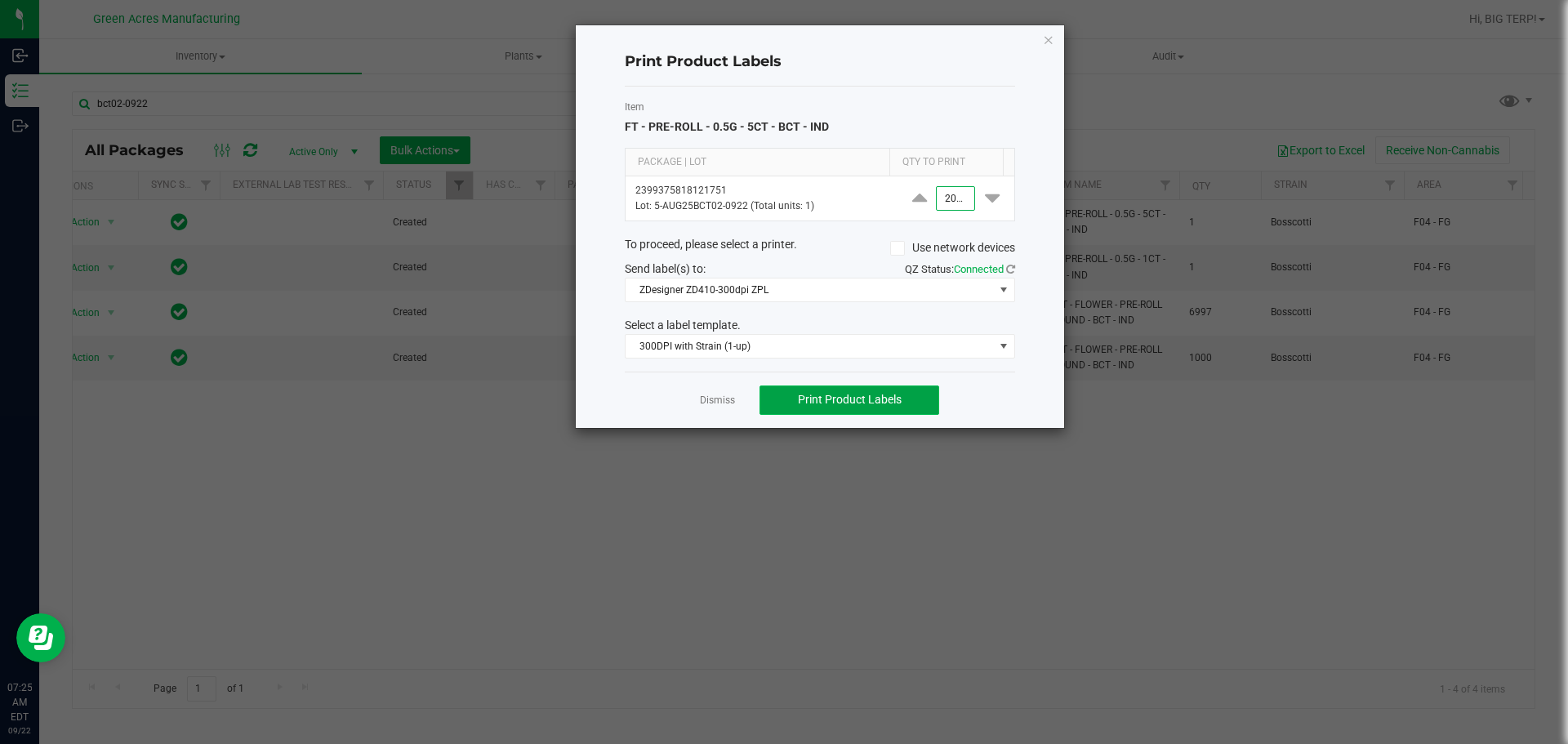
type input "2,000"
click at [847, 398] on span "Print Product Labels" at bounding box center [850, 400] width 104 height 13
click at [728, 398] on link "Dismiss" at bounding box center [717, 400] width 35 height 14
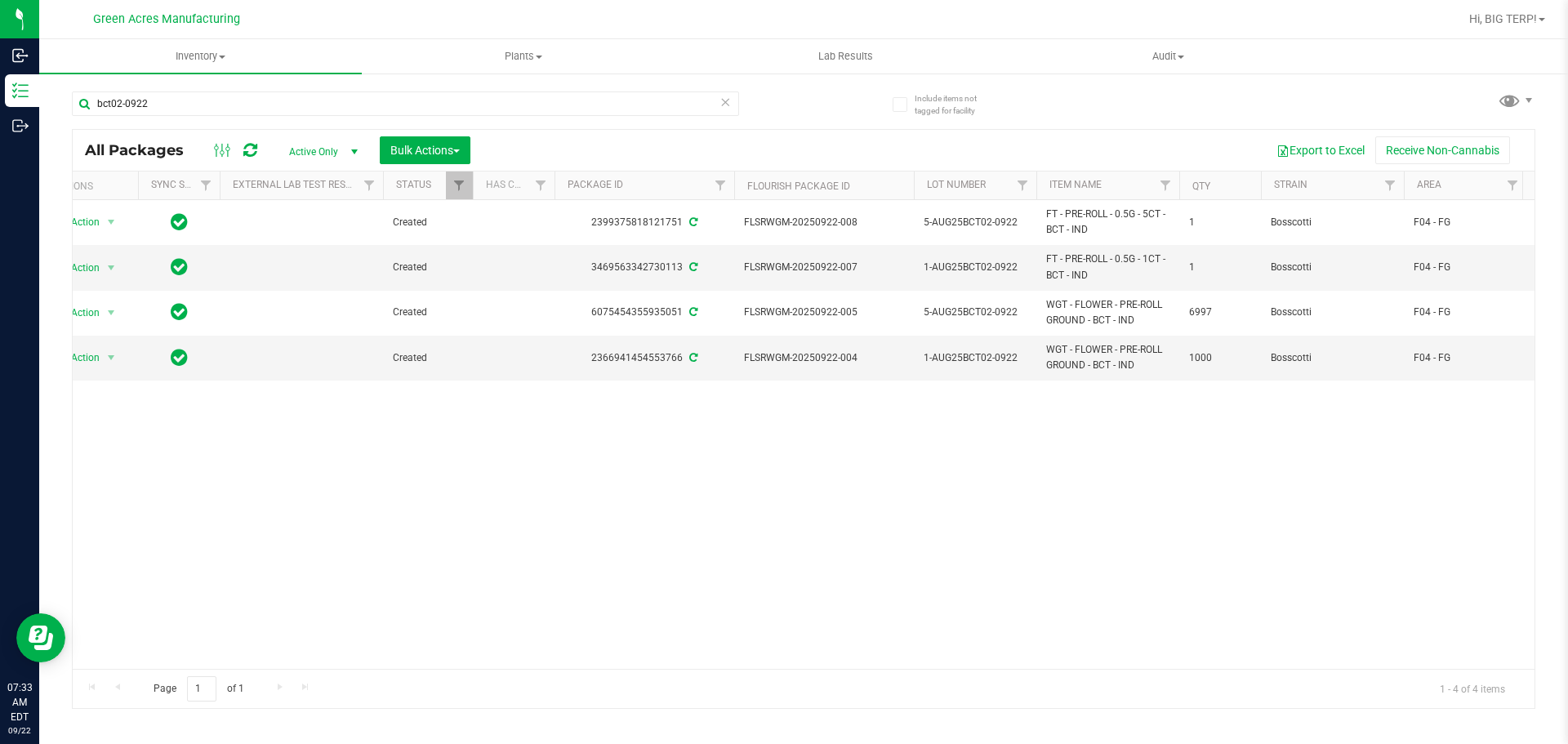
click at [711, 501] on div "Action Action Adjust qty Create package Edit attributes Global inventory Locate…" at bounding box center [803, 434] width 1462 height 469
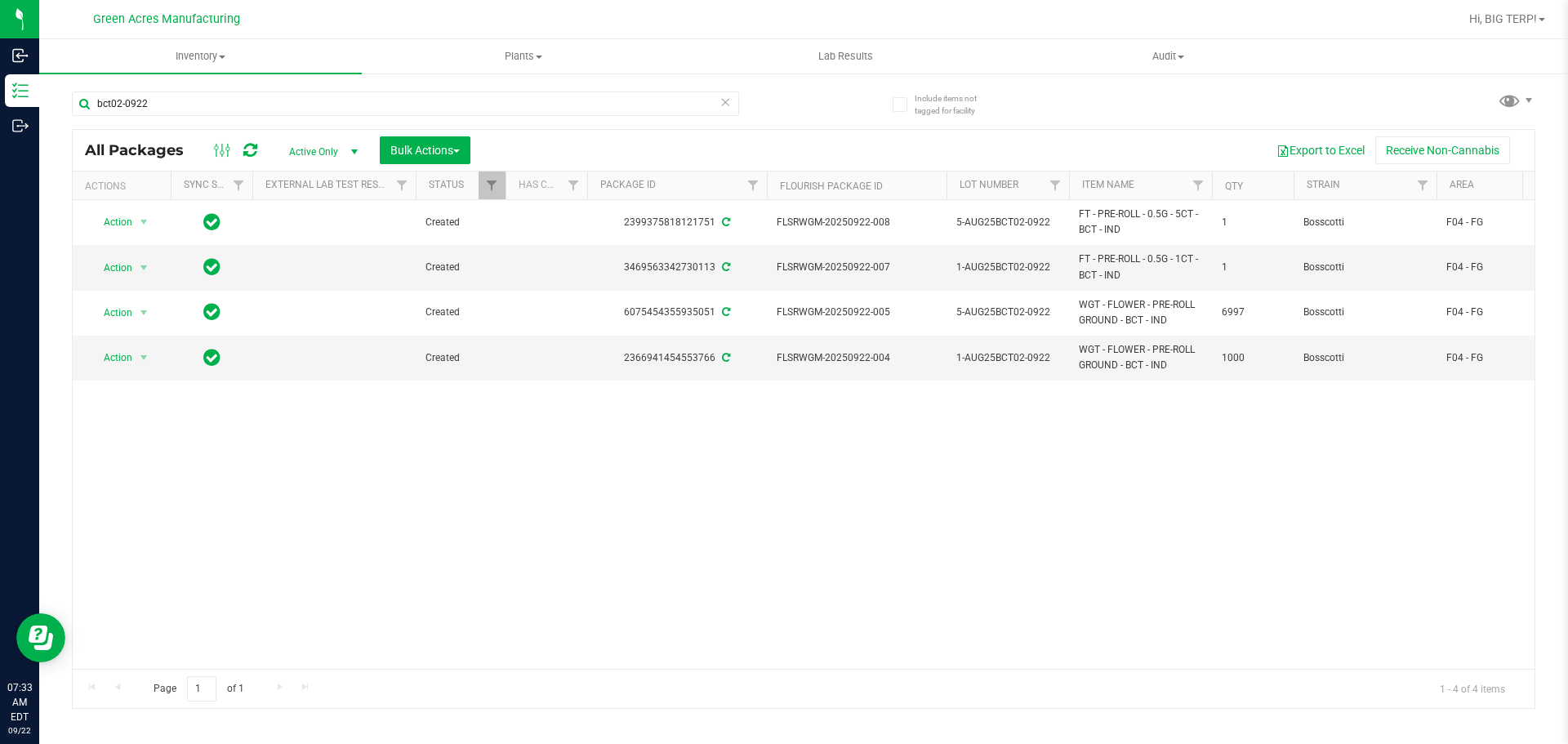
click at [382, 586] on div "Action Action Adjust qty Create package Edit attributes Global inventory Locate…" at bounding box center [803, 434] width 1462 height 469
